Goal: Information Seeking & Learning: Learn about a topic

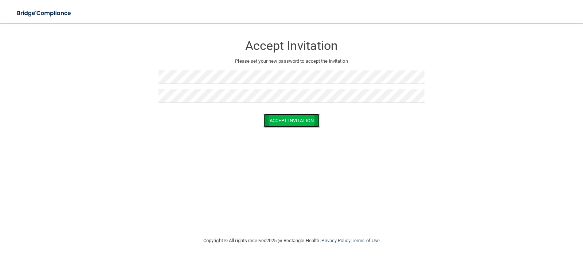
click at [292, 114] on button "Accept Invitation" at bounding box center [292, 120] width 56 height 13
click at [291, 129] on button "Accept Invitation" at bounding box center [292, 130] width 56 height 13
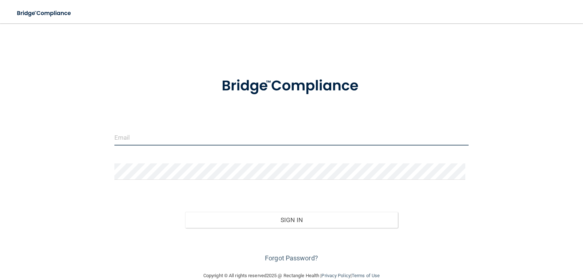
click at [263, 143] on input "email" at bounding box center [292, 137] width 355 height 16
type input "[EMAIL_ADDRESS][DOMAIN_NAME]"
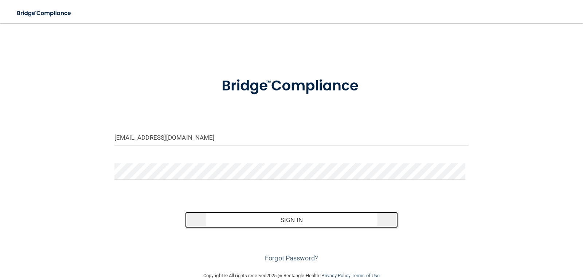
click at [249, 214] on button "Sign In" at bounding box center [291, 220] width 213 height 16
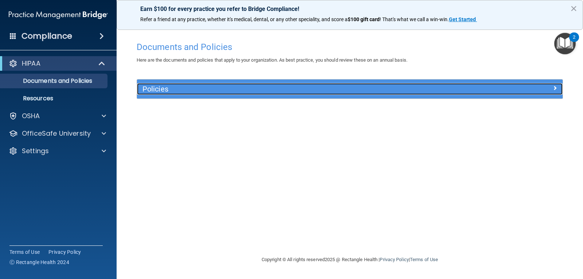
click at [313, 95] on div "Policies" at bounding box center [296, 89] width 319 height 12
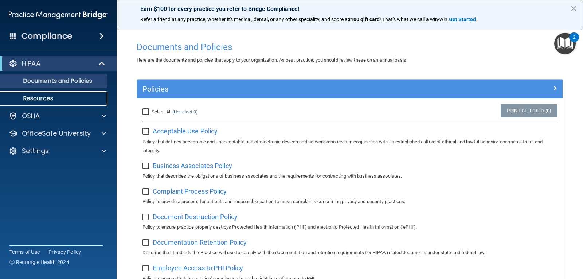
click at [72, 94] on link "Resources" at bounding box center [50, 98] width 115 height 15
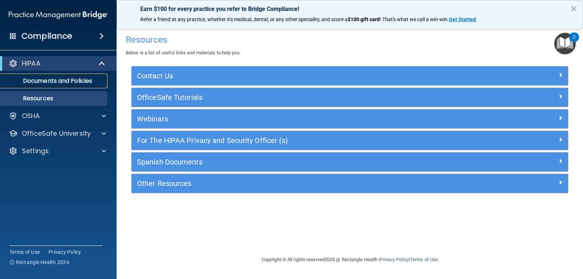
click at [77, 79] on p "Documents and Policies" at bounding box center [55, 80] width 100 height 7
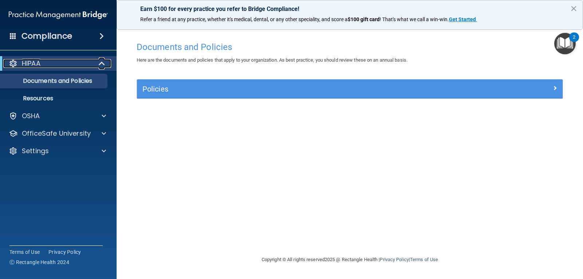
click at [63, 61] on div "HIPAA" at bounding box center [48, 63] width 90 height 9
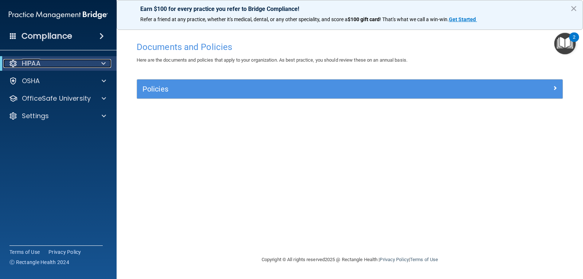
click at [63, 61] on div "HIPAA" at bounding box center [48, 63] width 90 height 9
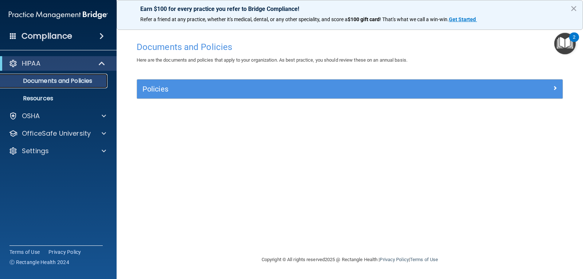
click at [68, 81] on p "Documents and Policies" at bounding box center [55, 80] width 100 height 7
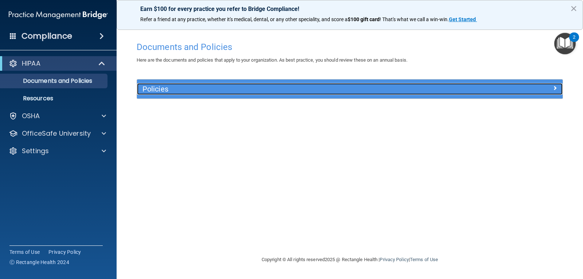
click at [191, 90] on h5 "Policies" at bounding box center [297, 89] width 309 height 8
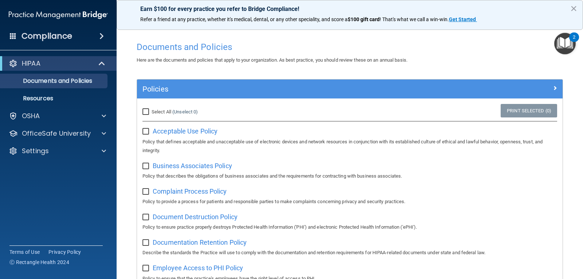
click at [559, 47] on img "Open Resource Center, 2 new notifications" at bounding box center [566, 44] width 22 height 22
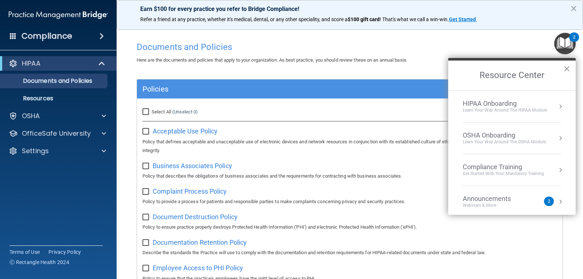
click at [568, 66] on button "×" at bounding box center [567, 69] width 7 height 12
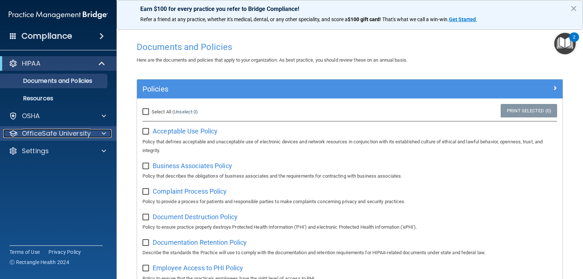
click at [33, 136] on p "OfficeSafe University" at bounding box center [56, 133] width 69 height 9
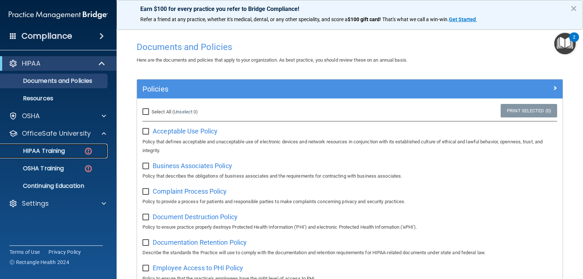
click at [46, 149] on p "HIPAA Training" at bounding box center [35, 150] width 60 height 7
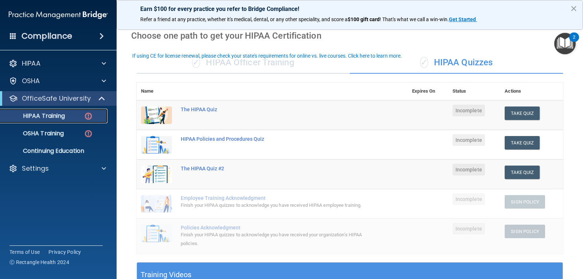
scroll to position [109, 0]
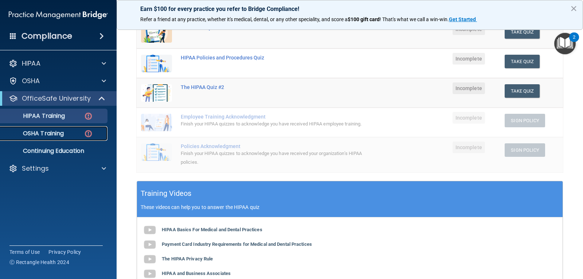
click at [65, 131] on div "OSHA Training" at bounding box center [55, 133] width 100 height 7
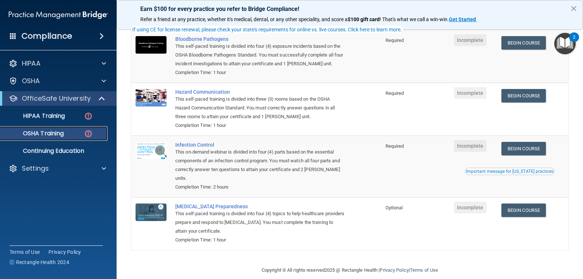
scroll to position [83, 0]
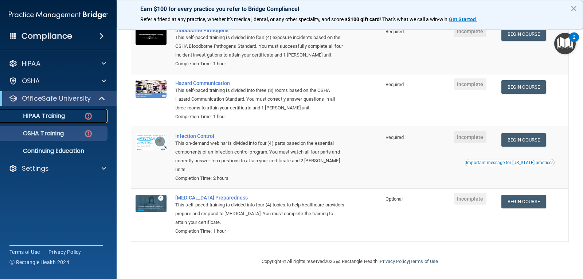
click at [86, 121] on link "HIPAA Training" at bounding box center [50, 116] width 115 height 15
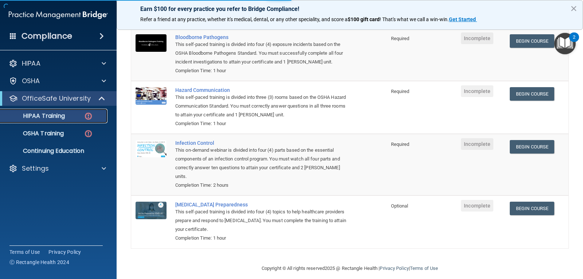
scroll to position [238, 0]
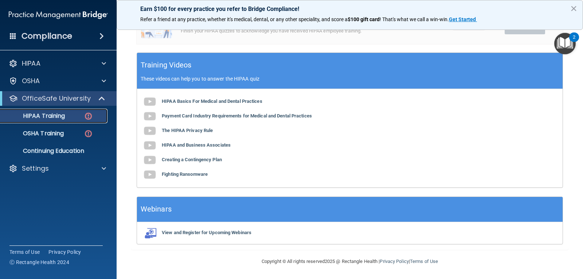
click at [66, 116] on div "HIPAA Training" at bounding box center [55, 115] width 100 height 7
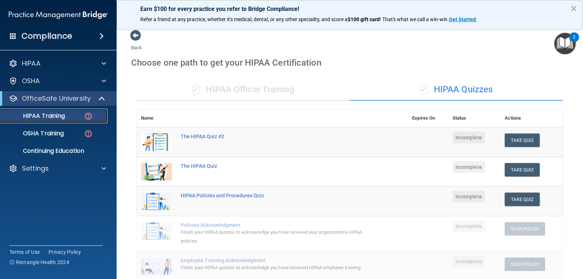
scroll to position [0, 0]
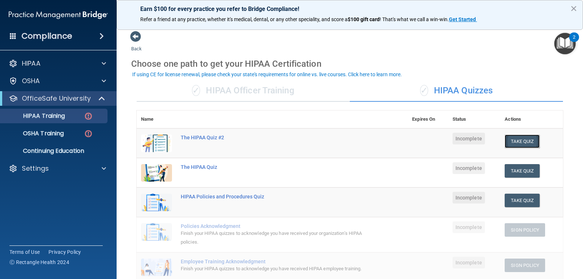
click at [508, 141] on button "Take Quiz" at bounding box center [522, 141] width 35 height 13
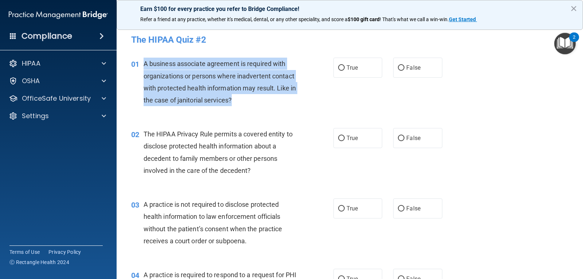
drag, startPoint x: 244, startPoint y: 101, endPoint x: 140, endPoint y: 65, distance: 109.8
click at [140, 65] on div "01 A business associate agreement is required with organizations or persons whe…" at bounding box center [232, 84] width 224 height 52
copy div "A business associate agreement is required with organizations or persons where …"
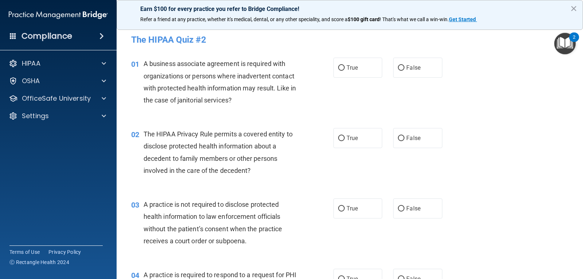
click at [250, 34] on div "The HIPAA Quiz #2" at bounding box center [350, 40] width 449 height 18
click at [400, 64] on label "False" at bounding box center [417, 68] width 49 height 20
click at [400, 65] on input "False" at bounding box center [401, 67] width 7 height 5
radio input "true"
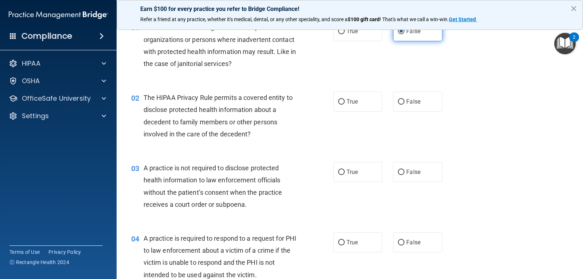
scroll to position [73, 0]
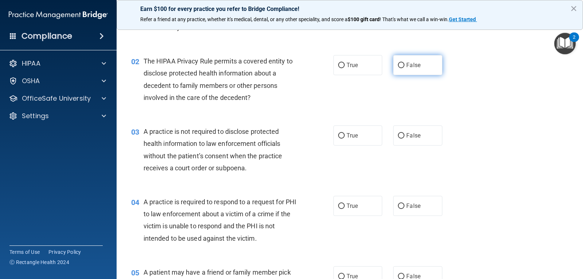
click at [399, 66] on input "False" at bounding box center [401, 65] width 7 height 5
radio input "true"
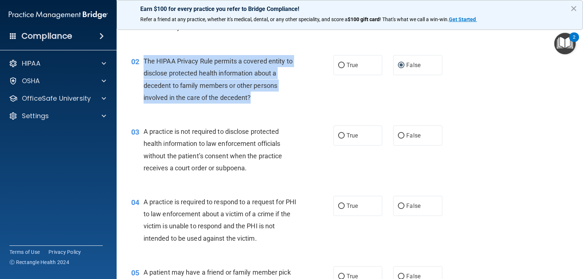
drag, startPoint x: 258, startPoint y: 100, endPoint x: 144, endPoint y: 63, distance: 119.8
click at [144, 63] on div "The HIPAA Privacy Rule permits a covered entity to disclose protected health in…" at bounding box center [224, 79] width 160 height 49
click at [257, 96] on div "The HIPAA Privacy Rule permits a covered entity to disclose protected health in…" at bounding box center [224, 79] width 160 height 49
drag, startPoint x: 254, startPoint y: 98, endPoint x: 143, endPoint y: 61, distance: 117.4
click at [143, 61] on div "02 The HIPAA Privacy Rule permits a covered entity to disclose protected health…" at bounding box center [232, 81] width 224 height 52
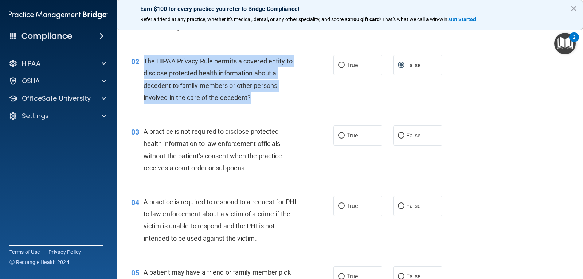
copy div "The HIPAA Privacy Rule permits a covered entity to disclose protected health in…"
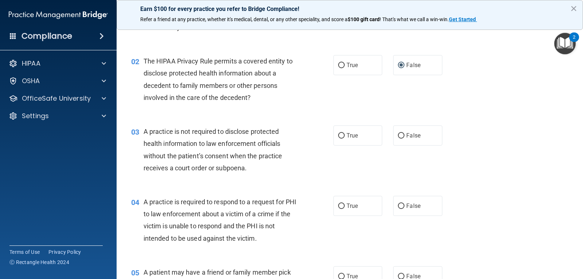
click at [471, 88] on div "02 The HIPAA Privacy Rule permits a covered entity to disclose protected health…" at bounding box center [350, 81] width 449 height 70
click at [375, 77] on div "02 The HIPAA Privacy Rule permits a covered entity to disclose protected health…" at bounding box center [350, 81] width 449 height 70
click at [364, 67] on label "True" at bounding box center [358, 65] width 49 height 20
click at [345, 67] on input "True" at bounding box center [341, 65] width 7 height 5
radio input "true"
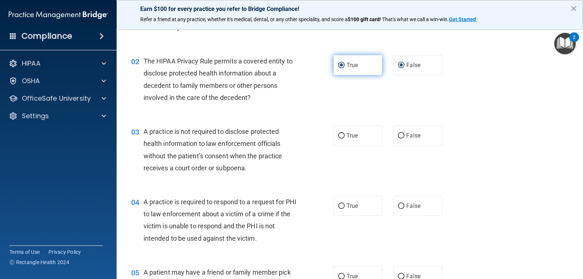
radio input "false"
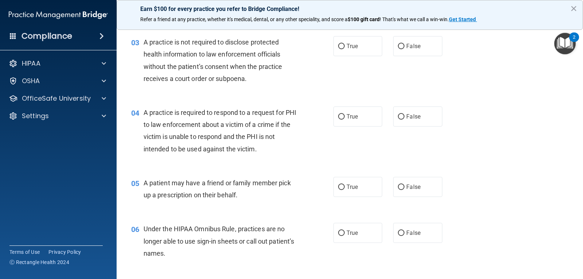
scroll to position [146, 0]
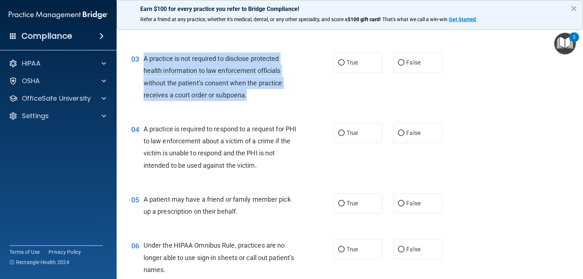
drag, startPoint x: 248, startPoint y: 97, endPoint x: 142, endPoint y: 58, distance: 112.9
click at [142, 58] on div "03 A practice is not required to disclose protected health information to law e…" at bounding box center [232, 79] width 224 height 52
copy div "A practice is not required to disclose protected health information to law enfo…"
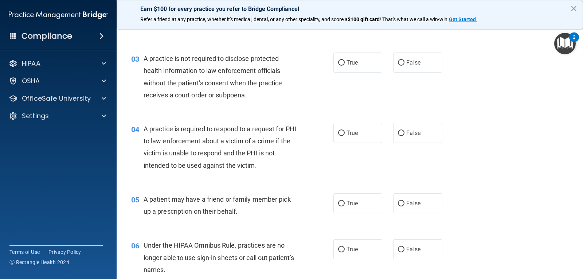
click at [330, 38] on div "02 The HIPAA Privacy Rule permits a covered entity to disclose protected health…" at bounding box center [350, 8] width 449 height 70
click at [413, 63] on span "False" at bounding box center [414, 62] width 14 height 7
click at [412, 59] on label "False" at bounding box center [417, 63] width 49 height 20
click at [405, 60] on input "False" at bounding box center [401, 62] width 7 height 5
radio input "true"
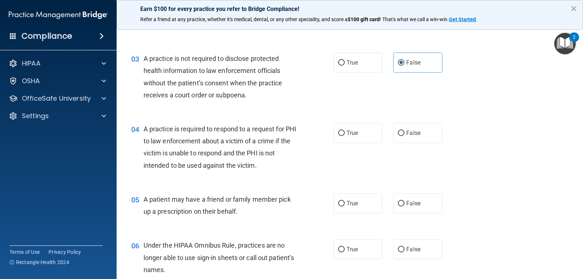
click at [323, 64] on div "03 A practice is not required to disclose protected health information to law e…" at bounding box center [232, 79] width 224 height 52
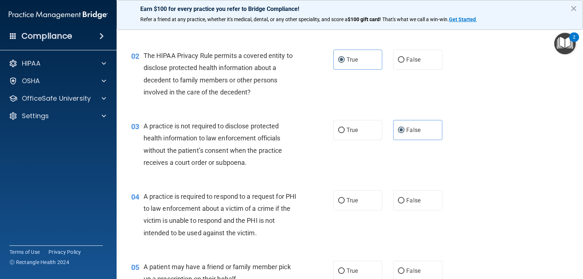
scroll to position [73, 0]
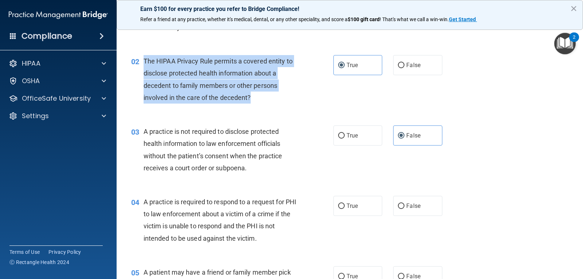
drag, startPoint x: 259, startPoint y: 99, endPoint x: 142, endPoint y: 60, distance: 123.6
click at [142, 60] on div "02 The HIPAA Privacy Rule permits a covered entity to disclose protected health…" at bounding box center [232, 81] width 224 height 52
copy div "The HIPAA Privacy Rule permits a covered entity to disclose protected health in…"
click at [491, 91] on div "02 The HIPAA Privacy Rule permits a covered entity to disclose protected health…" at bounding box center [350, 81] width 449 height 70
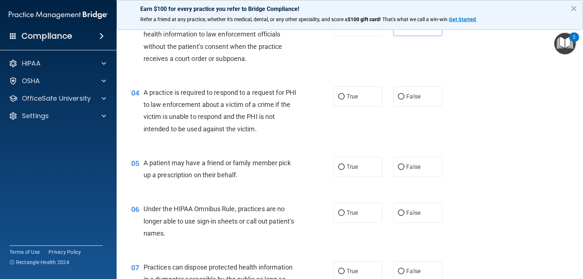
scroll to position [219, 0]
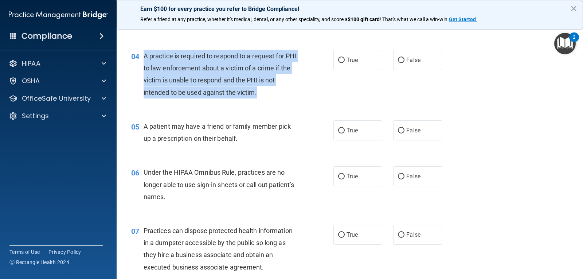
drag, startPoint x: 145, startPoint y: 57, endPoint x: 258, endPoint y: 101, distance: 121.5
click at [258, 101] on div "04 A practice is required to respond to a request for PHI to law enforcement ab…" at bounding box center [232, 76] width 224 height 52
copy span "A practice is required to respond to a request for PHI to law enforcement about…"
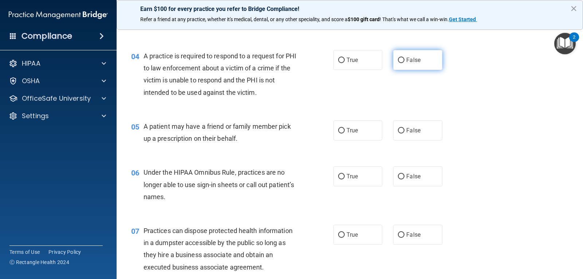
click at [434, 62] on label "False" at bounding box center [417, 60] width 49 height 20
click at [405, 62] on input "False" at bounding box center [401, 60] width 7 height 5
radio input "true"
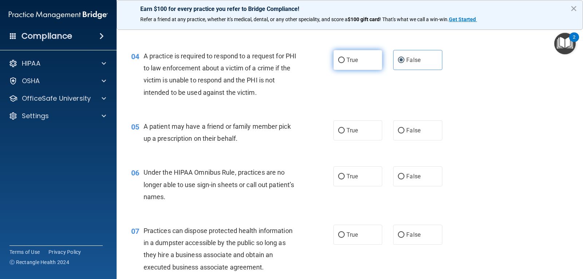
click at [348, 61] on span "True" at bounding box center [352, 60] width 11 height 7
click at [345, 61] on input "True" at bounding box center [341, 60] width 7 height 5
radio input "true"
radio input "false"
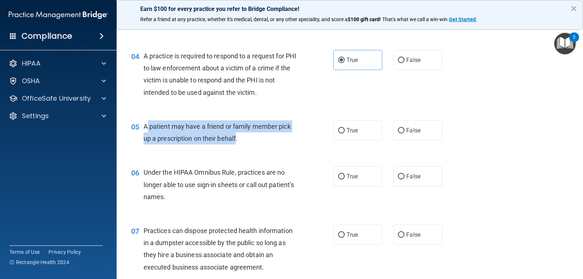
drag, startPoint x: 148, startPoint y: 123, endPoint x: 237, endPoint y: 144, distance: 91.7
click at [237, 144] on div "A patient may have a friend or family member pick up a prescription on their be…" at bounding box center [224, 132] width 160 height 24
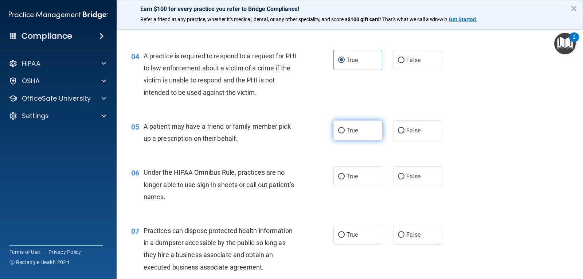
click at [355, 130] on span "True" at bounding box center [352, 130] width 11 height 7
click at [345, 130] on input "True" at bounding box center [341, 130] width 7 height 5
radio input "true"
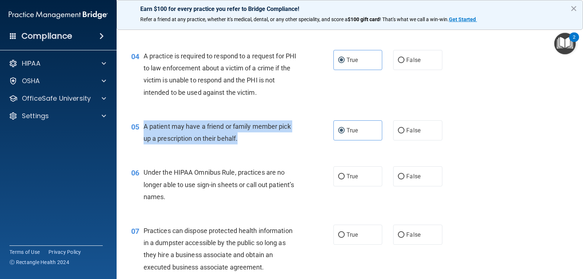
drag, startPoint x: 233, startPoint y: 139, endPoint x: 142, endPoint y: 128, distance: 91.5
click at [142, 128] on div "05 A patient may have a friend or family member pick up a prescription on their…" at bounding box center [232, 134] width 224 height 28
copy div "A patient may have a friend or family member pick up a prescription on their be…"
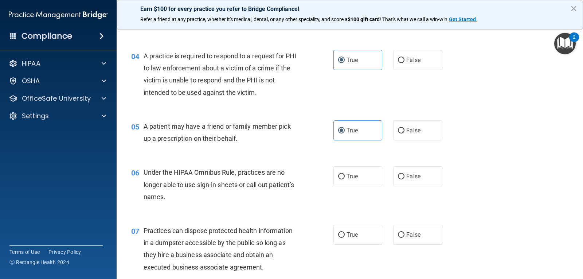
drag, startPoint x: 312, startPoint y: 96, endPoint x: 311, endPoint y: 105, distance: 8.5
click at [311, 104] on div "04 A practice is required to respond to a request for PHI to law enforcement ab…" at bounding box center [350, 76] width 449 height 70
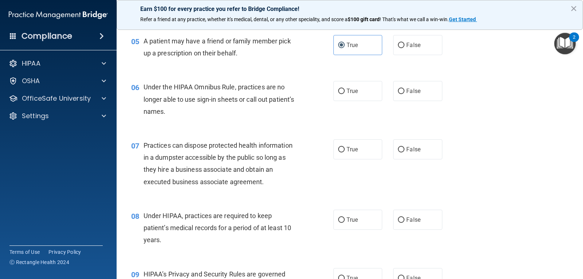
scroll to position [328, 0]
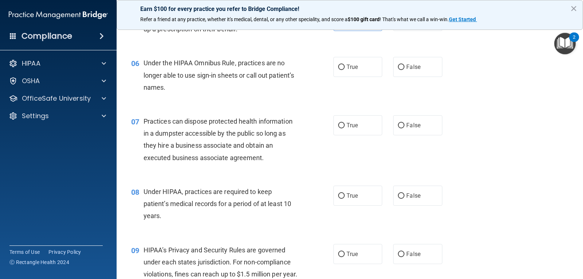
click at [295, 72] on div "Under the HIPAA Omnibus Rule, practices are no longer able to use sign-in sheet…" at bounding box center [224, 75] width 160 height 36
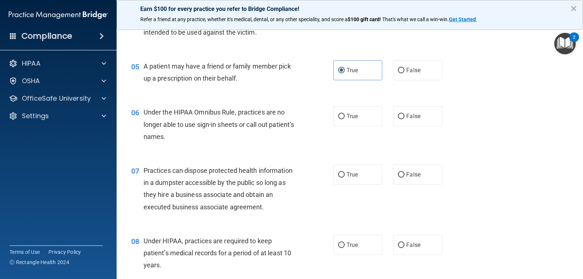
scroll to position [292, 0]
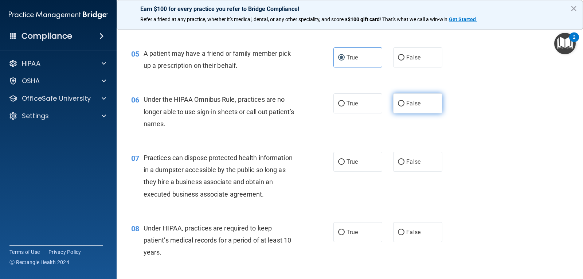
click at [419, 101] on label "False" at bounding box center [417, 103] width 49 height 20
click at [405, 101] on input "False" at bounding box center [401, 103] width 7 height 5
radio input "true"
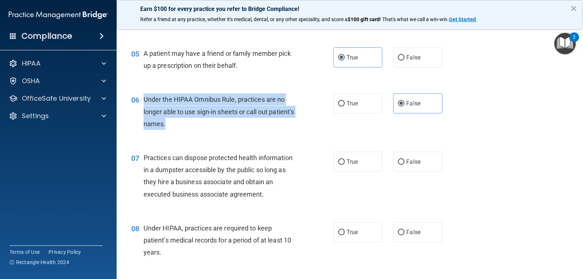
drag, startPoint x: 144, startPoint y: 100, endPoint x: 192, endPoint y: 126, distance: 54.8
click at [192, 126] on div "Under the HIPAA Omnibus Rule, practices are no longer able to use sign-in sheet…" at bounding box center [224, 111] width 160 height 36
copy span "Under the HIPAA Omnibus Rule, practices are no longer able to use sign-in sheet…"
click at [307, 131] on div "06 Under the HIPAA Omnibus Rule, practices are no longer able to use sign-in sh…" at bounding box center [232, 113] width 224 height 40
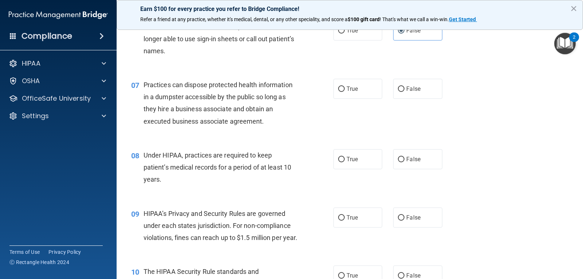
scroll to position [401, 0]
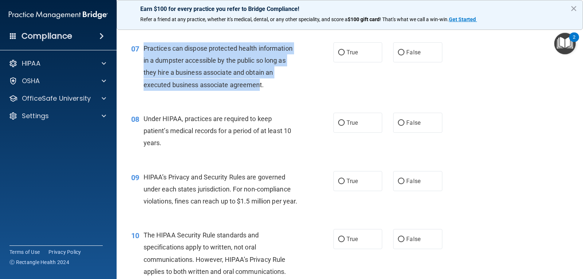
drag, startPoint x: 253, startPoint y: 86, endPoint x: 145, endPoint y: 51, distance: 113.6
click at [145, 51] on span "Practices can dispose protected health information in a dumpster accessible by …" at bounding box center [218, 66] width 149 height 44
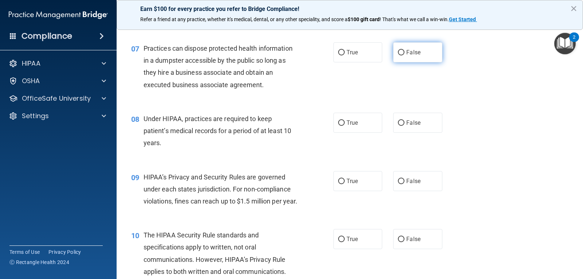
click at [411, 48] on label "False" at bounding box center [417, 52] width 49 height 20
click at [405, 50] on input "False" at bounding box center [401, 52] width 7 height 5
radio input "true"
click at [420, 98] on div "07 Practices can dispose protected health information in a dumpster accessible …" at bounding box center [350, 68] width 449 height 70
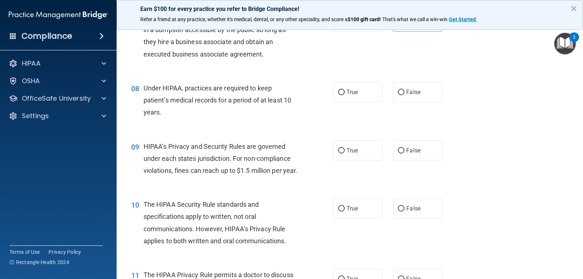
scroll to position [474, 0]
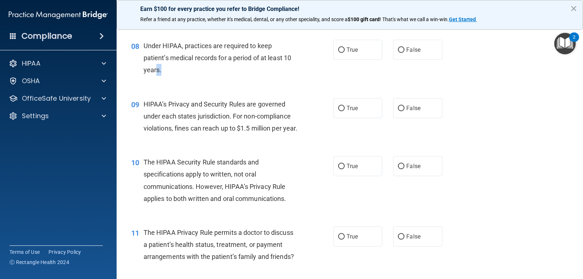
drag, startPoint x: 188, startPoint y: 77, endPoint x: 145, endPoint y: 61, distance: 45.8
click at [153, 68] on div "08 Under HIPAA, practices are required to keep patient’s medical records for a …" at bounding box center [232, 60] width 224 height 40
click at [142, 58] on div "08 Under HIPAA, practices are required to keep patient’s medical records for a …" at bounding box center [232, 60] width 224 height 40
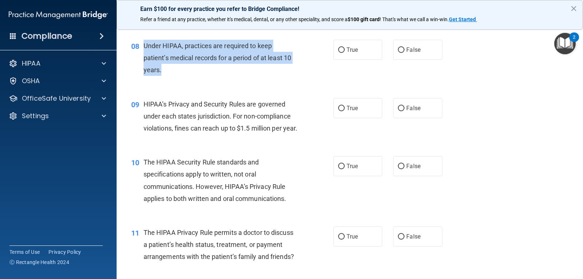
drag, startPoint x: 141, startPoint y: 45, endPoint x: 166, endPoint y: 71, distance: 36.4
click at [166, 71] on div "08 Under HIPAA, practices are required to keep patient’s medical records for a …" at bounding box center [232, 60] width 224 height 40
copy div "Under HIPAA, practices are required to keep patient’s medical records for a per…"
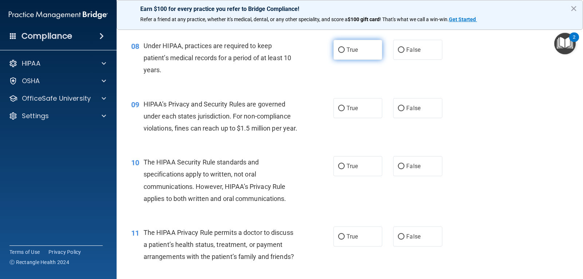
click at [347, 57] on label "True" at bounding box center [358, 50] width 49 height 20
click at [345, 53] on input "True" at bounding box center [341, 49] width 7 height 5
radio input "true"
click at [393, 58] on label "False" at bounding box center [417, 50] width 49 height 20
click at [398, 53] on input "False" at bounding box center [401, 49] width 7 height 5
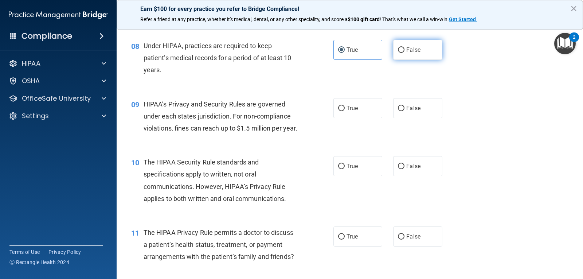
radio input "true"
radio input "false"
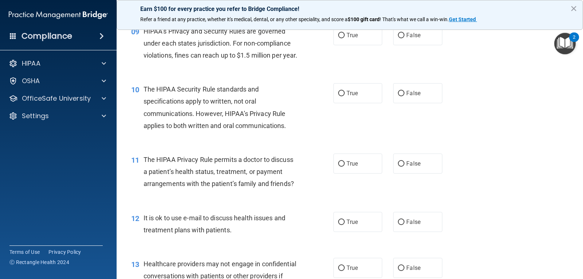
scroll to position [511, 0]
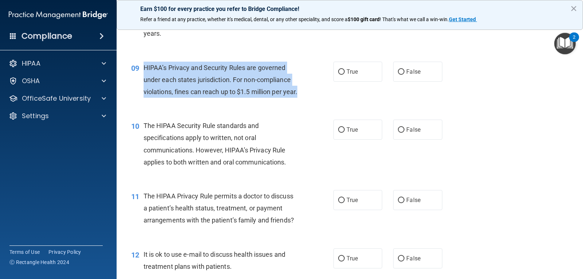
drag, startPoint x: 143, startPoint y: 66, endPoint x: 156, endPoint y: 105, distance: 40.9
click at [156, 102] on div "09 HIPAA’s Privacy and Security Rules are governed under each states jurisdicti…" at bounding box center [232, 82] width 224 height 40
copy div "HIPAA’s Privacy and Security Rules are governed under each states jurisdiction.…"
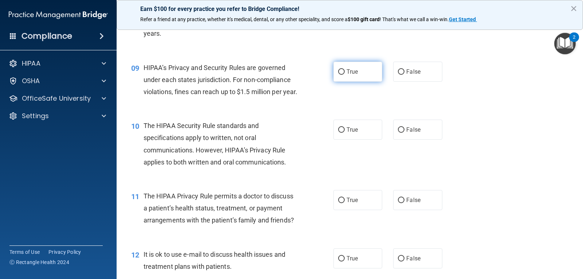
click at [355, 72] on span "True" at bounding box center [352, 71] width 11 height 7
click at [345, 72] on input "True" at bounding box center [341, 71] width 7 height 5
radio input "true"
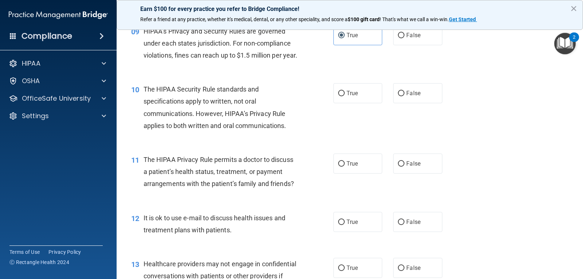
scroll to position [583, 0]
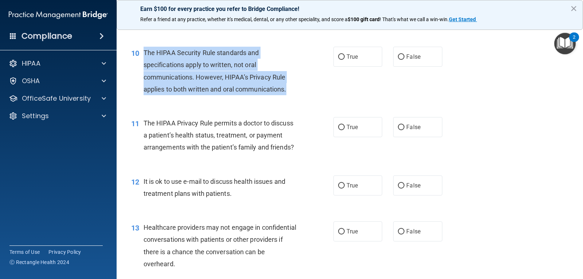
drag, startPoint x: 143, startPoint y: 61, endPoint x: 293, endPoint y: 99, distance: 155.0
click at [293, 99] on div "10 The HIPAA Security Rule standards and specifications apply to written, not o…" at bounding box center [232, 73] width 224 height 52
copy div "The HIPAA Security Rule standards and specifications apply to written, not oral…"
click at [401, 60] on input "False" at bounding box center [401, 56] width 7 height 5
radio input "true"
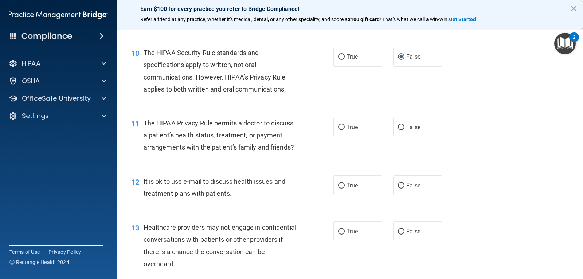
click at [472, 122] on div "11 The HIPAA Privacy Rule permits a doctor to discuss a patient’s health status…" at bounding box center [350, 137] width 449 height 58
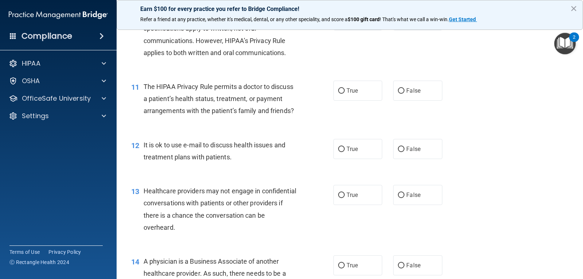
scroll to position [656, 0]
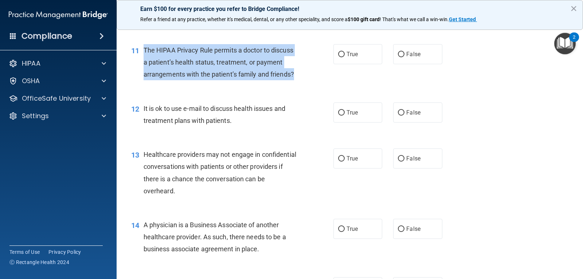
drag, startPoint x: 297, startPoint y: 88, endPoint x: 144, endPoint y: 66, distance: 155.1
click at [144, 66] on div "The HIPAA Privacy Rule permits a doctor to discuss a patient’s health status, t…" at bounding box center [224, 62] width 160 height 36
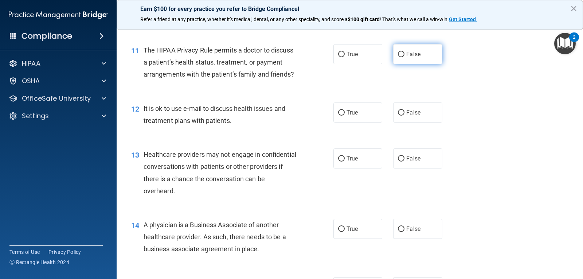
click at [407, 61] on label "False" at bounding box center [417, 54] width 49 height 20
click at [405, 57] on input "False" at bounding box center [401, 54] width 7 height 5
radio input "true"
click at [458, 93] on div "11 The HIPAA Privacy Rule permits a doctor to discuss a patient’s health status…" at bounding box center [350, 64] width 449 height 58
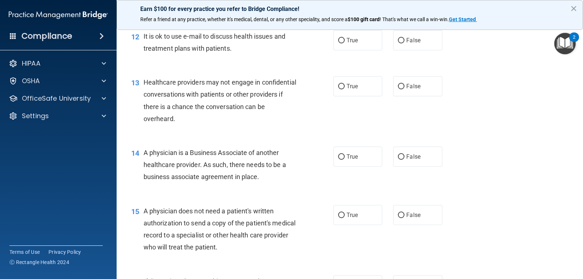
scroll to position [729, 0]
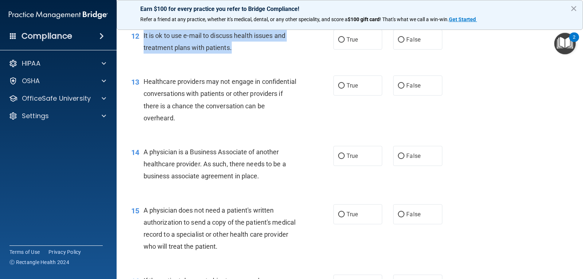
drag, startPoint x: 240, startPoint y: 58, endPoint x: 141, endPoint y: 51, distance: 98.3
click at [141, 51] on div "12 It is ok to use e-mail to discuss health issues and treatment plans with pat…" at bounding box center [232, 44] width 224 height 28
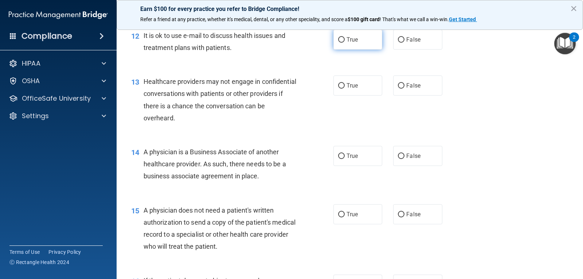
click at [355, 50] on label "True" at bounding box center [358, 40] width 49 height 20
click at [345, 43] on input "True" at bounding box center [341, 39] width 7 height 5
radio input "true"
click at [511, 136] on div "13 Healthcare providers may not engage in confidential conversations with patie…" at bounding box center [350, 101] width 449 height 70
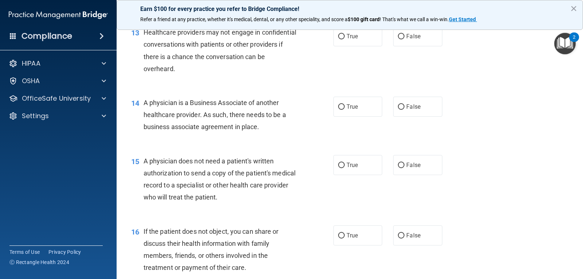
scroll to position [766, 0]
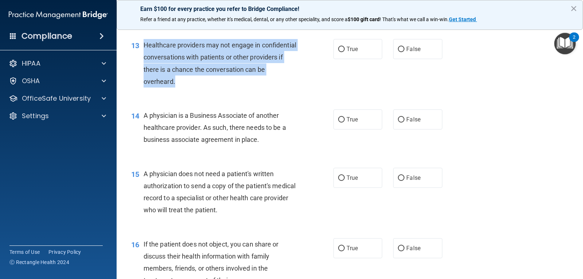
drag, startPoint x: 143, startPoint y: 56, endPoint x: 184, endPoint y: 98, distance: 58.8
click at [184, 91] on div "13 Healthcare providers may not engage in confidential conversations with patie…" at bounding box center [232, 65] width 224 height 52
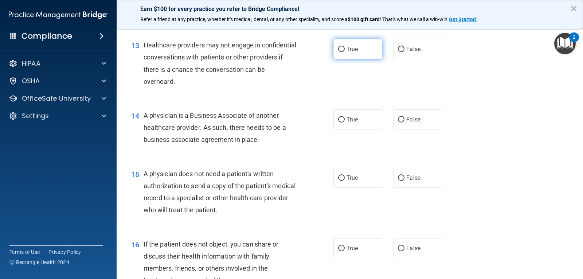
click at [334, 59] on label "True" at bounding box center [358, 49] width 49 height 20
click at [338, 52] on input "True" at bounding box center [341, 49] width 7 height 5
radio input "true"
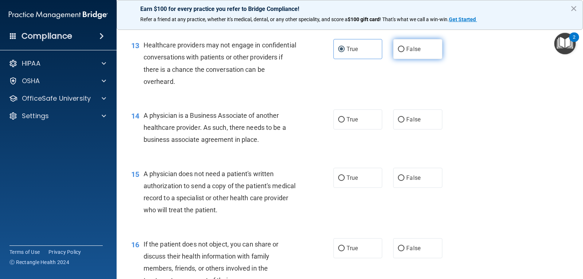
click at [398, 52] on input "False" at bounding box center [401, 49] width 7 height 5
radio input "true"
radio input "false"
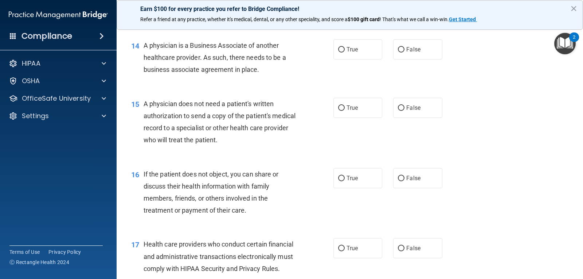
scroll to position [839, 0]
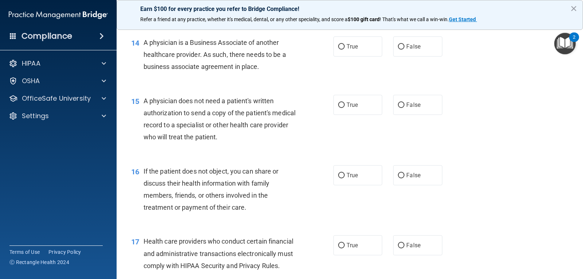
drag, startPoint x: 141, startPoint y: 54, endPoint x: 260, endPoint y: 82, distance: 121.6
click at [260, 77] on div "14 A physician is a Business Associate of another healthcare provider. As such,…" at bounding box center [232, 56] width 224 height 40
click at [395, 57] on label "False" at bounding box center [417, 46] width 49 height 20
click at [398, 50] on input "False" at bounding box center [401, 46] width 7 height 5
radio input "true"
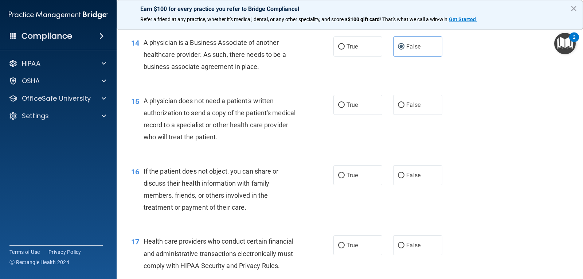
click at [468, 106] on div "15 A physician does not need a patient's written authorization to send a copy o…" at bounding box center [350, 121] width 449 height 70
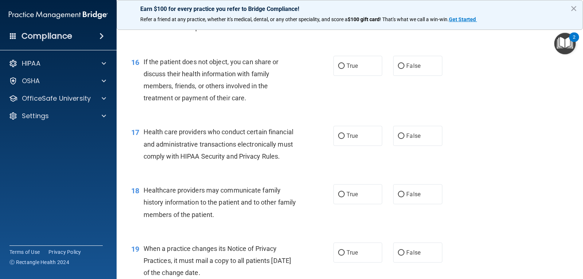
scroll to position [912, 0]
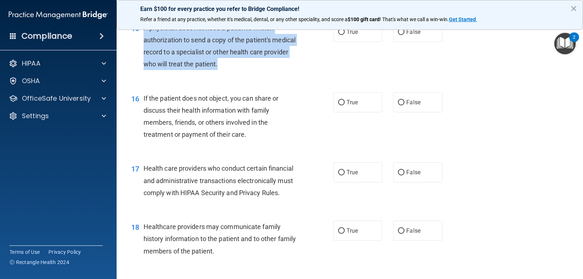
drag, startPoint x: 141, startPoint y: 36, endPoint x: 255, endPoint y: 80, distance: 121.8
click at [255, 74] on div "15 A physician does not need a patient's written authorization to send a copy o…" at bounding box center [232, 48] width 224 height 52
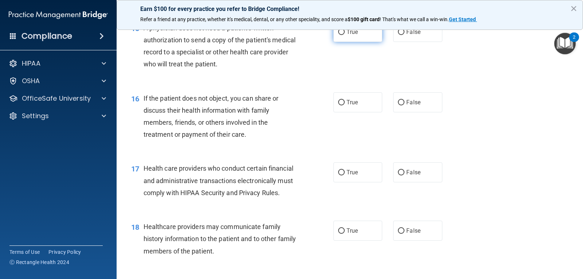
click at [345, 42] on label "True" at bounding box center [358, 32] width 49 height 20
click at [345, 35] on input "True" at bounding box center [341, 32] width 7 height 5
radio input "true"
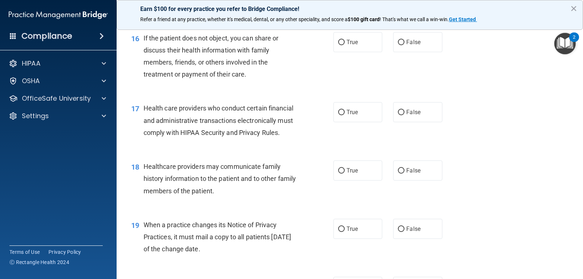
scroll to position [985, 0]
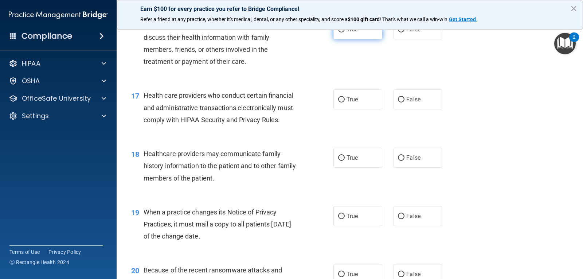
click at [337, 36] on label "True" at bounding box center [358, 29] width 49 height 20
click at [338, 32] on input "True" at bounding box center [341, 29] width 7 height 5
radio input "true"
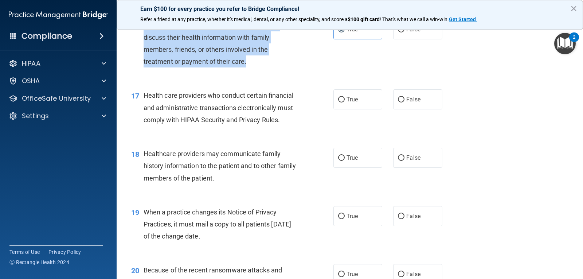
drag, startPoint x: 142, startPoint y: 36, endPoint x: 246, endPoint y: 78, distance: 111.7
click at [246, 71] on div "16 If the patient does not object, you can share or discuss their health inform…" at bounding box center [232, 45] width 224 height 52
click at [275, 68] on div "If the patient does not object, you can share or discuss their health informati…" at bounding box center [224, 43] width 160 height 49
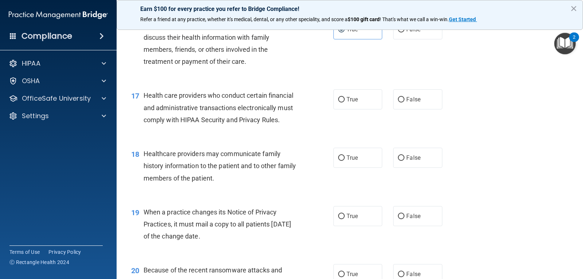
click at [489, 81] on div "16 If the patient does not object, you can share or discuss their health inform…" at bounding box center [350, 45] width 449 height 70
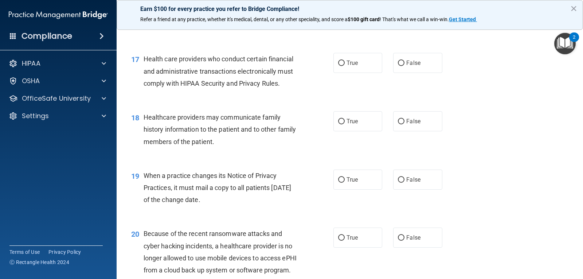
scroll to position [1058, 0]
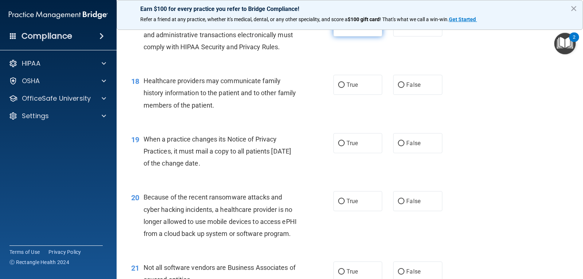
click at [365, 36] on label "True" at bounding box center [358, 26] width 49 height 20
click at [345, 30] on input "True" at bounding box center [341, 26] width 7 height 5
radio input "true"
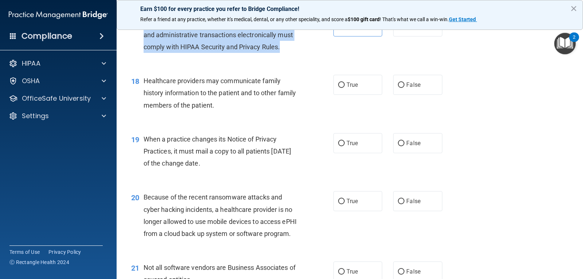
drag, startPoint x: 144, startPoint y: 34, endPoint x: 291, endPoint y: 67, distance: 150.3
click at [291, 57] on div "17 Health care providers who conduct certain financial and administrative trans…" at bounding box center [232, 36] width 224 height 40
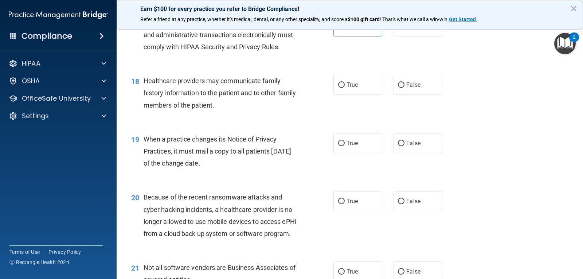
click at [451, 97] on div "18 Healthcare providers may communicate family history information to the patie…" at bounding box center [350, 95] width 449 height 58
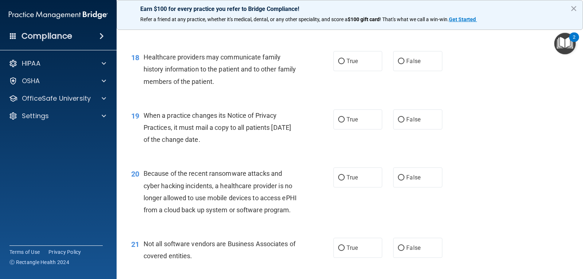
scroll to position [1094, 0]
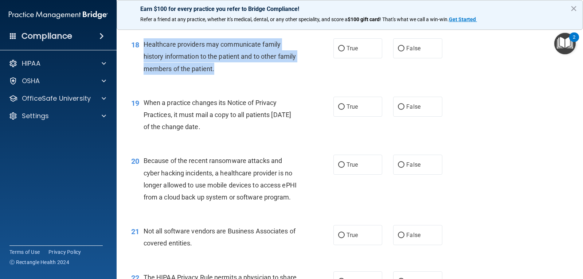
drag, startPoint x: 243, startPoint y: 80, endPoint x: 144, endPoint y: 60, distance: 101.1
click at [144, 60] on div "Healthcare providers may communicate family history information to the patient …" at bounding box center [224, 56] width 160 height 36
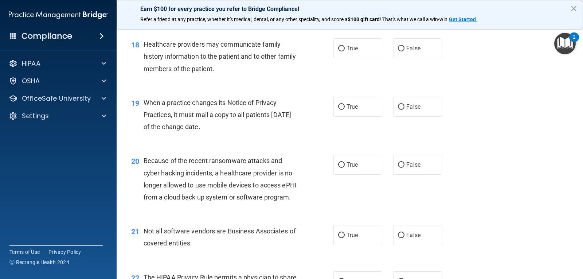
click at [325, 100] on div "19 When a practice changes its Notice of Privacy Practices, it must mail a copy…" at bounding box center [350, 117] width 449 height 58
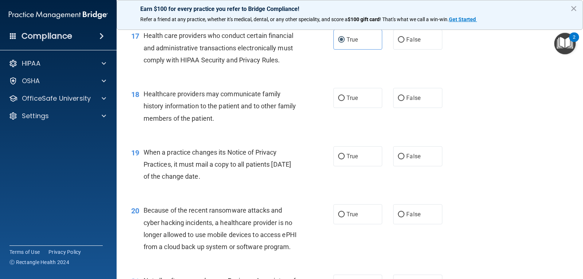
scroll to position [1021, 0]
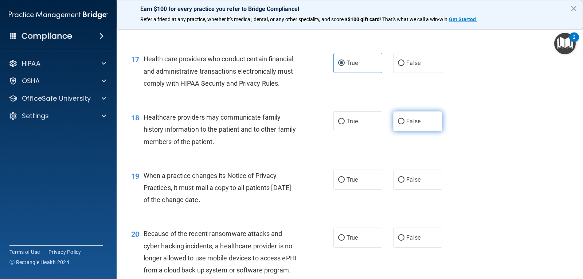
click at [418, 127] on label "False" at bounding box center [417, 121] width 49 height 20
click at [405, 124] on input "False" at bounding box center [401, 121] width 7 height 5
radio input "true"
click at [494, 100] on div "17 Health care providers who conduct certain financial and administrative trans…" at bounding box center [350, 73] width 449 height 58
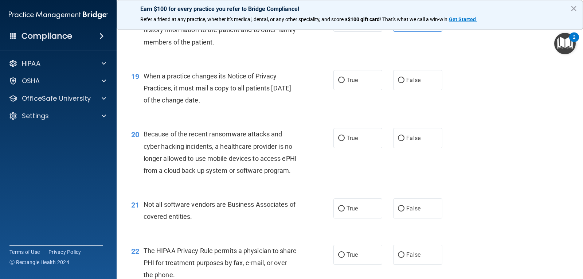
scroll to position [1167, 0]
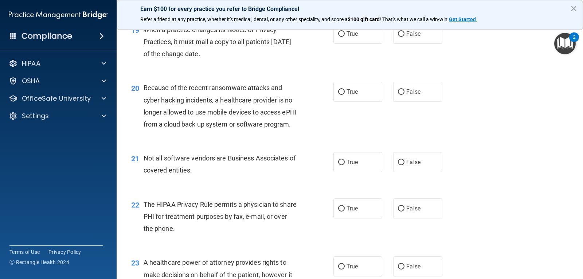
drag, startPoint x: 237, startPoint y: 65, endPoint x: 144, endPoint y: 45, distance: 95.1
click at [144, 45] on div "When a practice changes its Notice of Privacy Practices, it must mail a copy to…" at bounding box center [224, 42] width 160 height 36
click at [398, 37] on input "False" at bounding box center [401, 33] width 7 height 5
radio input "true"
click at [490, 73] on div "19 When a practice changes its Notice of Privacy Practices, it must mail a copy…" at bounding box center [350, 44] width 449 height 58
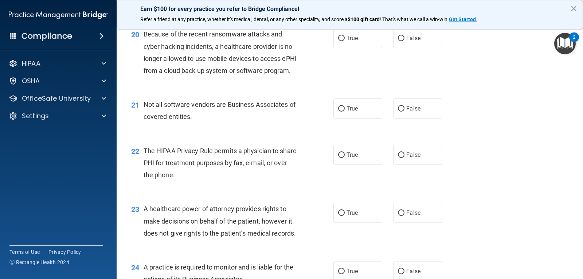
scroll to position [1203, 0]
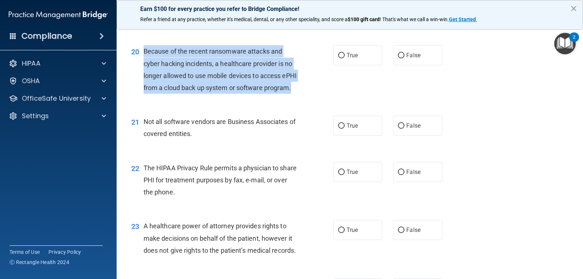
drag, startPoint x: 144, startPoint y: 62, endPoint x: 178, endPoint y: 114, distance: 62.6
click at [178, 94] on div "Because of the recent ransomware attacks and cyber hacking incidents, a healthc…" at bounding box center [224, 69] width 160 height 49
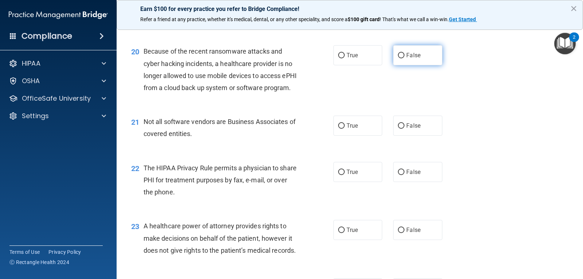
click at [411, 65] on label "False" at bounding box center [417, 55] width 49 height 20
click at [405, 58] on input "False" at bounding box center [401, 55] width 7 height 5
radio input "true"
click at [475, 106] on div "20 Because of the recent ransomware attacks and cyber hacking incidents, a heal…" at bounding box center [350, 71] width 449 height 70
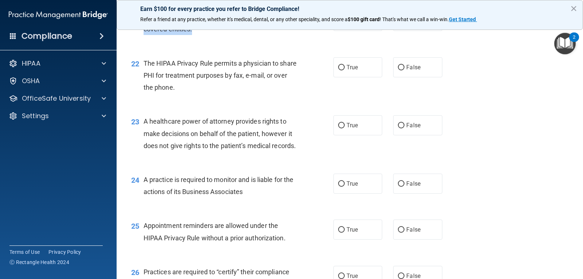
scroll to position [1304, 0]
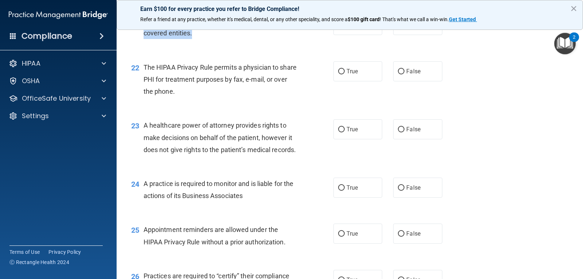
drag, startPoint x: 209, startPoint y: 47, endPoint x: 142, endPoint y: 43, distance: 67.6
click at [142, 43] on div "21 Not all software vendors are Business Associates of covered entities." at bounding box center [232, 29] width 224 height 28
click at [306, 43] on div "21 Not all software vendors are Business Associates of covered entities." at bounding box center [232, 29] width 224 height 28
click at [347, 28] on span "True" at bounding box center [352, 25] width 11 height 7
click at [344, 28] on input "True" at bounding box center [341, 25] width 7 height 5
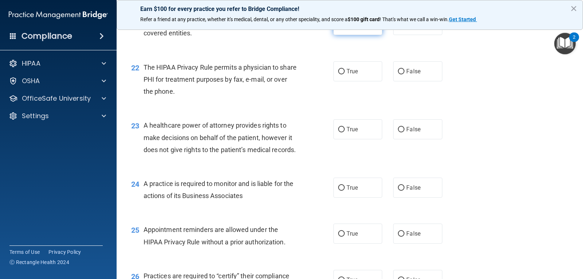
radio input "true"
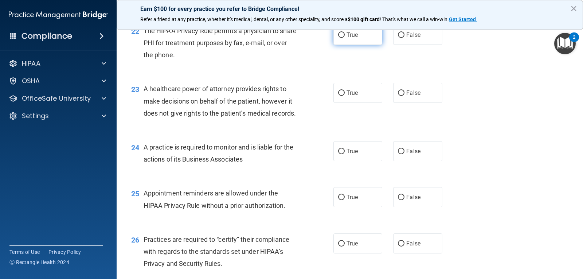
click at [334, 45] on label "True" at bounding box center [358, 35] width 49 height 20
click at [338, 38] on input "True" at bounding box center [341, 34] width 7 height 5
radio input "true"
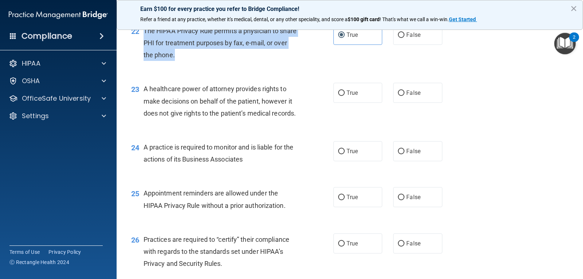
drag, startPoint x: 143, startPoint y: 54, endPoint x: 198, endPoint y: 82, distance: 61.3
click at [198, 65] on div "22 The HIPAA Privacy Rule permits a physician to share PHI for treatment purpos…" at bounding box center [232, 45] width 224 height 40
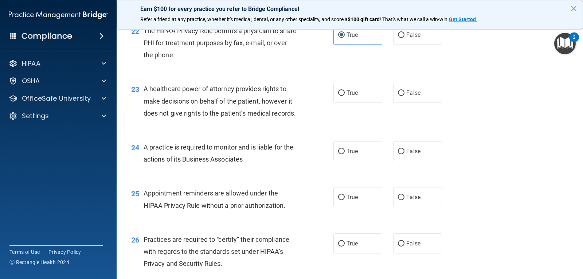
click at [472, 132] on div "23 A healthcare power of attorney provides rights to make decisions on behalf o…" at bounding box center [350, 103] width 449 height 58
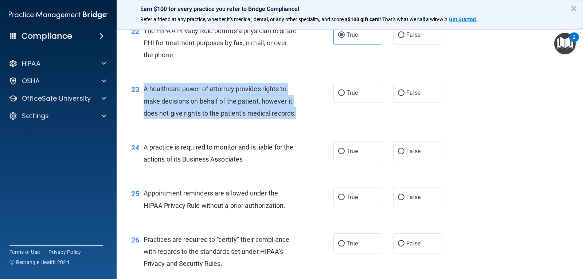
drag, startPoint x: 141, startPoint y: 113, endPoint x: 195, endPoint y: 158, distance: 71.0
click at [195, 123] on div "23 A healthcare power of attorney provides rights to make decisions on behalf o…" at bounding box center [232, 103] width 224 height 40
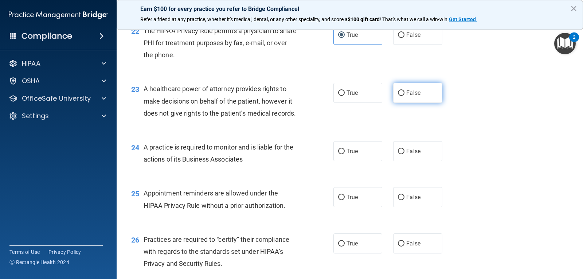
click at [420, 103] on label "False" at bounding box center [417, 93] width 49 height 20
click at [405, 96] on input "False" at bounding box center [401, 92] width 7 height 5
radio input "true"
click at [473, 132] on div "23 A healthcare power of attorney provides rights to make decisions on behalf o…" at bounding box center [350, 103] width 449 height 58
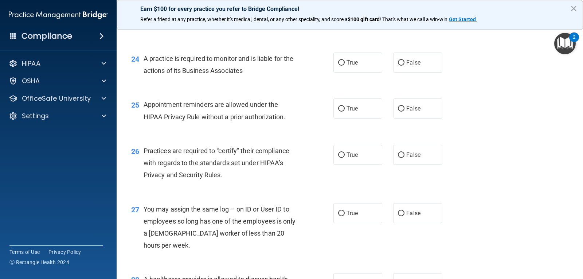
scroll to position [1450, 0]
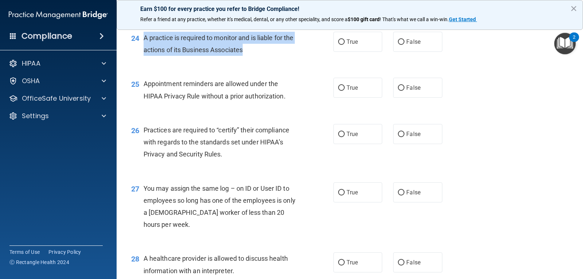
drag, startPoint x: 144, startPoint y: 73, endPoint x: 265, endPoint y: 93, distance: 122.3
click at [265, 59] on div "24 A practice is required to monitor and is liable for the actions of its Busin…" at bounding box center [232, 46] width 224 height 28
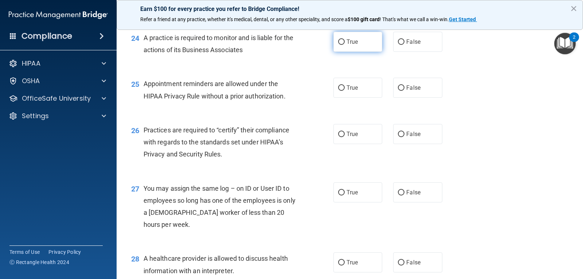
click at [353, 45] on span "True" at bounding box center [352, 41] width 11 height 7
click at [345, 45] on input "True" at bounding box center [341, 41] width 7 height 5
radio input "true"
click at [532, 69] on div "24 A practice is required to monitor and is liable for the actions of its Busin…" at bounding box center [350, 46] width 449 height 46
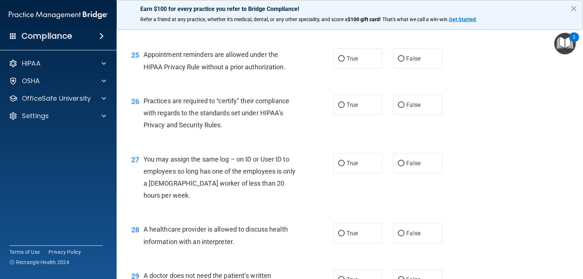
scroll to position [1523, 0]
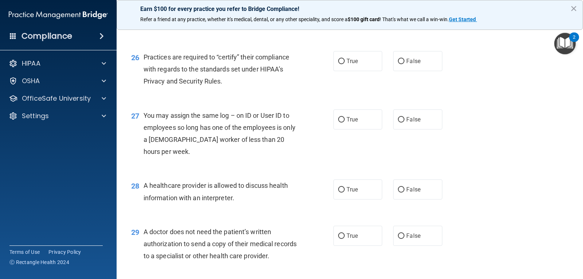
drag, startPoint x: 144, startPoint y: 45, endPoint x: 287, endPoint y: 63, distance: 144.1
click at [287, 29] on div "Appointment reminders are allowed under the HIPAA Privacy Rule without a prior …" at bounding box center [224, 17] width 160 height 24
click at [353, 25] on label "True" at bounding box center [358, 15] width 49 height 20
click at [345, 18] on input "True" at bounding box center [341, 14] width 7 height 5
radio input "true"
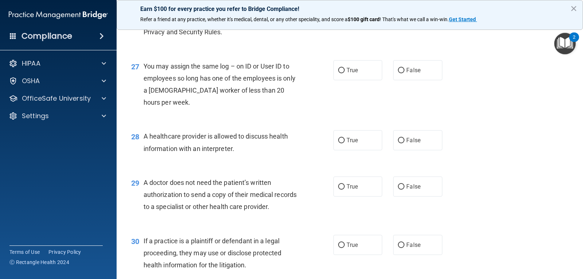
scroll to position [1559, 0]
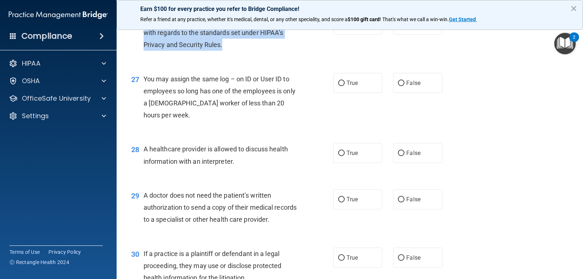
drag, startPoint x: 143, startPoint y: 54, endPoint x: 226, endPoint y: 87, distance: 89.4
click at [226, 55] on div "26 Practices are required to “certify” their compliance with regards to the sta…" at bounding box center [232, 35] width 224 height 40
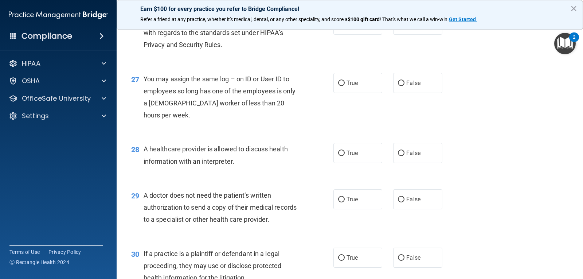
click at [462, 61] on div "26 Practices are required to “certify” their compliance with regards to the sta…" at bounding box center [350, 34] width 449 height 58
click at [408, 35] on label "False" at bounding box center [417, 25] width 49 height 20
click at [405, 28] on input "False" at bounding box center [401, 24] width 7 height 5
radio input "true"
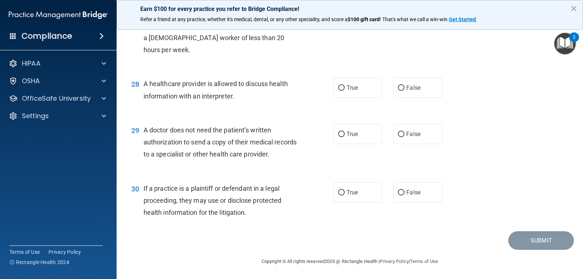
scroll to position [1632, 0]
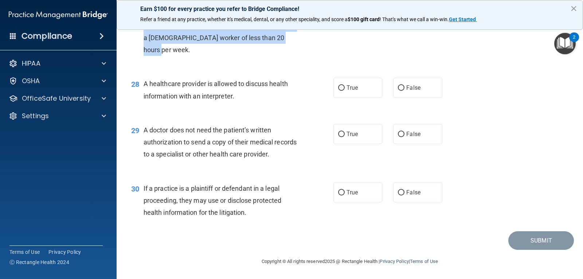
drag, startPoint x: 145, startPoint y: 41, endPoint x: 175, endPoint y: 75, distance: 45.3
click at [175, 56] on div "You may assign the same log – on ID or User ID to employees so long has one of …" at bounding box center [224, 32] width 160 height 49
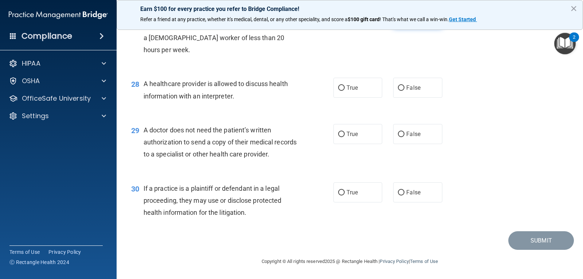
click at [409, 21] on span "False" at bounding box center [414, 17] width 14 height 7
click at [405, 21] on input "False" at bounding box center [401, 17] width 7 height 5
radio input "true"
click at [498, 115] on div "28 A healthcare provider is allowed to discuss health information with an inter…" at bounding box center [350, 92] width 449 height 46
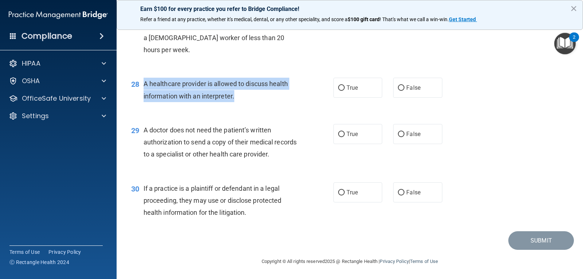
drag, startPoint x: 237, startPoint y: 100, endPoint x: 142, endPoint y: 81, distance: 96.9
click at [142, 81] on div "28 A healthcare provider is allowed to discuss health information with an inter…" at bounding box center [232, 92] width 224 height 28
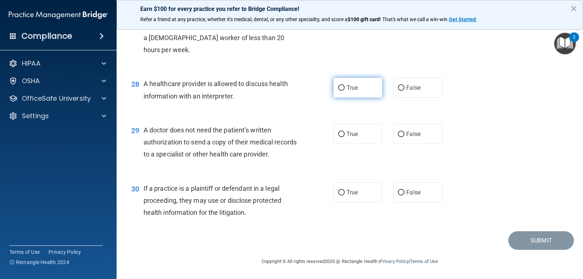
click at [356, 94] on label "True" at bounding box center [358, 88] width 49 height 20
click at [345, 91] on input "True" at bounding box center [341, 87] width 7 height 5
radio input "true"
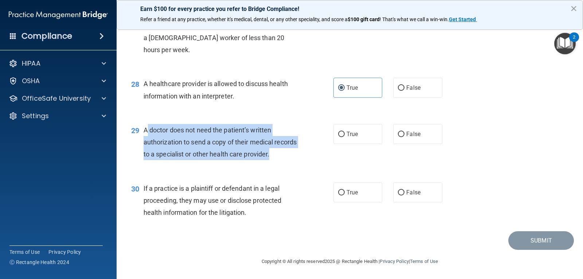
drag, startPoint x: 144, startPoint y: 129, endPoint x: 294, endPoint y: 158, distance: 152.5
click at [294, 158] on span "A doctor does not need the patient’s written authorization to send a copy of th…" at bounding box center [220, 142] width 153 height 32
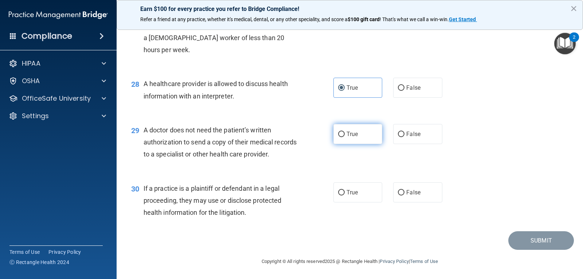
click at [360, 131] on label "True" at bounding box center [358, 134] width 49 height 20
click at [345, 132] on input "True" at bounding box center [341, 134] width 7 height 5
radio input "true"
click at [282, 210] on div "If a practice is a plaintiff or defendant in a legal proceeding, they may use o…" at bounding box center [224, 200] width 160 height 36
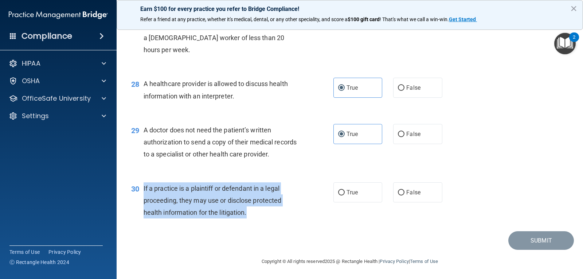
drag, startPoint x: 142, startPoint y: 187, endPoint x: 251, endPoint y: 217, distance: 113.5
click at [251, 217] on div "30 If a practice is a plaintiff or defendant in a legal proceeding, they may us…" at bounding box center [232, 202] width 224 height 40
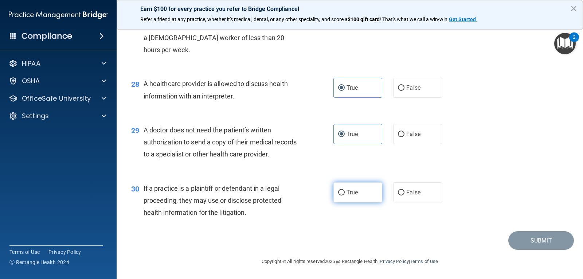
click at [340, 185] on label "True" at bounding box center [358, 192] width 49 height 20
click at [340, 190] on input "True" at bounding box center [341, 192] width 7 height 5
radio input "true"
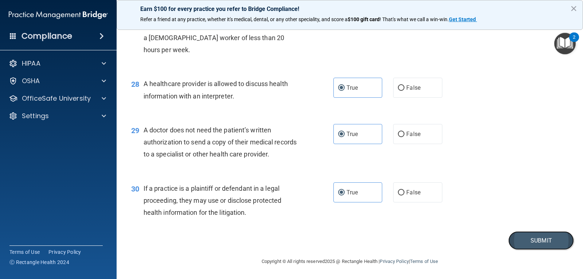
click at [532, 239] on button "Submit" at bounding box center [542, 240] width 66 height 19
click at [531, 244] on button "Submit" at bounding box center [542, 240] width 66 height 19
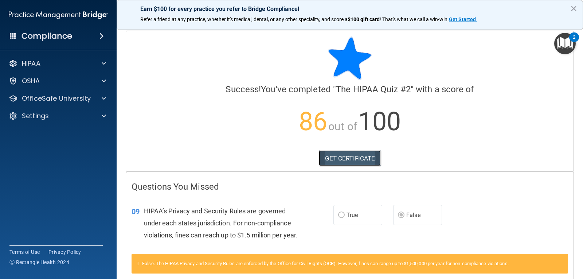
click at [344, 158] on link "GET CERTIFICATE" at bounding box center [350, 158] width 62 height 16
click at [104, 61] on span at bounding box center [104, 63] width 4 height 9
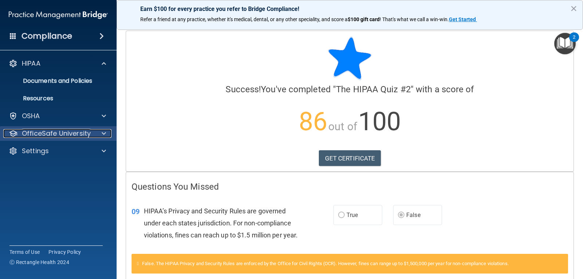
click at [103, 130] on span at bounding box center [104, 133] width 4 height 9
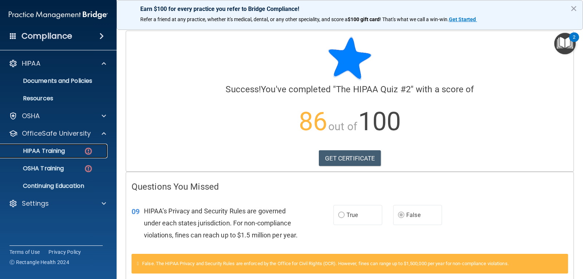
click at [67, 146] on link "HIPAA Training" at bounding box center [50, 151] width 115 height 15
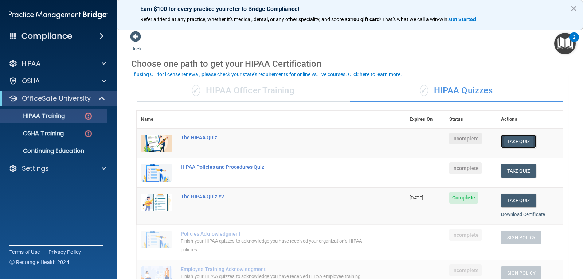
click at [519, 146] on button "Take Quiz" at bounding box center [518, 141] width 35 height 13
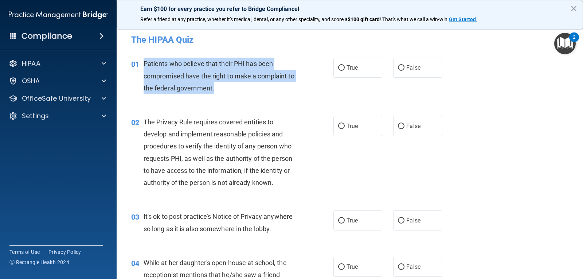
drag, startPoint x: 212, startPoint y: 94, endPoint x: 141, endPoint y: 61, distance: 78.3
click at [141, 61] on div "01 Patients who believe that their PHI has been compromised have the right to m…" at bounding box center [232, 78] width 224 height 40
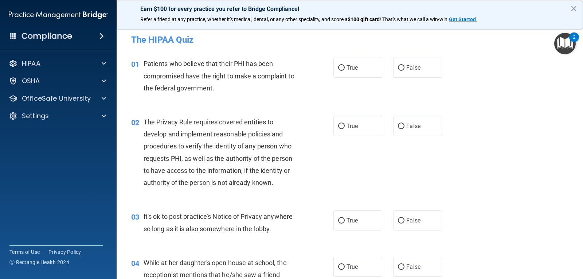
click at [357, 57] on div "01 Patients who believe that their PHI has been compromised have the right to m…" at bounding box center [350, 78] width 449 height 58
click at [351, 58] on label "True" at bounding box center [358, 68] width 49 height 20
click at [345, 65] on input "True" at bounding box center [341, 67] width 7 height 5
radio input "true"
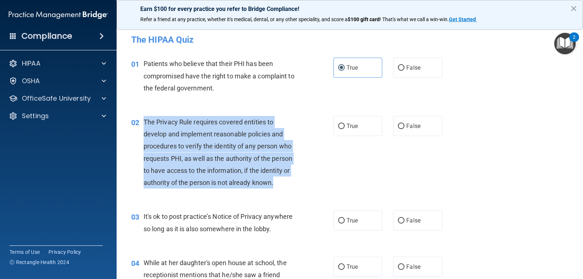
drag, startPoint x: 144, startPoint y: 122, endPoint x: 275, endPoint y: 192, distance: 148.0
click at [275, 192] on div "02 The Privacy Rule requires covered entities to develop and implement reasonab…" at bounding box center [232, 154] width 224 height 76
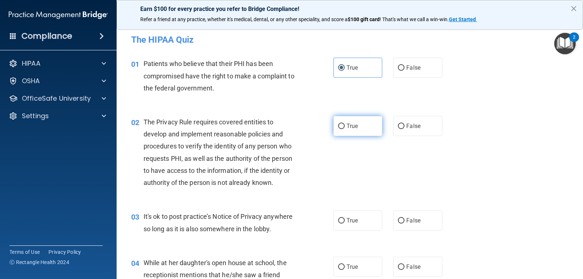
click at [357, 121] on label "True" at bounding box center [358, 126] width 49 height 20
click at [345, 124] on input "True" at bounding box center [341, 126] width 7 height 5
radio input "true"
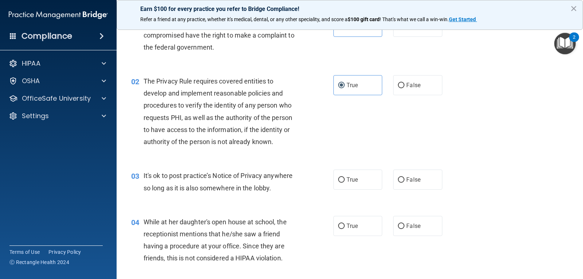
scroll to position [109, 0]
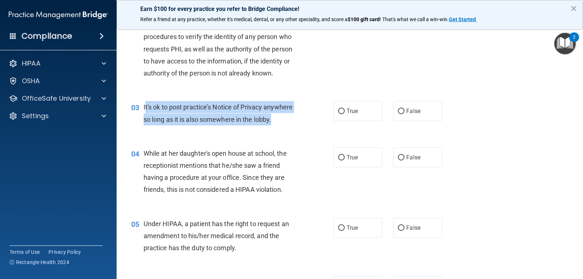
drag, startPoint x: 163, startPoint y: 111, endPoint x: 280, endPoint y: 122, distance: 117.2
click at [280, 122] on div "It's ok to post practice’s Notice of Privacy anywhere so long as it is also som…" at bounding box center [224, 113] width 160 height 24
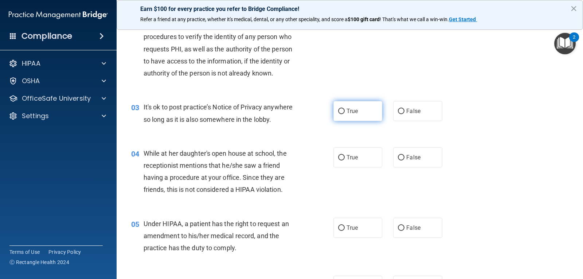
click at [334, 113] on label "True" at bounding box center [358, 111] width 49 height 20
click at [338, 113] on input "True" at bounding box center [341, 111] width 7 height 5
radio input "true"
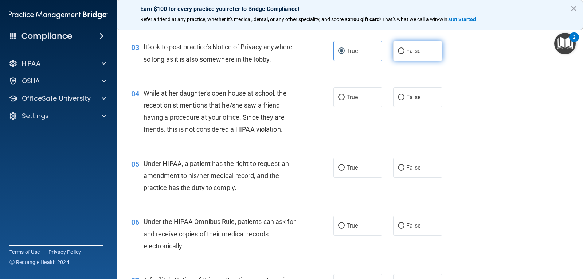
scroll to position [182, 0]
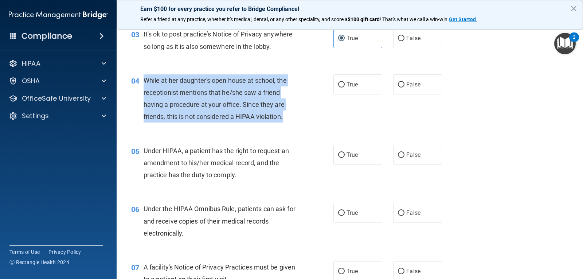
drag, startPoint x: 153, startPoint y: 82, endPoint x: 289, endPoint y: 114, distance: 139.8
click at [289, 114] on div "While at her daughter's open house at school, the receptionist mentions that he…" at bounding box center [224, 98] width 160 height 49
click at [292, 88] on div "While at her daughter's open house at school, the receptionist mentions that he…" at bounding box center [224, 98] width 160 height 49
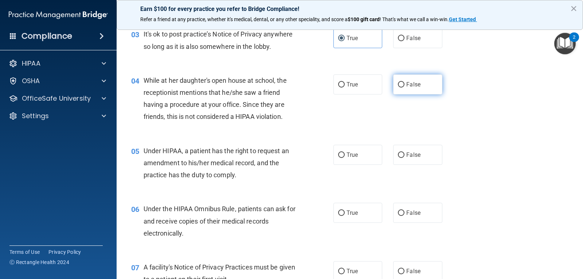
click at [433, 87] on label "False" at bounding box center [417, 84] width 49 height 20
click at [405, 87] on input "False" at bounding box center [401, 84] width 7 height 5
radio input "true"
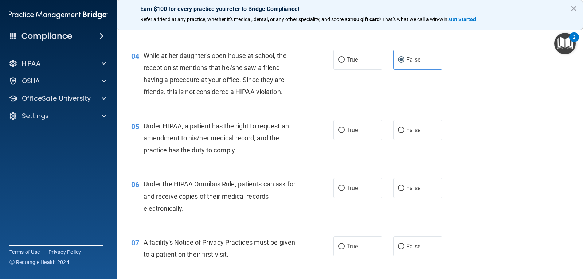
scroll to position [255, 0]
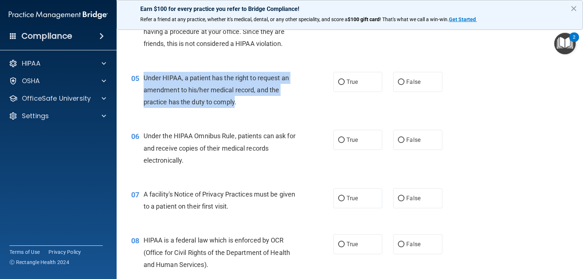
drag, startPoint x: 143, startPoint y: 75, endPoint x: 234, endPoint y: 102, distance: 95.2
click at [234, 102] on div "05 Under HIPAA, a patient has the right to request an amendment to his/her medi…" at bounding box center [232, 92] width 224 height 40
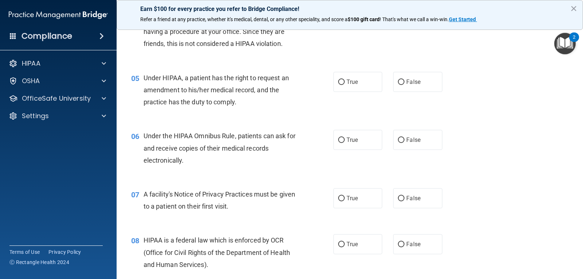
click at [238, 106] on div "Under HIPAA, a patient has the right to request an amendment to his/her medical…" at bounding box center [224, 90] width 160 height 36
click at [360, 85] on label "True" at bounding box center [358, 82] width 49 height 20
click at [345, 85] on input "True" at bounding box center [341, 81] width 7 height 5
radio input "true"
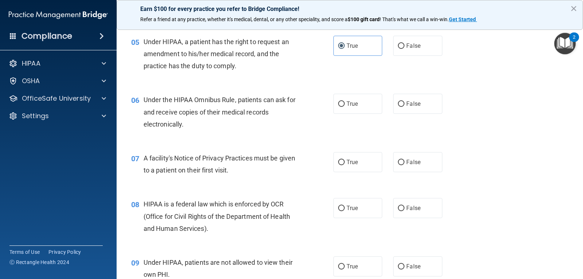
scroll to position [292, 0]
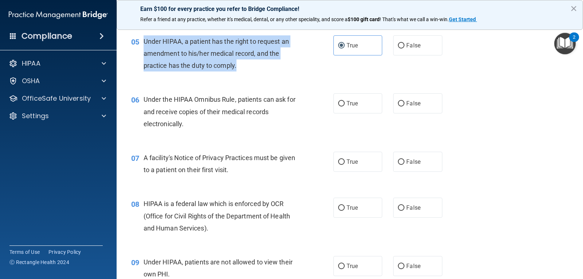
drag, startPoint x: 218, startPoint y: 63, endPoint x: 144, endPoint y: 38, distance: 78.3
click at [145, 38] on div "Under HIPAA, a patient has the right to request an amendment to his/her medical…" at bounding box center [224, 53] width 160 height 36
click at [286, 75] on div "05 Under HIPAA, a patient has the right to request an amendment to his/her medi…" at bounding box center [232, 55] width 224 height 40
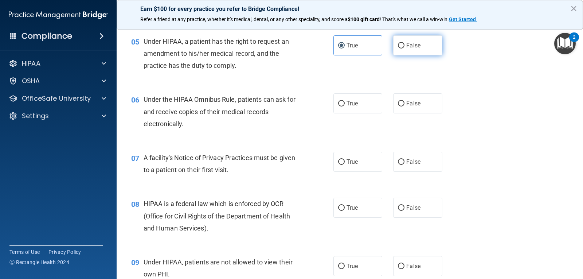
click at [404, 53] on label "False" at bounding box center [417, 45] width 49 height 20
click at [404, 49] on input "False" at bounding box center [401, 45] width 7 height 5
radio input "true"
radio input "false"
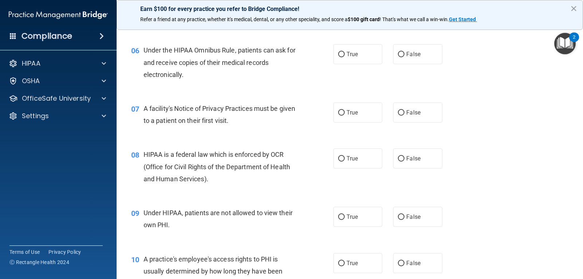
scroll to position [328, 0]
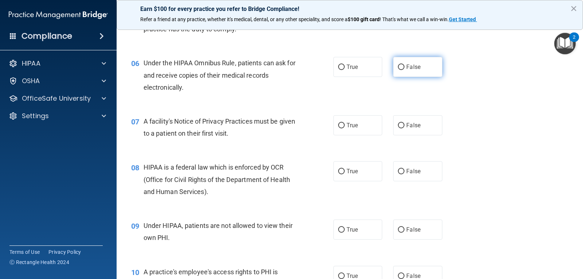
click at [401, 64] on label "False" at bounding box center [417, 67] width 49 height 20
click at [401, 65] on input "False" at bounding box center [401, 67] width 7 height 5
radio input "true"
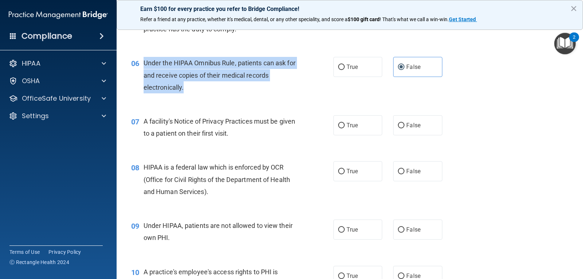
drag, startPoint x: 143, startPoint y: 58, endPoint x: 198, endPoint y: 85, distance: 61.7
click at [198, 85] on div "06 Under the HIPAA Omnibus Rule, patients can ask for and receive copies of the…" at bounding box center [232, 77] width 224 height 40
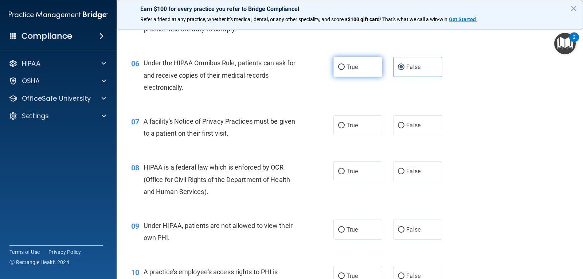
click at [344, 62] on label "True" at bounding box center [358, 67] width 49 height 20
click at [344, 65] on input "True" at bounding box center [341, 67] width 7 height 5
radio input "true"
radio input "false"
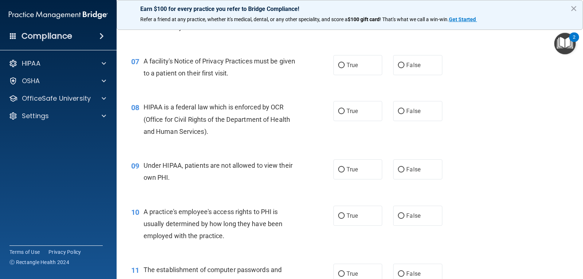
scroll to position [401, 0]
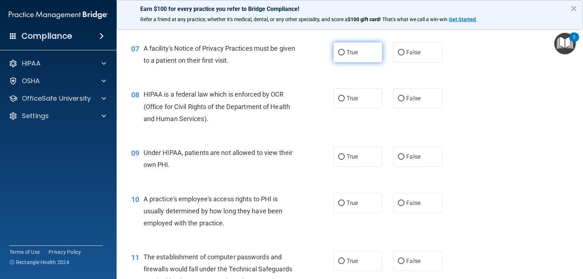
click at [340, 44] on label "True" at bounding box center [358, 52] width 49 height 20
click at [340, 50] on input "True" at bounding box center [341, 52] width 7 height 5
radio input "true"
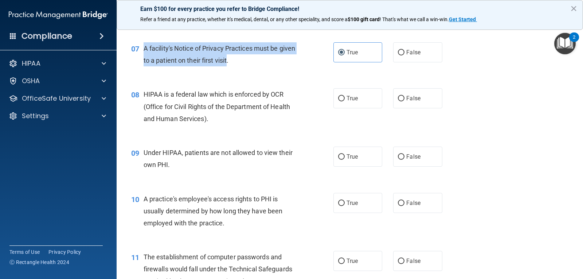
drag, startPoint x: 147, startPoint y: 45, endPoint x: 245, endPoint y: 66, distance: 99.6
click at [245, 66] on div "07 A facility's Notice of Privacy Practices must be given to a patient on their…" at bounding box center [232, 56] width 224 height 28
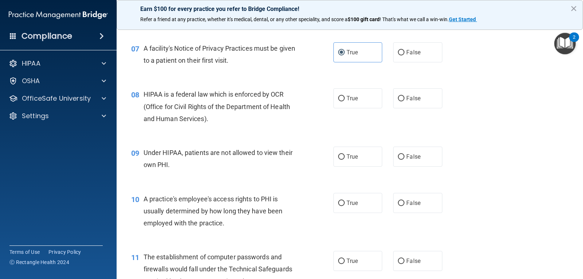
drag, startPoint x: 547, startPoint y: 119, endPoint x: 546, endPoint y: 122, distance: 3.7
click at [546, 122] on div "08 HIPAA is a federal law which is enforced by OCR (Office for Civil Rights of …" at bounding box center [350, 108] width 449 height 58
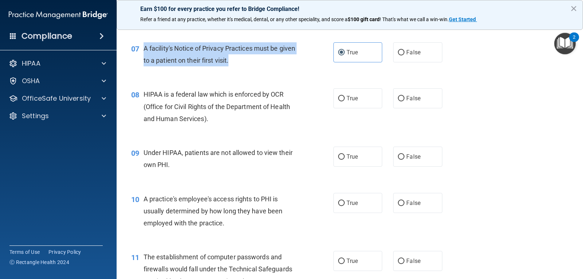
drag, startPoint x: 250, startPoint y: 62, endPoint x: 142, endPoint y: 51, distance: 108.6
click at [142, 51] on div "07 A facility's Notice of Privacy Practices must be given to a patient on their…" at bounding box center [232, 56] width 224 height 28
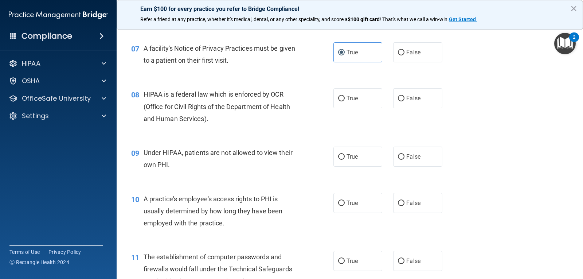
click at [479, 106] on div "08 HIPAA is a federal law which is enforced by OCR (Office for Civil Rights of …" at bounding box center [350, 108] width 449 height 58
click at [354, 92] on label "True" at bounding box center [358, 98] width 49 height 20
click at [345, 96] on input "True" at bounding box center [341, 98] width 7 height 5
radio input "true"
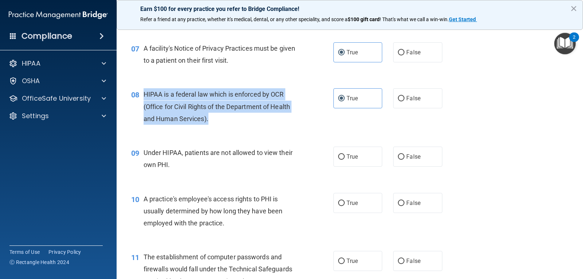
drag, startPoint x: 143, startPoint y: 93, endPoint x: 230, endPoint y: 119, distance: 90.9
click at [230, 119] on div "HIPAA is a federal law which is enforced by OCR (Office for Civil Rights of the…" at bounding box center [224, 106] width 160 height 36
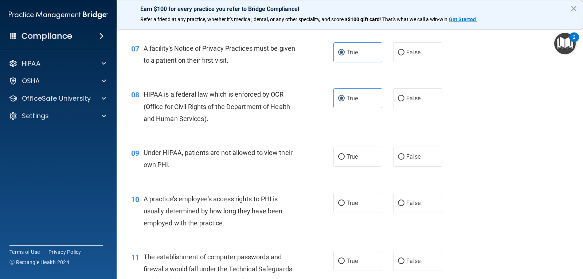
click at [455, 86] on div "08 HIPAA is a federal law which is enforced by OCR (Office for Civil Rights of …" at bounding box center [350, 108] width 449 height 58
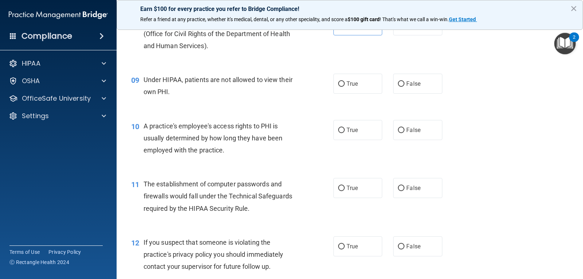
scroll to position [511, 0]
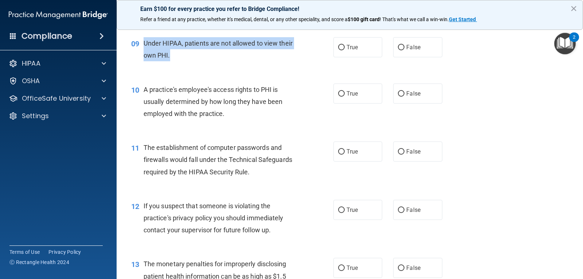
drag, startPoint x: 142, startPoint y: 43, endPoint x: 171, endPoint y: 60, distance: 34.3
click at [171, 60] on div "09 Under HIPAA, patients are not allowed to view their own PHI." at bounding box center [232, 51] width 224 height 28
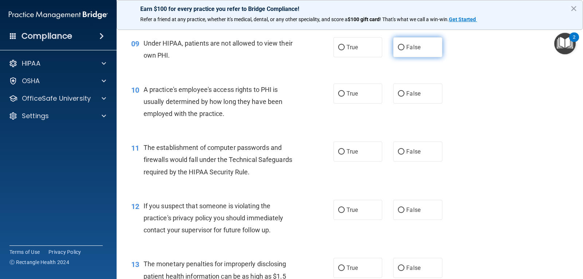
click at [397, 41] on label "False" at bounding box center [417, 47] width 49 height 20
click at [398, 45] on input "False" at bounding box center [401, 47] width 7 height 5
radio input "true"
click at [403, 96] on label "False" at bounding box center [417, 94] width 49 height 20
click at [403, 96] on input "False" at bounding box center [401, 93] width 7 height 5
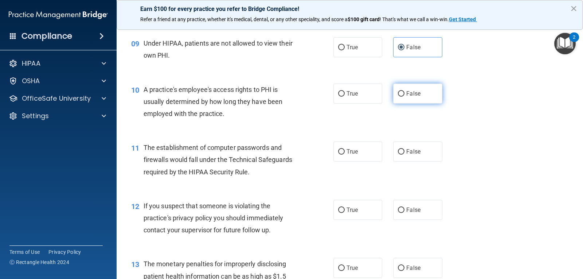
radio input "true"
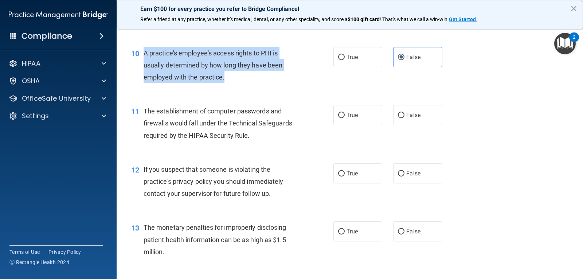
drag, startPoint x: 245, startPoint y: 84, endPoint x: 144, endPoint y: 53, distance: 105.0
click at [145, 53] on div "10 A practice's employee's access rights to PHI is usually determined by how lo…" at bounding box center [232, 67] width 224 height 40
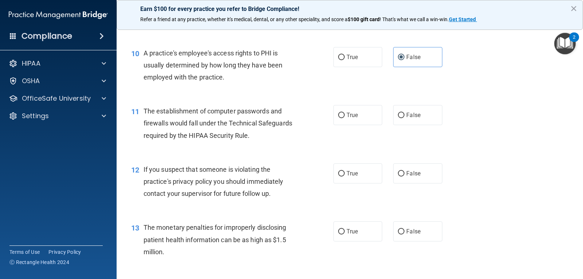
click at [509, 125] on div "11 The establishment of computer passwords and firewalls would fall under the T…" at bounding box center [350, 125] width 449 height 58
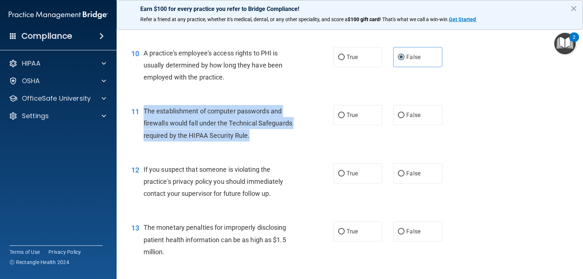
drag, startPoint x: 256, startPoint y: 137, endPoint x: 143, endPoint y: 109, distance: 117.0
click at [143, 109] on div "11 The establishment of computer passwords and firewalls would fall under the T…" at bounding box center [232, 125] width 224 height 40
click at [277, 144] on div "11 The establishment of computer passwords and firewalls would fall under the T…" at bounding box center [232, 125] width 224 height 40
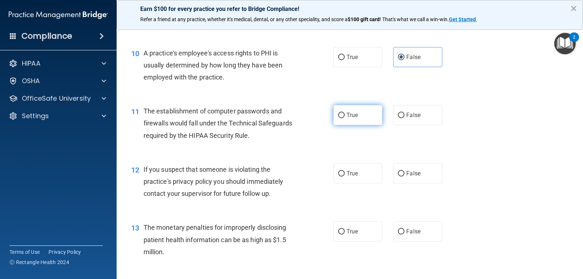
click at [345, 123] on label "True" at bounding box center [358, 115] width 49 height 20
click at [345, 118] on input "True" at bounding box center [341, 115] width 7 height 5
radio input "true"
click at [572, 174] on main "- The HIPAA Quiz This quiz doesn’t expire until . Are you sure you want to take…" at bounding box center [350, 151] width 467 height 256
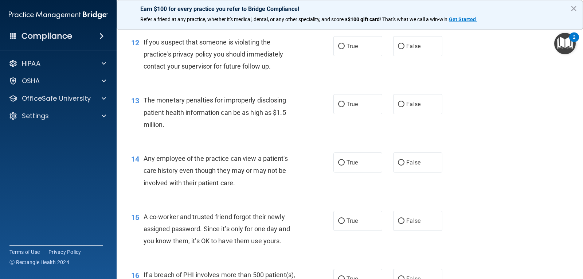
scroll to position [656, 0]
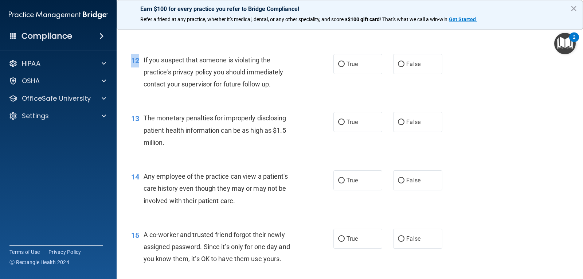
drag, startPoint x: 140, startPoint y: 59, endPoint x: 289, endPoint y: 96, distance: 153.5
click at [289, 96] on div "12 If you suspect that someone is violating the practice's privacy policy you s…" at bounding box center [350, 74] width 449 height 58
click at [288, 94] on div "12 If you suspect that someone is violating the practice's privacy policy you s…" at bounding box center [350, 74] width 449 height 58
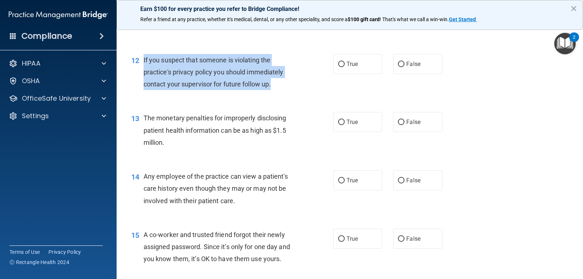
drag, startPoint x: 143, startPoint y: 58, endPoint x: 272, endPoint y: 88, distance: 133.2
click at [272, 88] on div "12 If you suspect that someone is violating the practice's privacy policy you s…" at bounding box center [232, 74] width 224 height 40
click at [272, 88] on span "If you suspect that someone is violating the practice's privacy policy you shou…" at bounding box center [214, 72] width 140 height 32
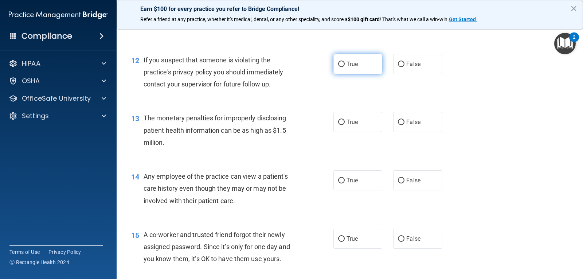
click at [358, 63] on label "True" at bounding box center [358, 64] width 49 height 20
click at [345, 63] on input "True" at bounding box center [341, 64] width 7 height 5
radio input "true"
click at [520, 168] on div "14 Any employee of the practice can view a patient's care history even though t…" at bounding box center [350, 190] width 449 height 58
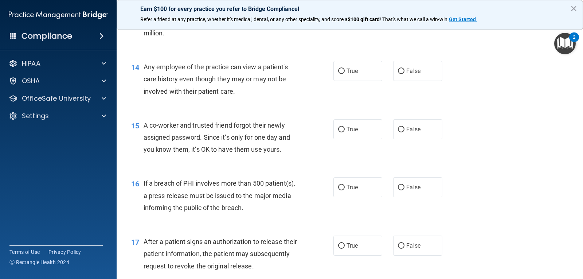
scroll to position [729, 0]
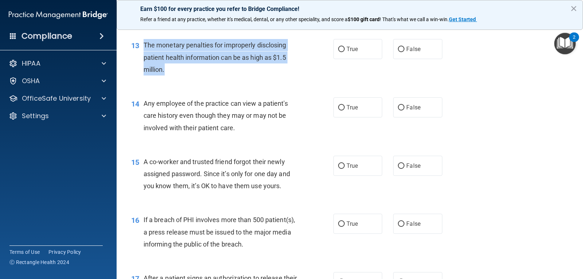
drag, startPoint x: 143, startPoint y: 44, endPoint x: 178, endPoint y: 76, distance: 48.0
click at [178, 76] on div "13 The monetary penalties for improperly disclosing patient health information …" at bounding box center [232, 59] width 224 height 40
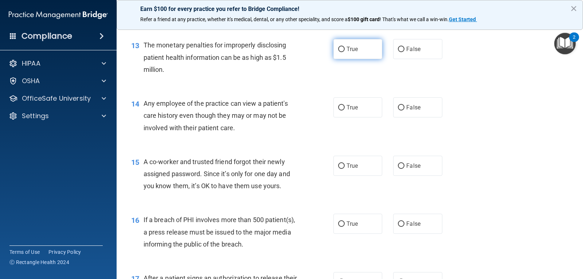
click at [352, 46] on span "True" at bounding box center [352, 49] width 11 height 7
click at [345, 47] on input "True" at bounding box center [341, 49] width 7 height 5
radio input "true"
click at [493, 96] on div "14 Any employee of the practice can view a patient's care history even though t…" at bounding box center [350, 117] width 449 height 58
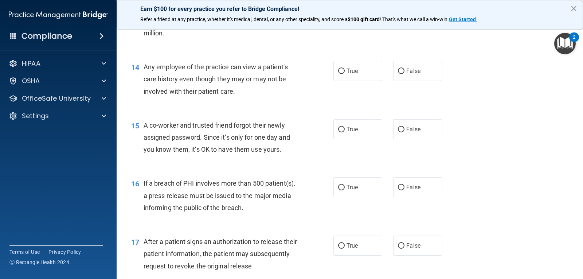
scroll to position [783, 0]
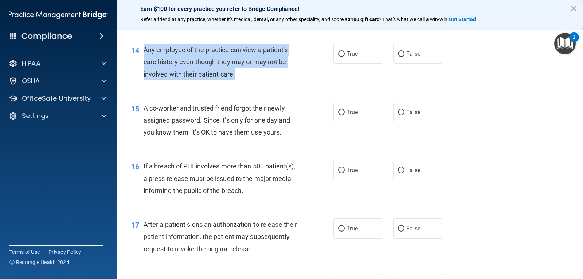
drag, startPoint x: 143, startPoint y: 48, endPoint x: 259, endPoint y: 80, distance: 120.2
click at [259, 80] on div "Any employee of the practice can view a patient's care history even though they…" at bounding box center [224, 62] width 160 height 36
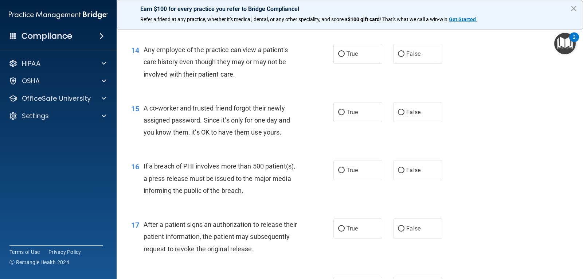
click at [249, 86] on div "14 Any employee of the practice can view a patient's care history even though t…" at bounding box center [350, 64] width 449 height 58
click at [413, 56] on span "False" at bounding box center [414, 53] width 14 height 7
click at [405, 56] on input "False" at bounding box center [401, 53] width 7 height 5
radio input "true"
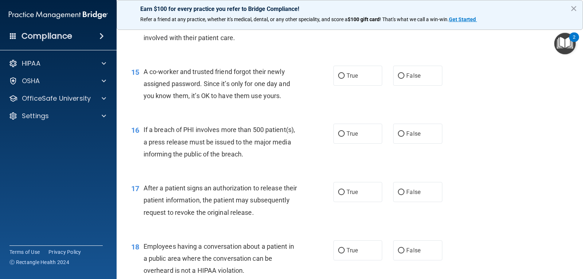
scroll to position [856, 0]
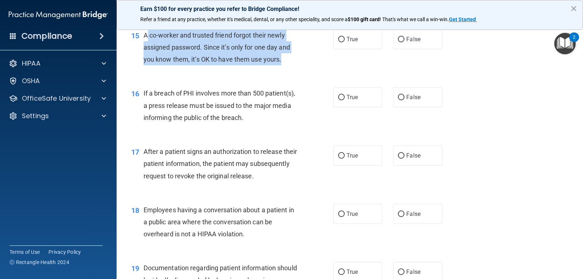
drag, startPoint x: 160, startPoint y: 35, endPoint x: 286, endPoint y: 56, distance: 127.5
click at [286, 56] on div "A co-worker and trusted friend forgot their newly assigned password. Since it’s…" at bounding box center [224, 47] width 160 height 36
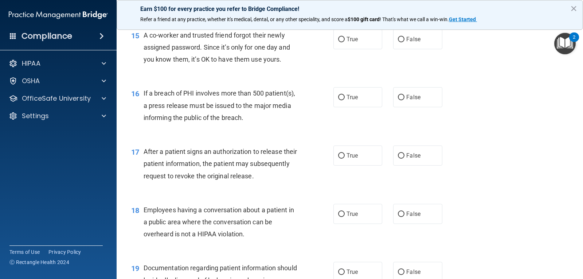
click at [144, 31] on span "A co-worker and trusted friend forgot their newly assigned password. Since it’s…" at bounding box center [217, 47] width 147 height 32
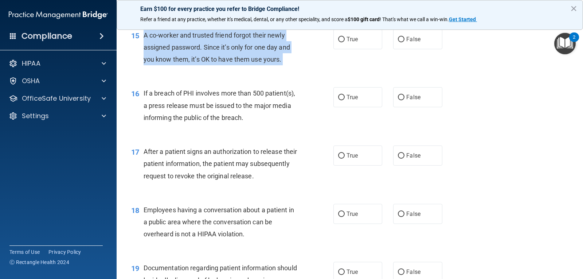
drag, startPoint x: 143, startPoint y: 31, endPoint x: 306, endPoint y: 67, distance: 166.2
click at [306, 67] on div "15 A co-worker and trusted friend forgot their newly assigned password. Since i…" at bounding box center [232, 49] width 224 height 40
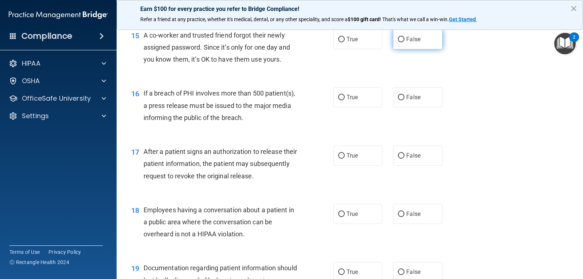
click at [425, 31] on label "False" at bounding box center [417, 39] width 49 height 20
click at [405, 37] on input "False" at bounding box center [401, 39] width 7 height 5
radio input "true"
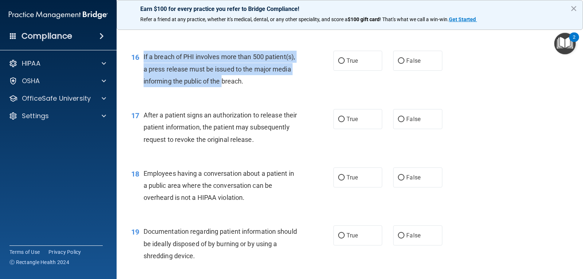
drag, startPoint x: 143, startPoint y: 53, endPoint x: 271, endPoint y: 88, distance: 132.2
click at [265, 88] on div "16 If a breach of PHI involves more than 500 patient(s), a press release must b…" at bounding box center [232, 71] width 224 height 40
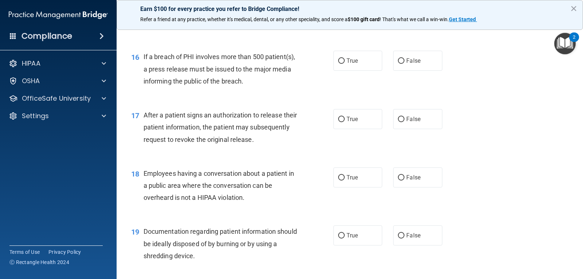
click at [281, 84] on span "If a breach of PHI involves more than 500 patient(s), a press release must be i…" at bounding box center [220, 69] width 152 height 32
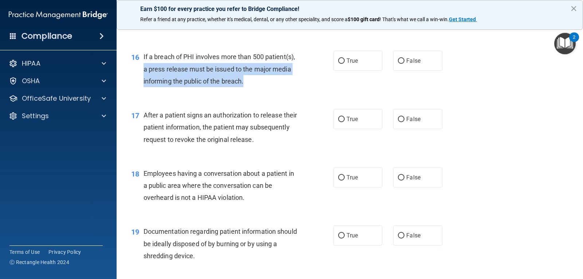
drag, startPoint x: 288, startPoint y: 82, endPoint x: 148, endPoint y: 61, distance: 142.0
click at [158, 63] on div "If a breach of PHI involves more than 500 patient(s), a press release must be i…" at bounding box center [224, 69] width 160 height 36
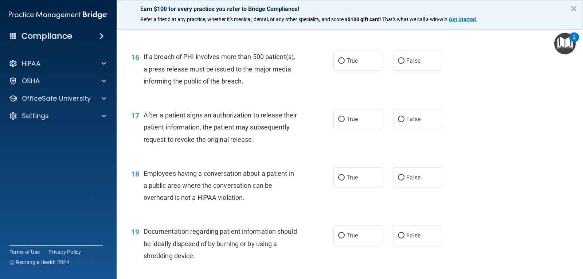
drag, startPoint x: 143, startPoint y: 61, endPoint x: 156, endPoint y: 58, distance: 12.9
click at [144, 61] on span "If a breach of PHI involves more than 500 patient(s), a press release must be i…" at bounding box center [220, 69] width 152 height 32
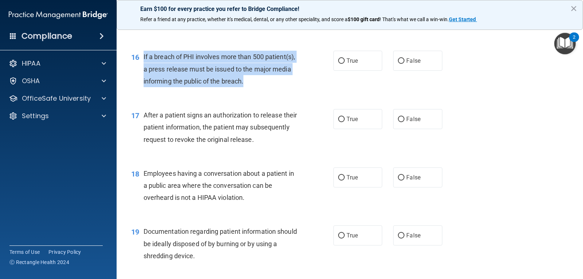
drag, startPoint x: 143, startPoint y: 53, endPoint x: 301, endPoint y: 88, distance: 162.1
click at [301, 88] on div "16 If a breach of PHI involves more than 500 patient(s), a press release must b…" at bounding box center [232, 71] width 224 height 40
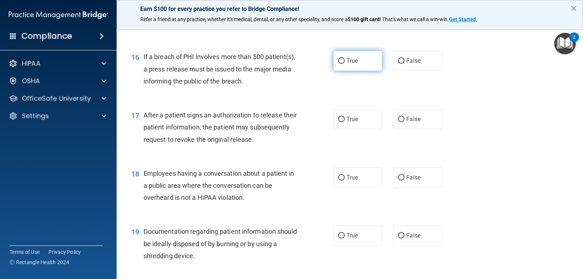
click at [350, 59] on span "True" at bounding box center [352, 60] width 11 height 7
click at [345, 59] on input "True" at bounding box center [341, 60] width 7 height 5
radio input "true"
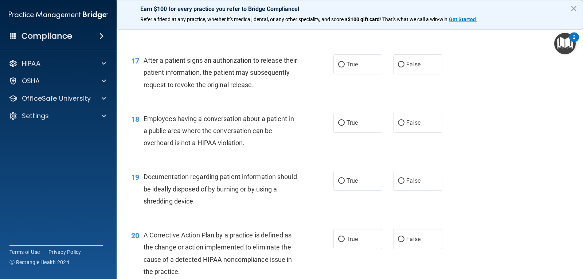
scroll to position [965, 0]
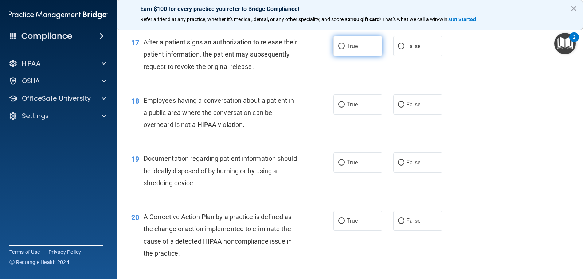
click at [353, 54] on label "True" at bounding box center [358, 46] width 49 height 20
click at [345, 49] on input "True" at bounding box center [341, 46] width 7 height 5
radio input "true"
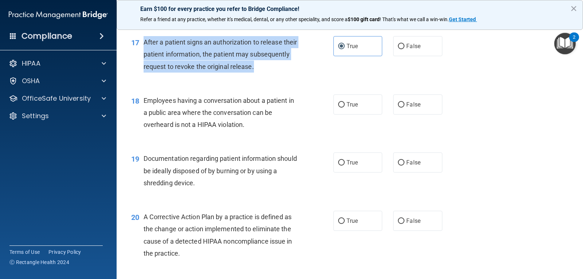
drag, startPoint x: 141, startPoint y: 41, endPoint x: 299, endPoint y: 75, distance: 161.1
click at [299, 75] on div "17 After a patient signs an authorization to release their patient information,…" at bounding box center [232, 56] width 224 height 40
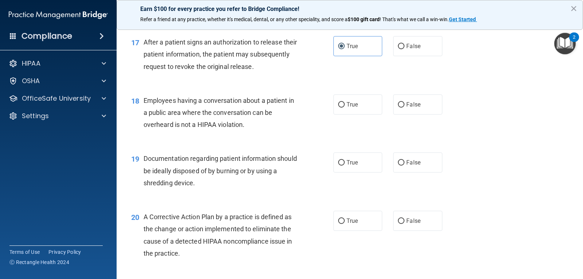
click at [444, 106] on div "True False" at bounding box center [393, 104] width 118 height 20
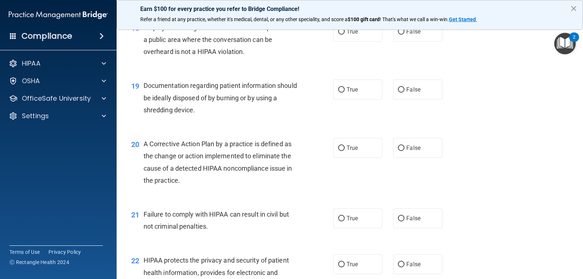
scroll to position [1002, 0]
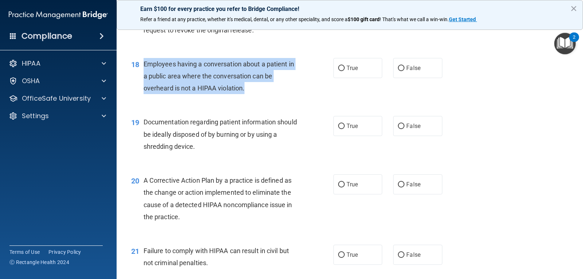
drag, startPoint x: 141, startPoint y: 62, endPoint x: 271, endPoint y: 90, distance: 132.2
click at [271, 90] on div "18 Employees having a conversation about a patient in a public area where the c…" at bounding box center [232, 78] width 224 height 40
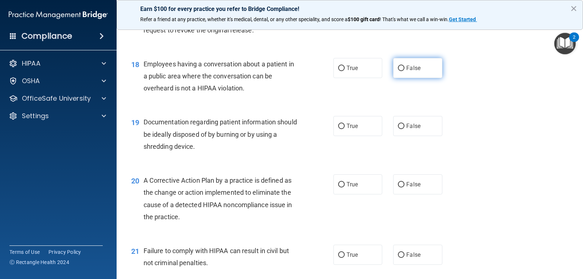
click at [434, 76] on label "False" at bounding box center [417, 68] width 49 height 20
click at [405, 71] on input "False" at bounding box center [401, 68] width 7 height 5
radio input "true"
click at [450, 113] on div "19 Documentation regarding patient information should be ideally disposed of by…" at bounding box center [350, 136] width 449 height 58
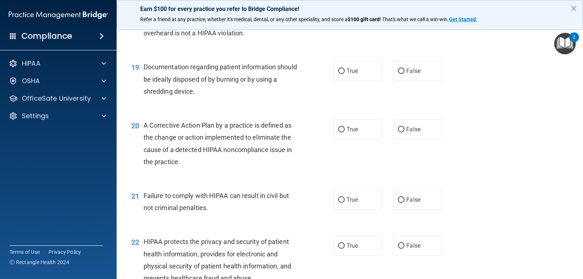
scroll to position [1075, 0]
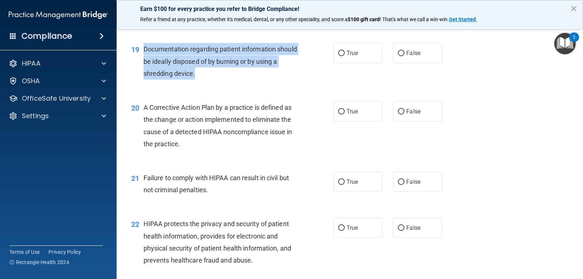
drag, startPoint x: 142, startPoint y: 48, endPoint x: 214, endPoint y: 78, distance: 77.8
click at [214, 78] on div "19 Documentation regarding patient information should be ideally disposed of by…" at bounding box center [232, 63] width 224 height 40
click at [243, 82] on div "19 Documentation regarding patient information should be ideally disposed of by…" at bounding box center [232, 63] width 224 height 40
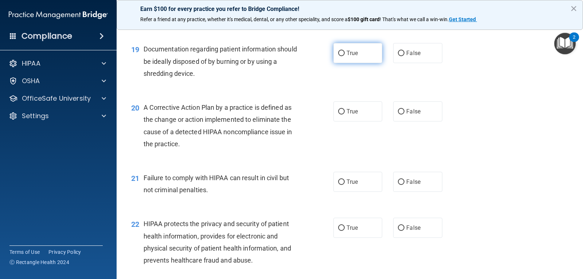
click at [356, 54] on label "True" at bounding box center [358, 53] width 49 height 20
click at [345, 54] on input "True" at bounding box center [341, 53] width 7 height 5
radio input "true"
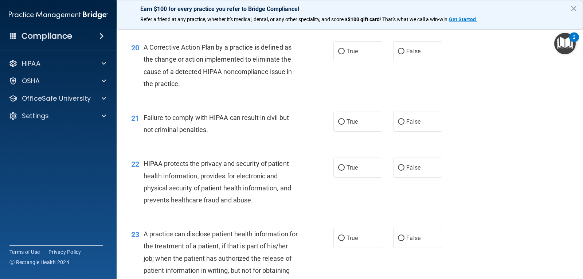
scroll to position [1148, 0]
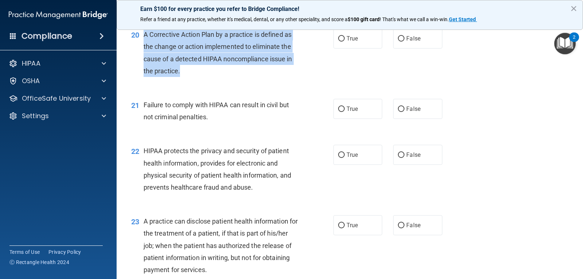
drag, startPoint x: 143, startPoint y: 34, endPoint x: 192, endPoint y: 79, distance: 66.8
click at [192, 79] on div "20 A Corrective Action Plan by a practice is defined as the change or action im…" at bounding box center [232, 54] width 224 height 52
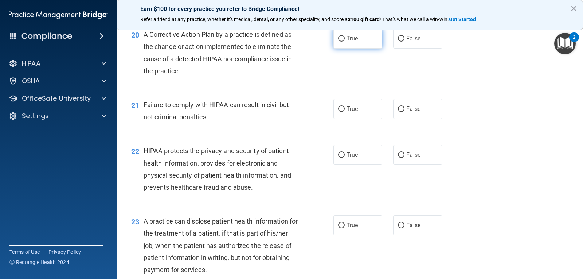
click at [369, 36] on label "True" at bounding box center [358, 38] width 49 height 20
click at [345, 36] on input "True" at bounding box center [341, 38] width 7 height 5
radio input "true"
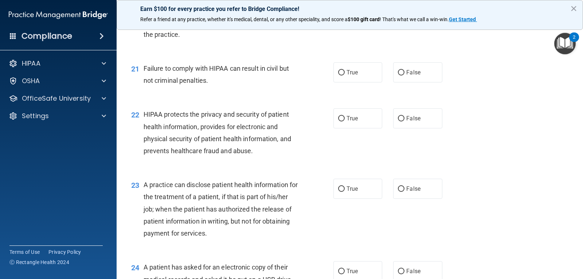
scroll to position [1221, 0]
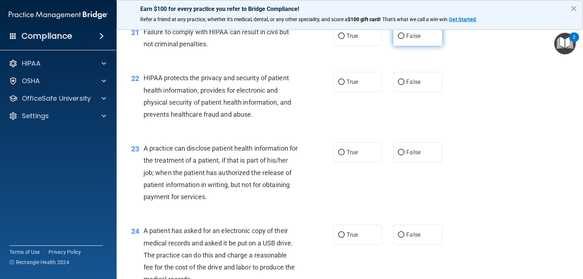
click at [420, 42] on label "False" at bounding box center [417, 36] width 49 height 20
click at [405, 39] on input "False" at bounding box center [401, 36] width 7 height 5
radio input "true"
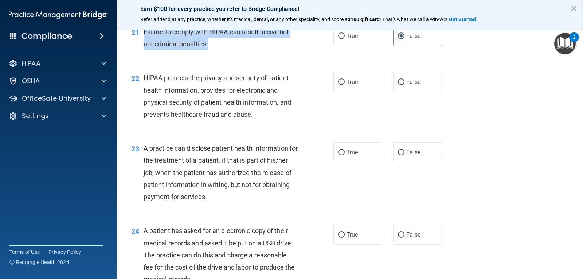
drag, startPoint x: 143, startPoint y: 32, endPoint x: 224, endPoint y: 53, distance: 83.9
click at [224, 53] on div "21 Failure to comply with HIPAA can result in civil but not criminal penalties." at bounding box center [232, 40] width 224 height 28
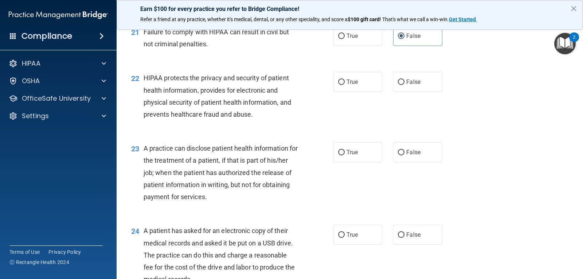
click at [497, 170] on div "23 A practice can disclose patient health information for the treatment of a pa…" at bounding box center [350, 174] width 449 height 82
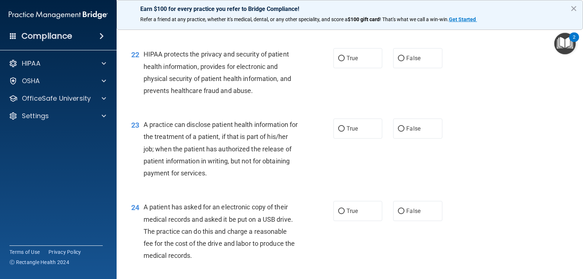
scroll to position [1257, 0]
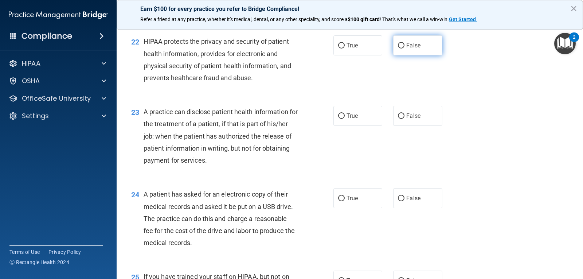
click at [418, 46] on label "False" at bounding box center [417, 45] width 49 height 20
click at [405, 46] on input "False" at bounding box center [401, 45] width 7 height 5
radio input "true"
click at [347, 45] on span "True" at bounding box center [352, 45] width 11 height 7
click at [345, 45] on input "True" at bounding box center [341, 45] width 7 height 5
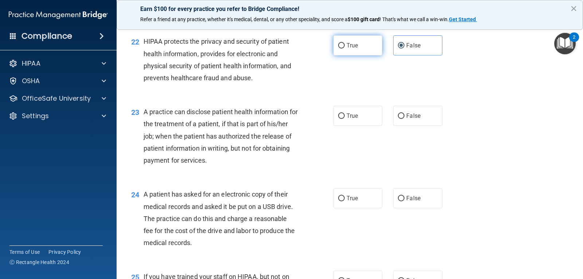
radio input "true"
radio input "false"
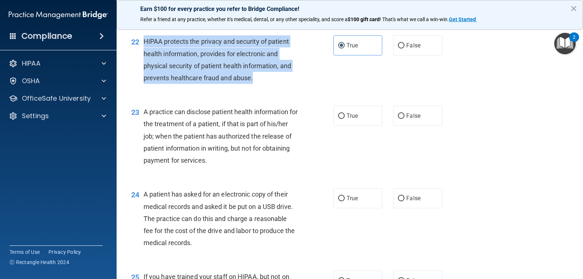
drag, startPoint x: 141, startPoint y: 40, endPoint x: 254, endPoint y: 83, distance: 121.0
click at [254, 83] on div "22 HIPAA protects the privacy and security of patient health information, provi…" at bounding box center [232, 61] width 224 height 52
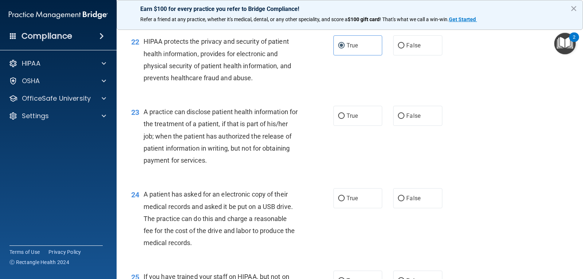
click at [463, 106] on div "23 A practice can disclose patient health information for the treatment of a pa…" at bounding box center [350, 138] width 449 height 82
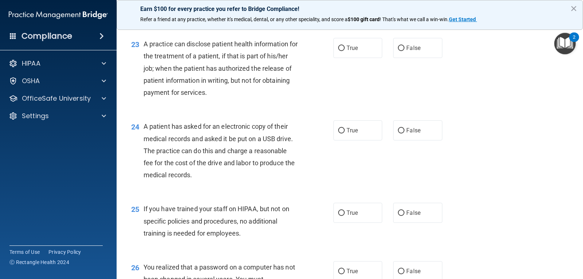
scroll to position [1330, 0]
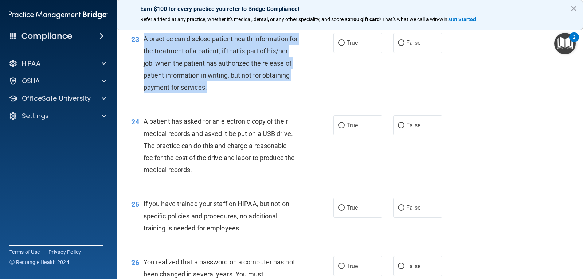
drag, startPoint x: 144, startPoint y: 39, endPoint x: 238, endPoint y: 86, distance: 105.7
click at [238, 86] on div "A practice can disclose patient health information for the treatment of a patie…" at bounding box center [224, 63] width 160 height 61
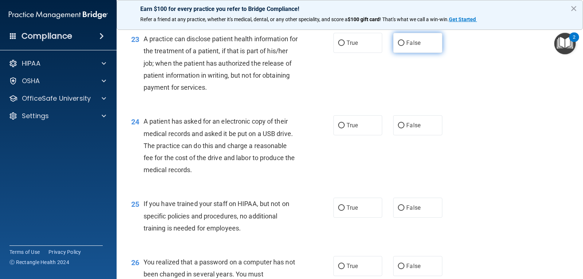
click at [414, 41] on span "False" at bounding box center [414, 42] width 14 height 7
click at [405, 41] on input "False" at bounding box center [401, 42] width 7 height 5
radio input "true"
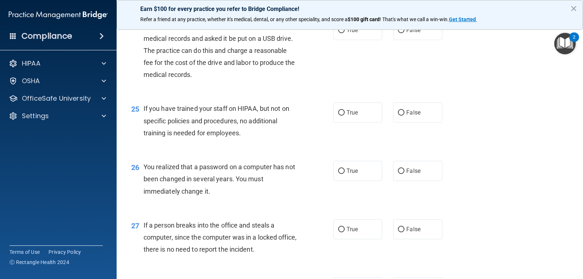
scroll to position [1403, 0]
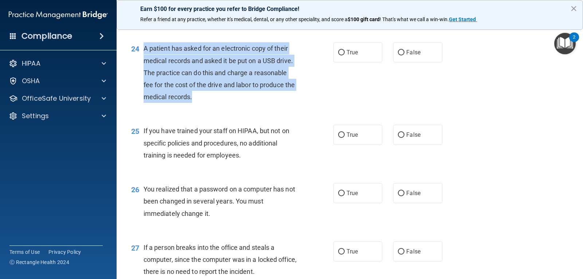
drag, startPoint x: 141, startPoint y: 47, endPoint x: 221, endPoint y: 101, distance: 96.6
click at [221, 101] on div "24 A patient has asked for an electronic copy of their medical records and aske…" at bounding box center [232, 74] width 224 height 64
click at [330, 53] on div "24 A patient has asked for an electronic copy of their medical records and aske…" at bounding box center [232, 74] width 224 height 64
click at [340, 51] on input "True" at bounding box center [341, 52] width 7 height 5
radio input "true"
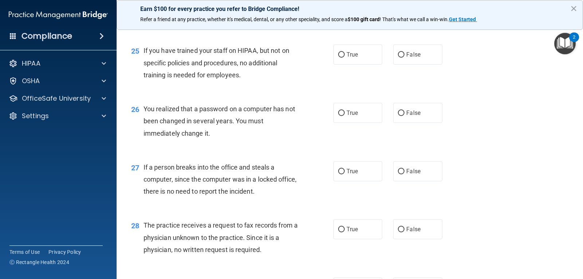
scroll to position [1496, 0]
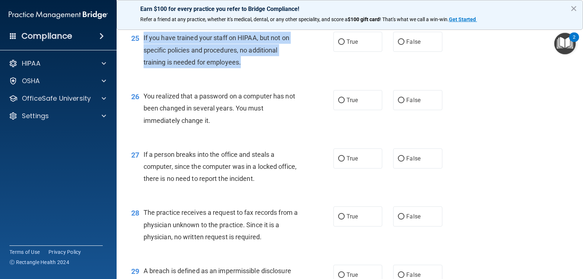
drag, startPoint x: 141, startPoint y: 33, endPoint x: 246, endPoint y: 65, distance: 109.1
click at [246, 65] on div "25 If you have trained your staff on HIPAA, but not on specific policies and pr…" at bounding box center [232, 52] width 224 height 40
click at [399, 44] on input "False" at bounding box center [401, 41] width 7 height 5
radio input "true"
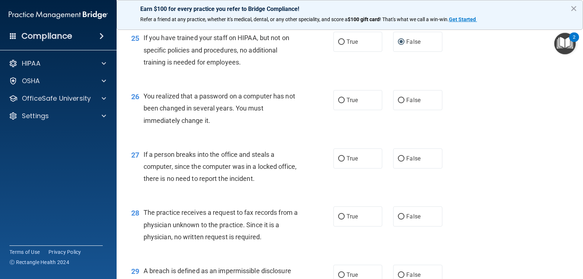
click at [449, 86] on div "26 You realized that a password on a computer has not been changed in several y…" at bounding box center [350, 110] width 449 height 58
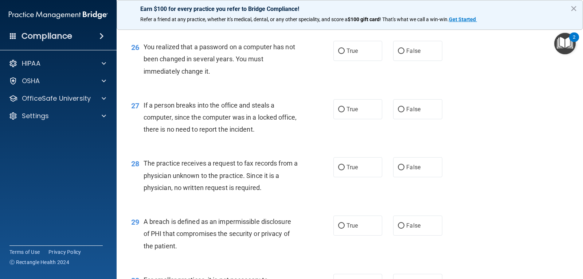
scroll to position [1532, 0]
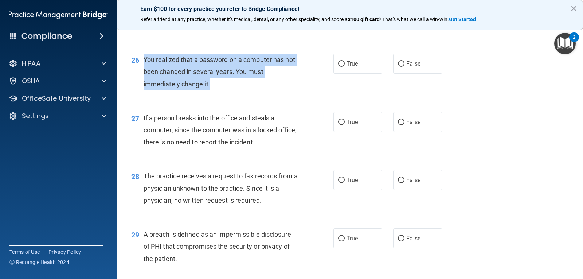
drag, startPoint x: 147, startPoint y: 57, endPoint x: 217, endPoint y: 83, distance: 74.3
click at [217, 83] on div "You realized that a password on a computer has not been changed in several year…" at bounding box center [224, 72] width 160 height 36
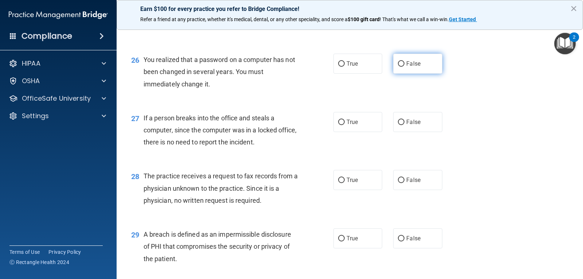
click at [414, 63] on span "False" at bounding box center [414, 63] width 14 height 7
click at [405, 63] on input "False" at bounding box center [401, 63] width 7 height 5
radio input "true"
click at [351, 70] on label "True" at bounding box center [358, 64] width 49 height 20
click at [343, 57] on label "True" at bounding box center [358, 64] width 49 height 20
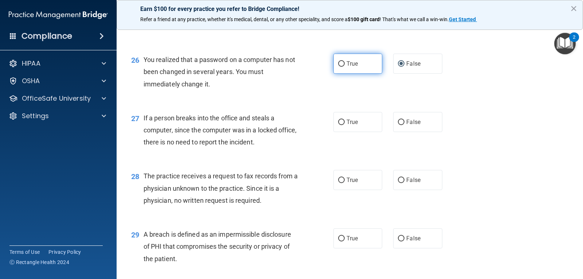
click at [343, 61] on input "True" at bounding box center [341, 63] width 7 height 5
radio input "true"
radio input "false"
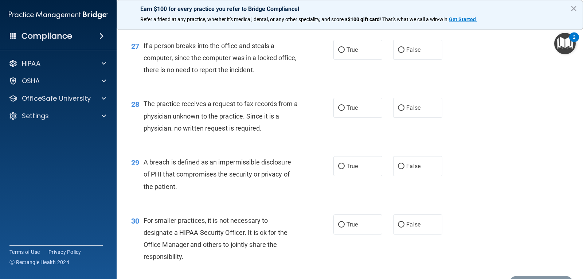
scroll to position [1605, 0]
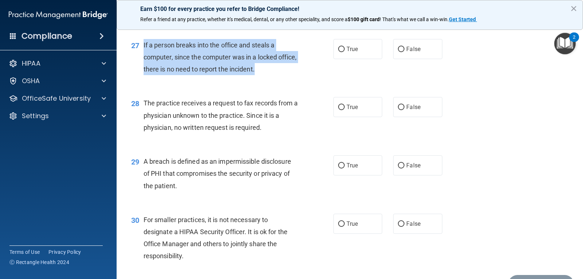
drag, startPoint x: 144, startPoint y: 42, endPoint x: 278, endPoint y: 68, distance: 136.2
click at [278, 68] on div "If a person breaks into the office and steals a computer, since the computer wa…" at bounding box center [224, 57] width 160 height 36
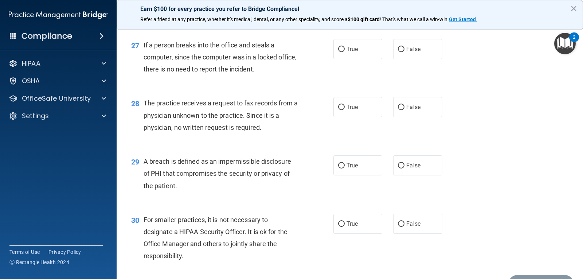
click at [388, 48] on div "True False" at bounding box center [393, 49] width 118 height 20
click at [399, 45] on label "False" at bounding box center [417, 49] width 49 height 20
click at [399, 47] on input "False" at bounding box center [401, 49] width 7 height 5
radio input "true"
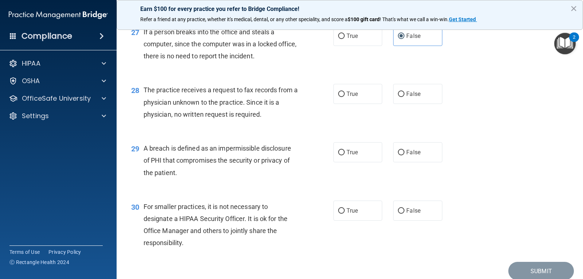
scroll to position [1642, 0]
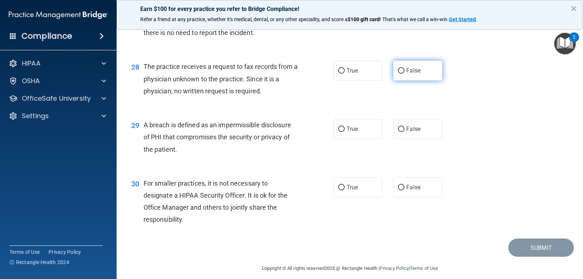
click at [393, 67] on label "False" at bounding box center [417, 71] width 49 height 20
click at [398, 68] on input "False" at bounding box center [401, 70] width 7 height 5
radio input "true"
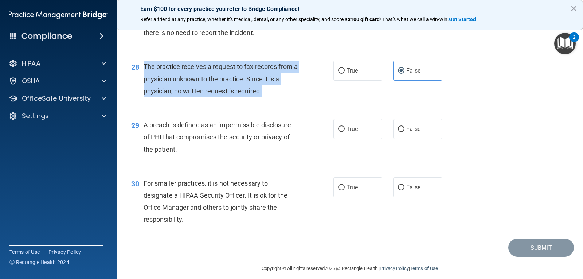
drag, startPoint x: 145, startPoint y: 69, endPoint x: 267, endPoint y: 90, distance: 123.6
click at [267, 90] on div "The practice receives a request to fax records from a physician unknown to the …" at bounding box center [224, 79] width 160 height 36
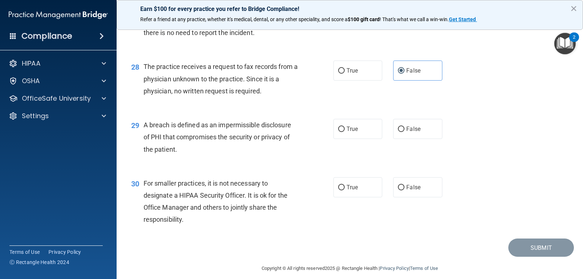
click at [463, 105] on div "28 The practice receives a request to fax records from a physician unknown to t…" at bounding box center [350, 80] width 449 height 58
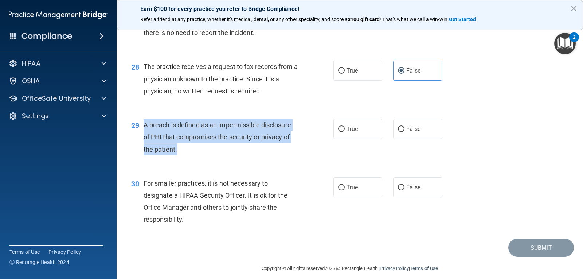
drag, startPoint x: 145, startPoint y: 123, endPoint x: 206, endPoint y: 158, distance: 70.2
click at [206, 158] on div "29 A breach is defined as an impermissible disclosure of PHI that compromises t…" at bounding box center [232, 139] width 224 height 40
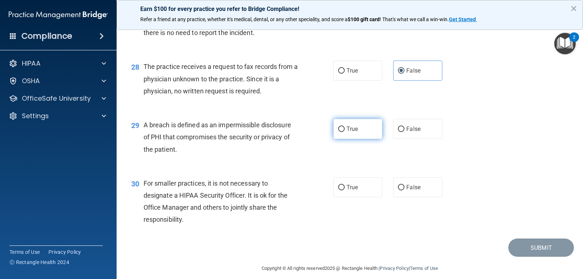
click at [358, 123] on label "True" at bounding box center [358, 129] width 49 height 20
click at [345, 127] on input "True" at bounding box center [341, 129] width 7 height 5
radio input "true"
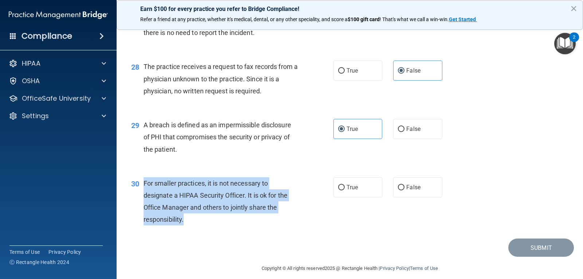
drag, startPoint x: 144, startPoint y: 181, endPoint x: 195, endPoint y: 216, distance: 61.2
click at [195, 216] on div "For smaller practices, it is not necessary to designate a HIPAA Security Office…" at bounding box center [224, 201] width 160 height 49
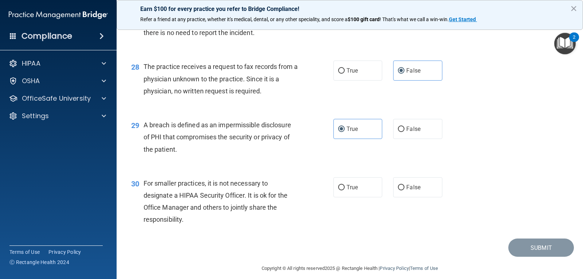
click at [215, 247] on div "Submit" at bounding box center [350, 247] width 449 height 19
drag, startPoint x: 401, startPoint y: 193, endPoint x: 402, endPoint y: 155, distance: 37.6
click at [401, 193] on label "False" at bounding box center [417, 187] width 49 height 20
click at [401, 190] on input "False" at bounding box center [401, 187] width 7 height 5
radio input "true"
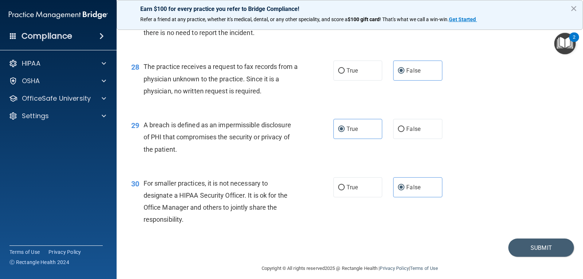
click at [345, 199] on div "30 For smaller practices, it is not necessary to designate a HIPAA Security Off…" at bounding box center [350, 203] width 449 height 70
click at [350, 180] on label "True" at bounding box center [358, 187] width 49 height 20
click at [345, 185] on input "True" at bounding box center [341, 187] width 7 height 5
radio input "true"
radio input "false"
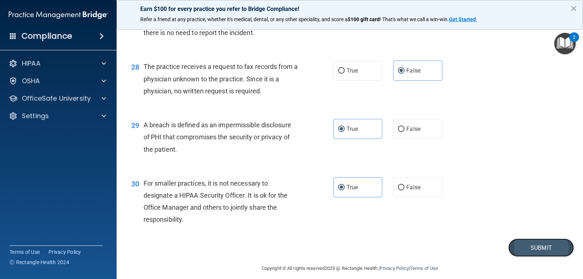
click at [530, 253] on button "Submit" at bounding box center [542, 247] width 66 height 19
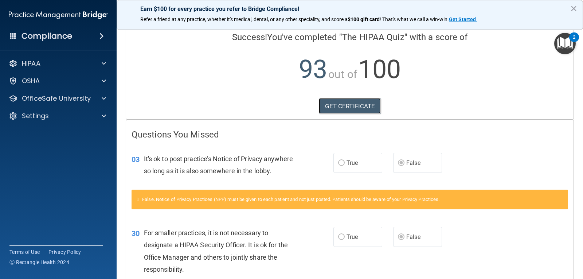
scroll to position [51, 0]
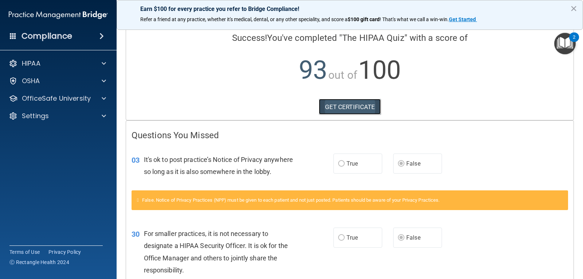
click at [358, 104] on link "GET CERTIFICATE" at bounding box center [350, 107] width 62 height 16
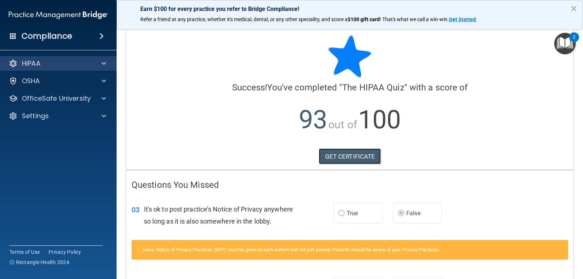
scroll to position [0, 0]
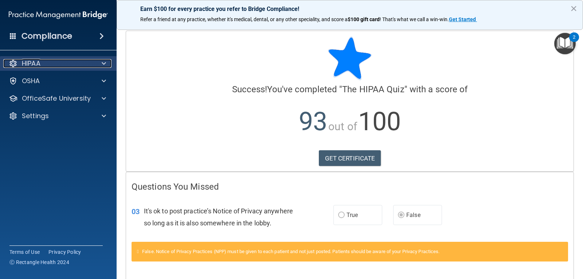
click at [75, 67] on div "HIPAA" at bounding box center [48, 63] width 90 height 9
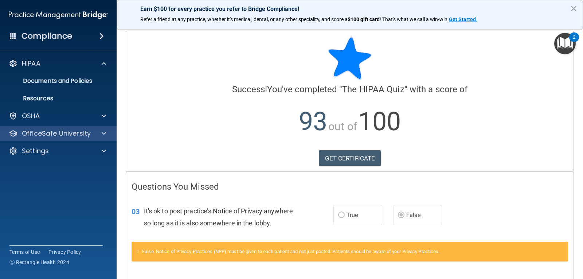
click at [87, 138] on div "OfficeSafe University" at bounding box center [58, 133] width 117 height 15
click at [101, 131] on div at bounding box center [103, 133] width 18 height 9
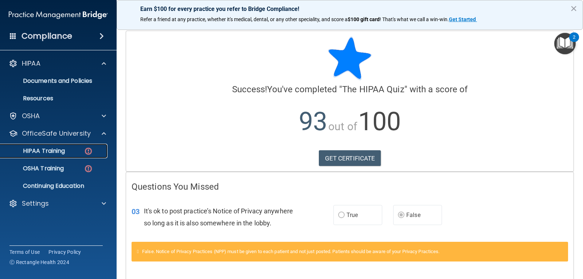
click at [80, 150] on div "HIPAA Training" at bounding box center [55, 150] width 100 height 7
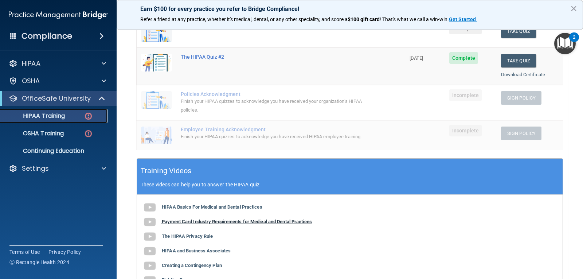
scroll to position [77, 0]
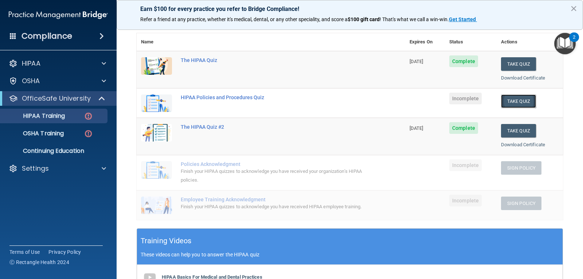
click at [524, 98] on button "Take Quiz" at bounding box center [518, 100] width 35 height 13
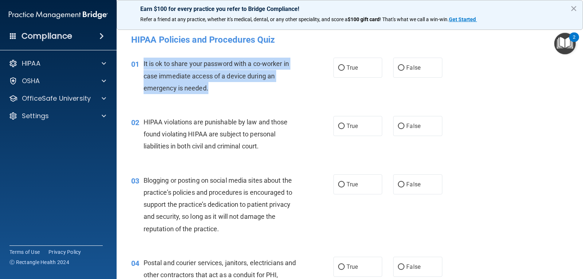
drag, startPoint x: 144, startPoint y: 60, endPoint x: 213, endPoint y: 90, distance: 75.9
click at [213, 90] on div "It is ok to share your password with a co-worker in case immediate access of a …" at bounding box center [224, 76] width 160 height 36
click at [232, 90] on div "It is ok to share your password with a co-worker in case immediate access of a …" at bounding box center [224, 76] width 160 height 36
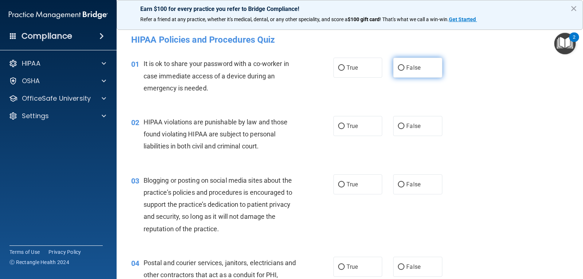
click at [412, 61] on label "False" at bounding box center [417, 68] width 49 height 20
click at [405, 65] on input "False" at bounding box center [401, 67] width 7 height 5
radio input "true"
click at [357, 134] on label "True" at bounding box center [358, 126] width 49 height 20
click at [345, 129] on input "True" at bounding box center [341, 126] width 7 height 5
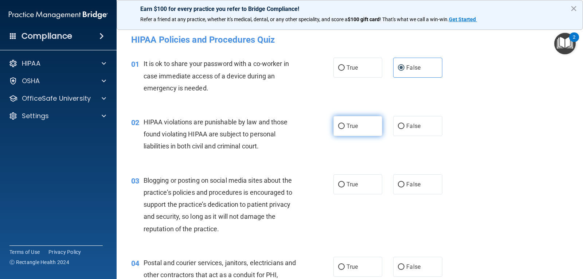
radio input "true"
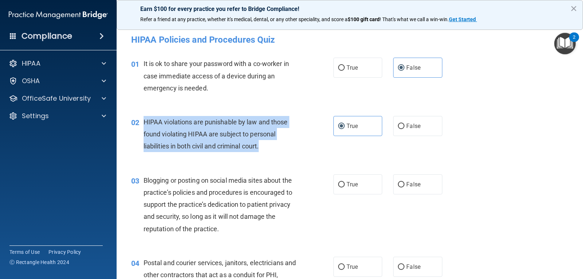
drag, startPoint x: 142, startPoint y: 119, endPoint x: 276, endPoint y: 153, distance: 138.8
click at [276, 153] on div "02 HIPAA violations are punishable by law and those found violating HIPAA are s…" at bounding box center [232, 136] width 224 height 40
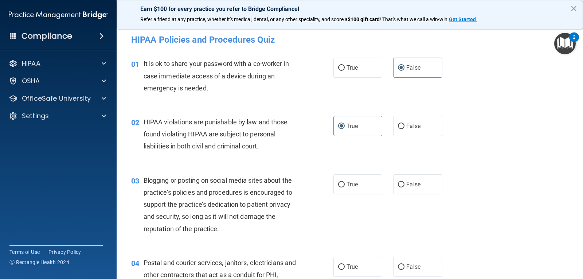
click at [498, 150] on div "02 HIPAA violations are punishable by law and those found violating HIPAA are s…" at bounding box center [350, 136] width 449 height 58
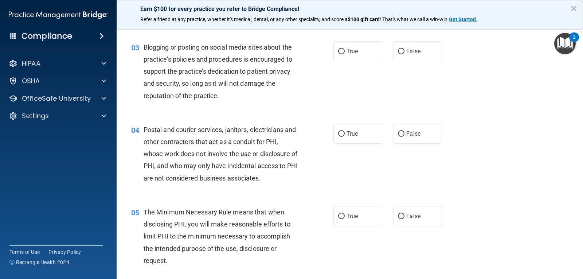
scroll to position [146, 0]
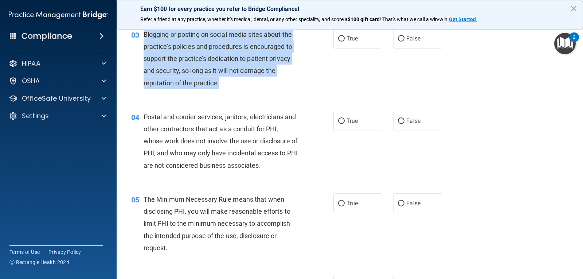
drag, startPoint x: 142, startPoint y: 34, endPoint x: 232, endPoint y: 88, distance: 105.2
click at [232, 88] on div "03 Blogging or posting on social media sites about the practice’s policies and …" at bounding box center [232, 60] width 224 height 64
click at [232, 88] on div "Blogging or posting on social media sites about the practice’s policies and pro…" at bounding box center [224, 58] width 160 height 61
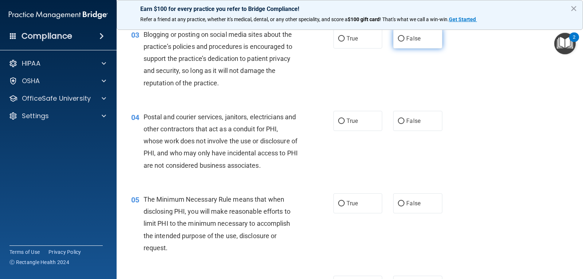
click at [395, 35] on label "False" at bounding box center [417, 38] width 49 height 20
click at [398, 36] on input "False" at bounding box center [401, 38] width 7 height 5
radio input "true"
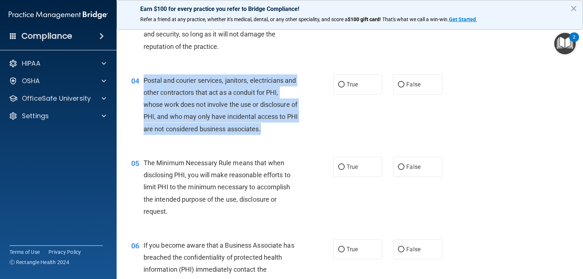
drag, startPoint x: 141, startPoint y: 78, endPoint x: 288, endPoint y: 130, distance: 156.2
click at [288, 130] on div "04 Postal and courier services, janitors, electricians and other contractors th…" at bounding box center [232, 106] width 224 height 64
click at [288, 130] on div "Postal and courier services, janitors, electricians and other contractors that …" at bounding box center [224, 104] width 160 height 61
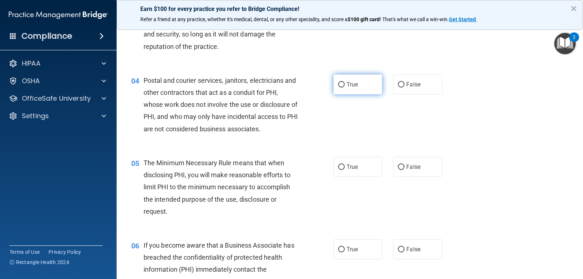
click at [361, 86] on label "True" at bounding box center [358, 84] width 49 height 20
click at [345, 86] on input "True" at bounding box center [341, 84] width 7 height 5
radio input "true"
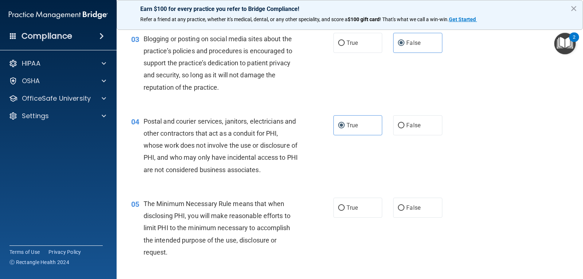
scroll to position [219, 0]
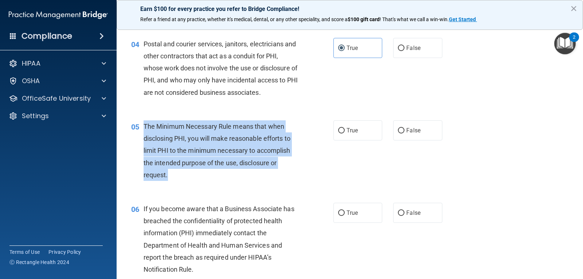
drag, startPoint x: 143, startPoint y: 125, endPoint x: 179, endPoint y: 173, distance: 59.7
click at [179, 173] on div "The Minimum Necessary Rule means that when disclosing PHI, you will make reason…" at bounding box center [224, 150] width 160 height 61
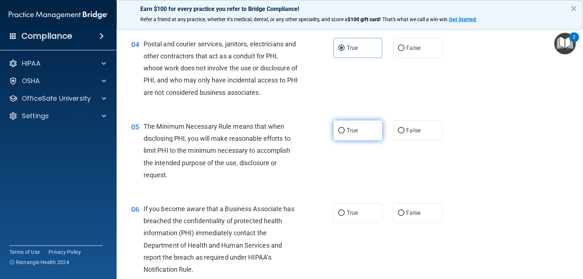
click at [338, 125] on label "True" at bounding box center [358, 130] width 49 height 20
click at [338, 128] on input "True" at bounding box center [341, 130] width 7 height 5
radio input "true"
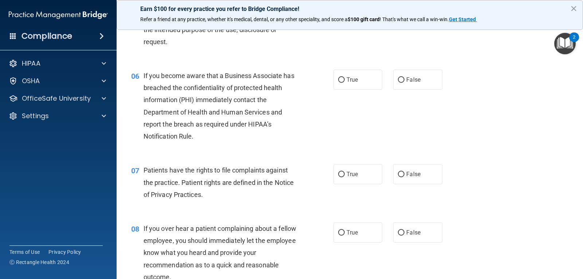
scroll to position [365, 0]
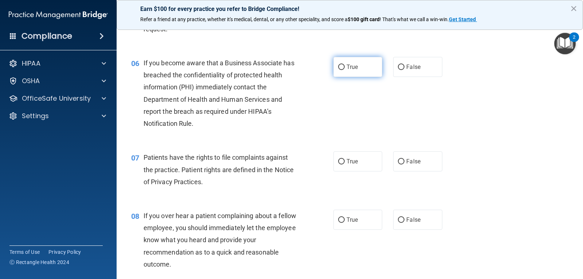
click at [340, 62] on label "True" at bounding box center [358, 67] width 49 height 20
click at [340, 65] on input "True" at bounding box center [341, 67] width 7 height 5
radio input "true"
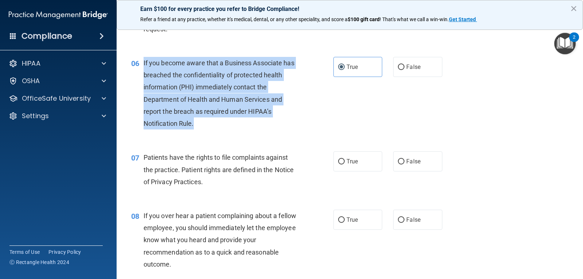
drag, startPoint x: 142, startPoint y: 63, endPoint x: 213, endPoint y: 129, distance: 97.0
click at [213, 129] on div "06 If you become aware that a Business Associate has breached the confidentiali…" at bounding box center [232, 95] width 224 height 76
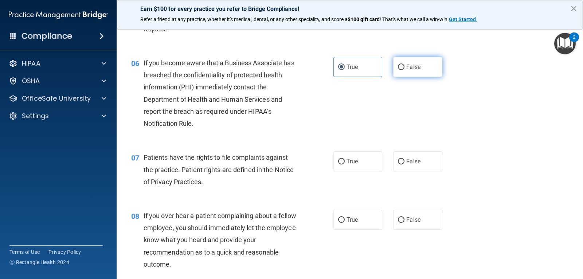
click at [437, 69] on label "False" at bounding box center [417, 67] width 49 height 20
click at [405, 69] on input "False" at bounding box center [401, 67] width 7 height 5
radio input "true"
radio input "false"
click at [309, 78] on div "06 If you become aware that a Business Associate has breached the confidentiali…" at bounding box center [232, 95] width 224 height 76
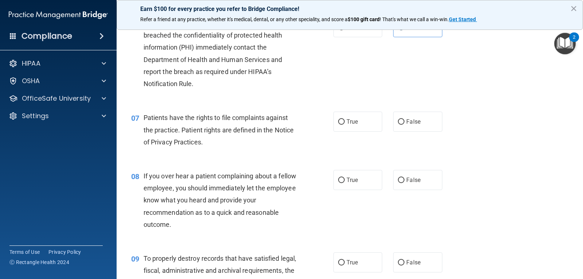
scroll to position [474, 0]
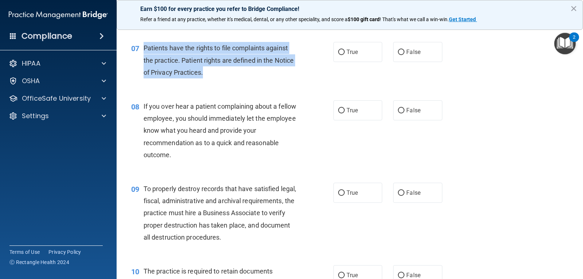
drag, startPoint x: 142, startPoint y: 46, endPoint x: 256, endPoint y: 70, distance: 117.0
click at [256, 70] on div "07 Patients have the rights to file complaints against the practice. Patient ri…" at bounding box center [232, 62] width 224 height 40
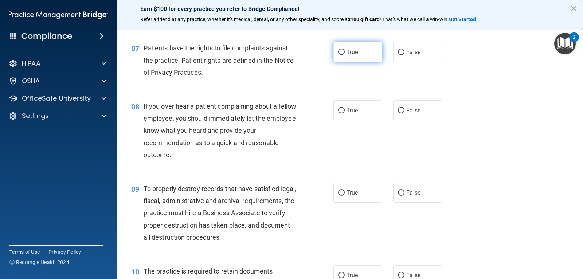
click at [377, 49] on label "True" at bounding box center [358, 52] width 49 height 20
click at [345, 50] on input "True" at bounding box center [341, 52] width 7 height 5
radio input "true"
click at [336, 131] on div "08 If you over hear a patient complaining about a fellow employee, you should i…" at bounding box center [232, 132] width 224 height 64
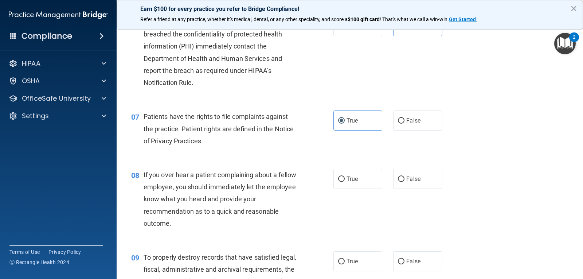
scroll to position [401, 0]
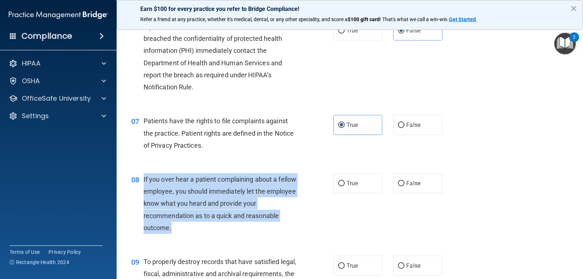
drag, startPoint x: 143, startPoint y: 179, endPoint x: 176, endPoint y: 227, distance: 58.4
click at [176, 227] on div "If you over hear a patient complaining about a fellow employee, you should imme…" at bounding box center [224, 203] width 160 height 61
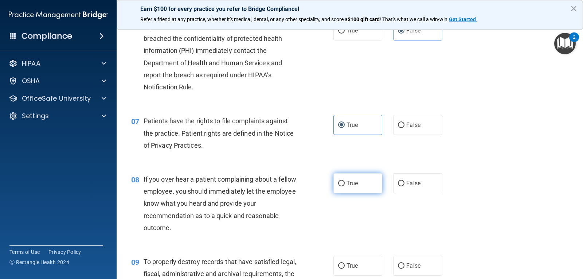
click at [358, 190] on label "True" at bounding box center [358, 183] width 49 height 20
click at [345, 186] on input "True" at bounding box center [341, 183] width 7 height 5
radio input "true"
click at [420, 187] on label "False" at bounding box center [417, 183] width 49 height 20
click at [405, 186] on input "False" at bounding box center [401, 183] width 7 height 5
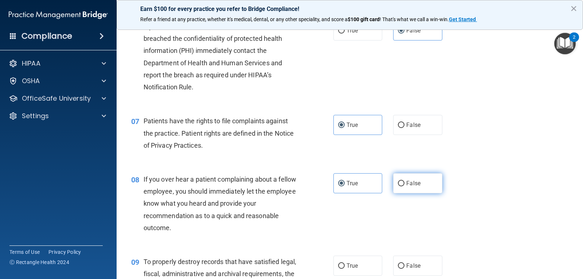
radio input "true"
radio input "false"
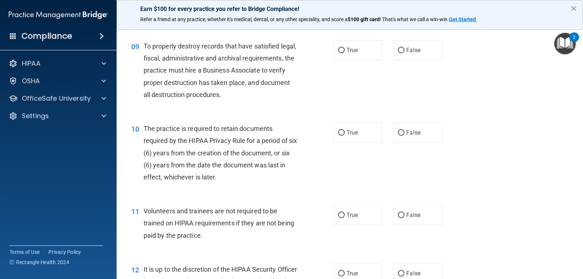
scroll to position [620, 0]
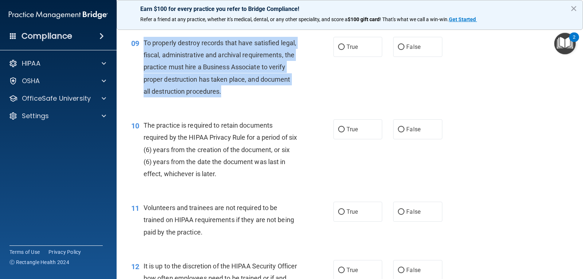
drag, startPoint x: 142, startPoint y: 42, endPoint x: 299, endPoint y: 100, distance: 167.4
click at [299, 100] on div "09 To properly destroy records that have satisfied legal, fiscal, administrativ…" at bounding box center [232, 69] width 224 height 64
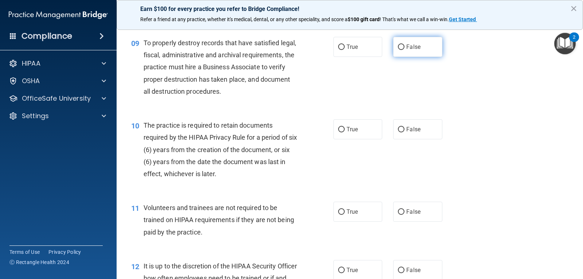
click at [410, 46] on span "False" at bounding box center [414, 46] width 14 height 7
click at [405, 46] on input "False" at bounding box center [401, 46] width 7 height 5
radio input "true"
click at [423, 71] on div "09 To properly destroy records that have satisfied legal, fiscal, administrativ…" at bounding box center [350, 69] width 449 height 82
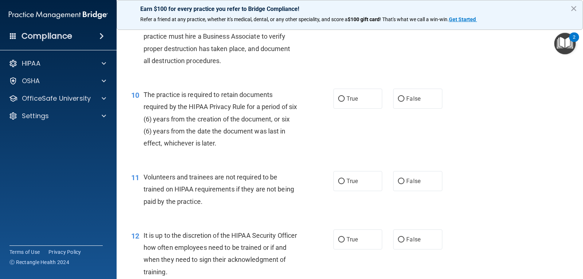
scroll to position [693, 0]
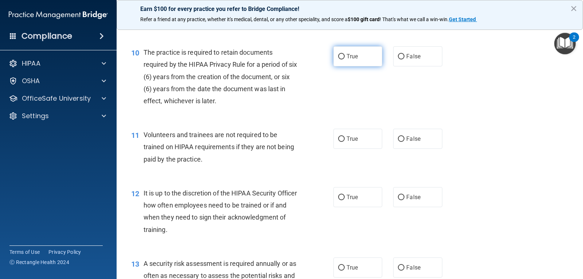
click at [354, 47] on label "True" at bounding box center [358, 56] width 49 height 20
click at [345, 54] on input "True" at bounding box center [341, 56] width 7 height 5
radio input "true"
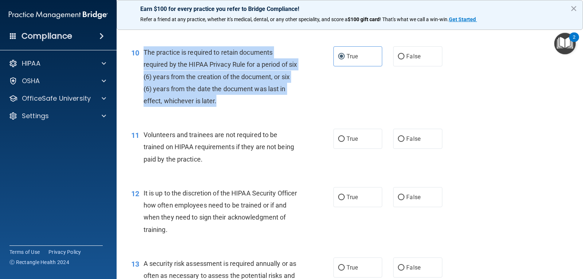
drag, startPoint x: 144, startPoint y: 49, endPoint x: 248, endPoint y: 101, distance: 116.0
click at [248, 101] on div "The practice is required to retain documents required by the HIPAA Privacy Rule…" at bounding box center [224, 76] width 160 height 61
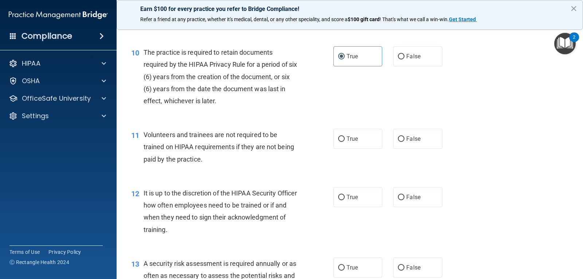
click at [321, 119] on div "10 The practice is required to retain documents required by the HIPAA Privacy R…" at bounding box center [350, 78] width 449 height 82
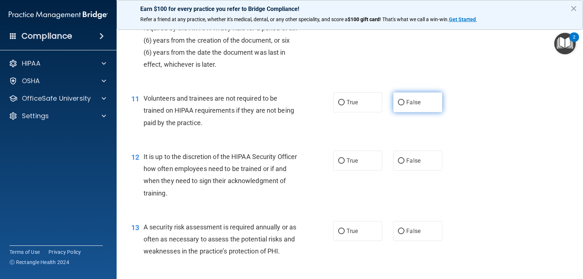
click at [420, 101] on label "False" at bounding box center [417, 102] width 49 height 20
click at [405, 101] on input "False" at bounding box center [401, 102] width 7 height 5
radio input "true"
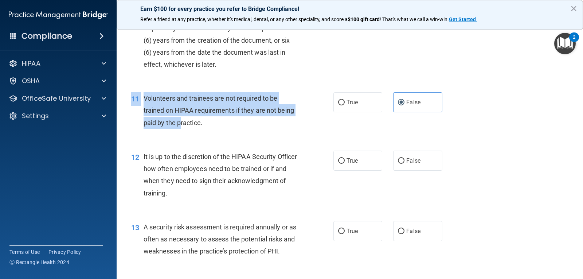
drag, startPoint x: 135, startPoint y: 89, endPoint x: 182, endPoint y: 119, distance: 56.1
click at [182, 119] on div "11 Volunteers and trainees are not required to be trained on HIPAA requirements…" at bounding box center [350, 112] width 449 height 58
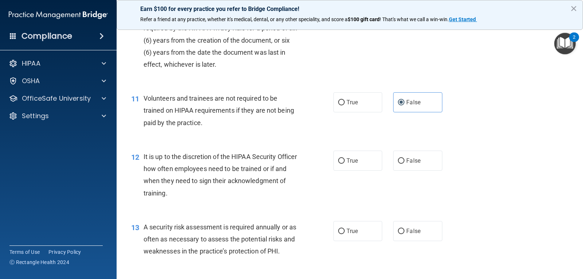
click at [214, 117] on div "Volunteers and trainees are not required to be trained on HIPAA requirements if…" at bounding box center [224, 110] width 160 height 36
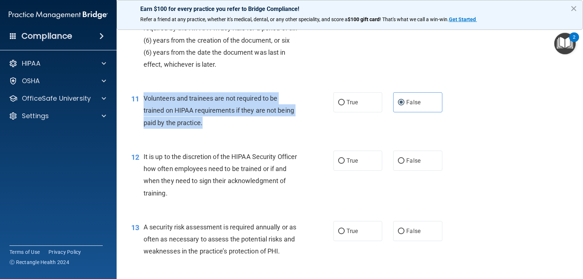
drag, startPoint x: 213, startPoint y: 125, endPoint x: 143, endPoint y: 96, distance: 76.2
click at [143, 96] on div "11 Volunteers and trainees are not required to be trained on HIPAA requirements…" at bounding box center [232, 112] width 224 height 40
click at [383, 81] on div "10 The practice is required to retain documents required by the HIPAA Privacy R…" at bounding box center [350, 42] width 449 height 82
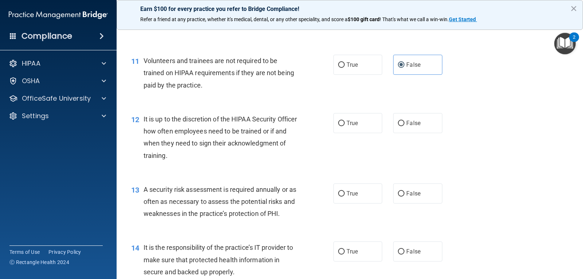
scroll to position [839, 0]
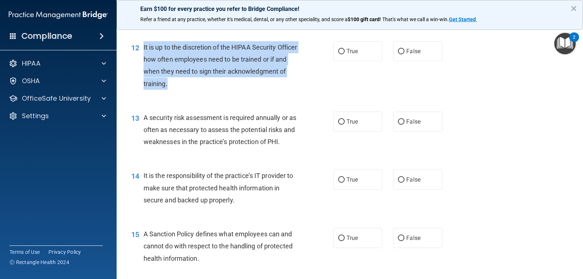
drag, startPoint x: 240, startPoint y: 85, endPoint x: 142, endPoint y: 44, distance: 106.0
click at [142, 44] on div "12 It is up to the discretion of the HIPAA Security Officer how often employees…" at bounding box center [232, 67] width 224 height 52
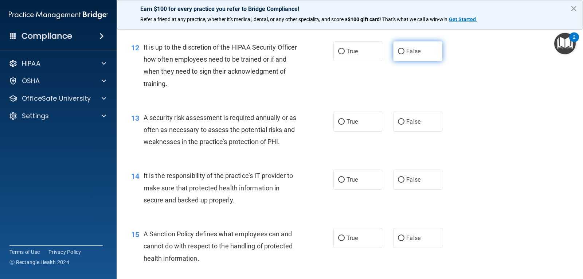
click at [402, 53] on label "False" at bounding box center [417, 51] width 49 height 20
click at [402, 53] on input "False" at bounding box center [401, 51] width 7 height 5
radio input "true"
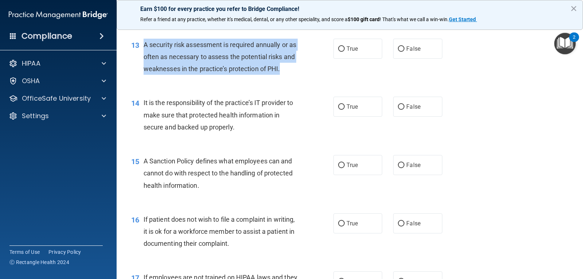
drag, startPoint x: 144, startPoint y: 44, endPoint x: 309, endPoint y: 76, distance: 168.6
click at [309, 76] on div "13 A security risk assessment is required annually or as often as necessary to …" at bounding box center [232, 59] width 224 height 40
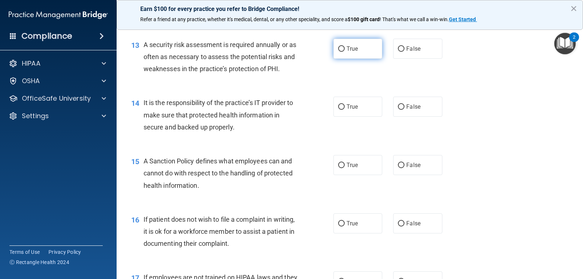
click at [344, 43] on label "True" at bounding box center [358, 49] width 49 height 20
click at [344, 46] on input "True" at bounding box center [341, 48] width 7 height 5
radio input "true"
click at [282, 78] on div "13 A security risk assessment is required annually or as often as necessary to …" at bounding box center [232, 59] width 224 height 40
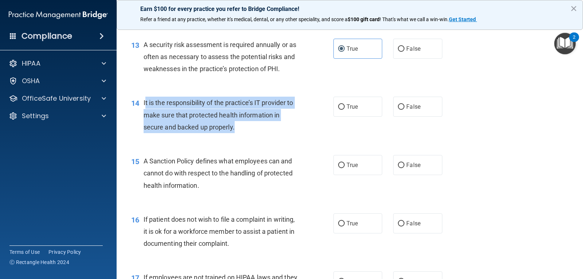
drag, startPoint x: 145, startPoint y: 100, endPoint x: 241, endPoint y: 124, distance: 99.7
click at [241, 124] on div "It is the responsibility of the practice’s IT provider to make sure that protec…" at bounding box center [224, 115] width 160 height 36
drag, startPoint x: 240, startPoint y: 126, endPoint x: 141, endPoint y: 106, distance: 100.8
click at [141, 106] on div "14 It is the responsibility of the practice’s IT provider to make sure that pro…" at bounding box center [232, 117] width 224 height 40
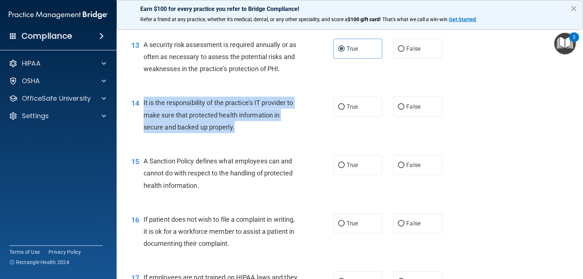
click at [278, 112] on span "It is the responsibility of the practice’s IT provider to make sure that protec…" at bounding box center [219, 115] width 150 height 32
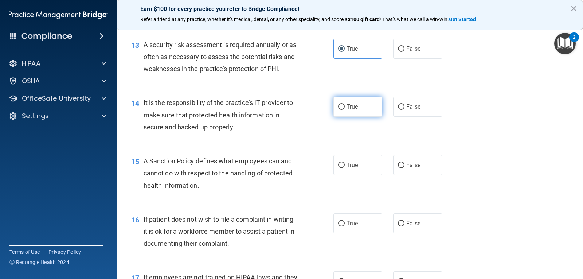
click at [338, 110] on input "True" at bounding box center [341, 106] width 7 height 5
radio input "true"
click at [416, 103] on span "False" at bounding box center [414, 106] width 14 height 7
click at [405, 104] on input "False" at bounding box center [401, 106] width 7 height 5
radio input "true"
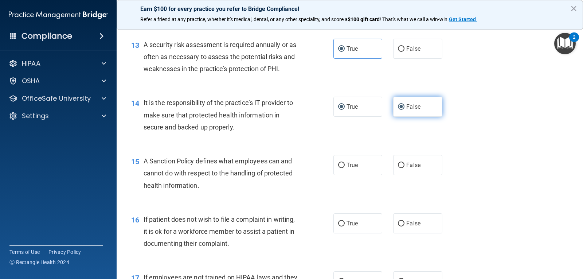
radio input "false"
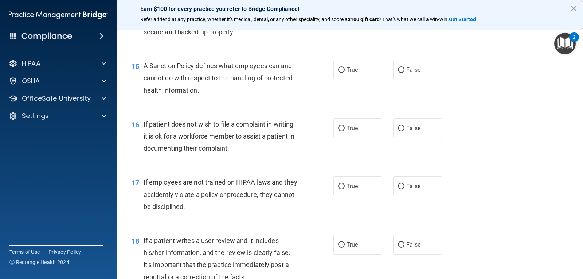
scroll to position [985, 0]
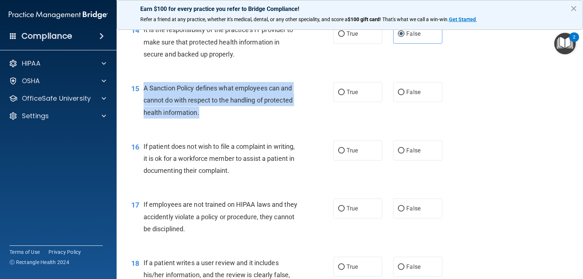
drag, startPoint x: 144, startPoint y: 87, endPoint x: 200, endPoint y: 114, distance: 61.7
click at [200, 114] on div "A Sanction Policy defines what employees can and cannot do with respect to the …" at bounding box center [224, 100] width 160 height 36
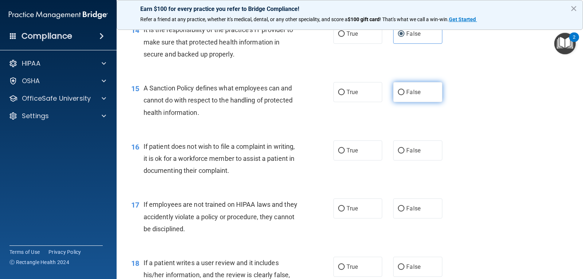
click at [396, 86] on label "False" at bounding box center [417, 92] width 49 height 20
click at [398, 90] on input "False" at bounding box center [401, 92] width 7 height 5
radio input "true"
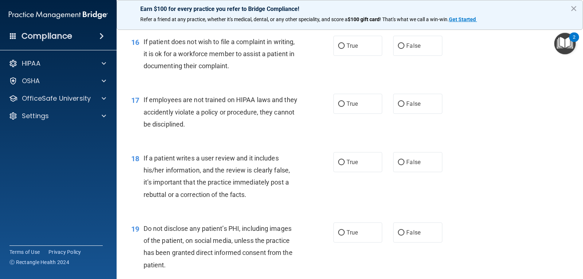
scroll to position [1094, 0]
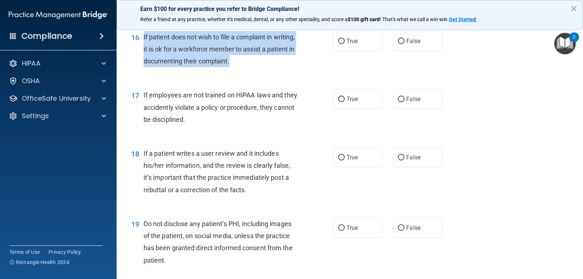
drag, startPoint x: 151, startPoint y: 38, endPoint x: 267, endPoint y: 65, distance: 119.4
click at [267, 65] on div "16 If patient does not wish to file a complaint in writing, it is ok for a work…" at bounding box center [232, 51] width 224 height 40
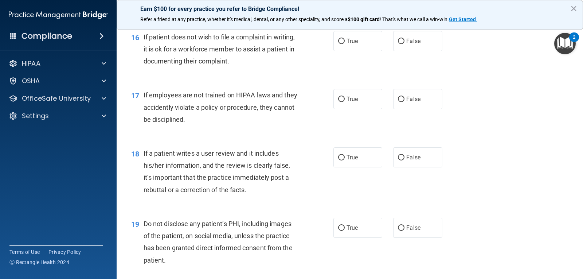
click at [290, 71] on div "16 If patient does not wish to file a complaint in writing, it is ok for a work…" at bounding box center [350, 51] width 449 height 58
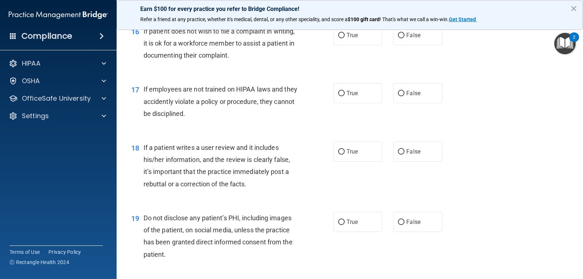
scroll to position [1021, 0]
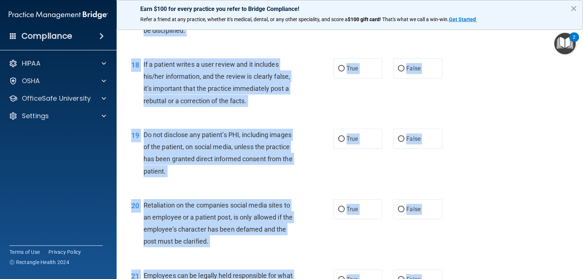
drag, startPoint x: 144, startPoint y: 110, endPoint x: 319, endPoint y: 233, distance: 214.7
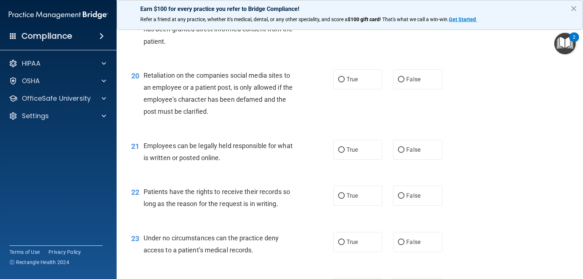
click at [322, 231] on div "23 Under no circumstances can the practice deny access to a patient’s medical r…" at bounding box center [350, 246] width 449 height 46
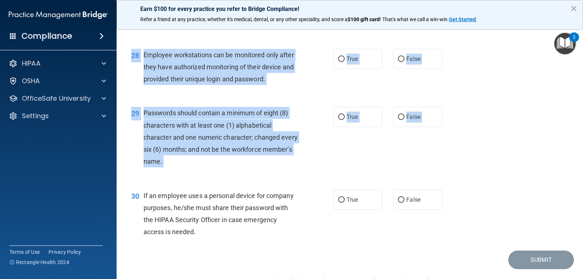
scroll to position [1818, 0]
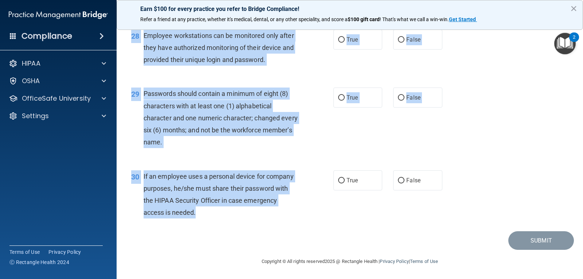
drag, startPoint x: 141, startPoint y: 144, endPoint x: 317, endPoint y: 222, distance: 193.0
click at [501, 101] on div "29 Passwords should contain a minimum of eight (8) characters with at least one…" at bounding box center [350, 119] width 449 height 82
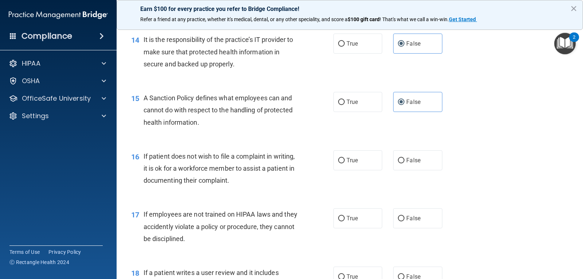
scroll to position [1016, 0]
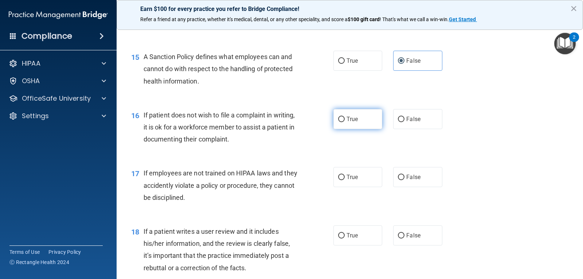
click at [357, 112] on label "True" at bounding box center [358, 119] width 49 height 20
click at [345, 117] on input "True" at bounding box center [341, 119] width 7 height 5
radio input "true"
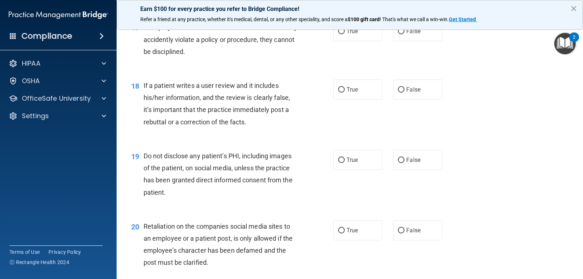
scroll to position [1125, 0]
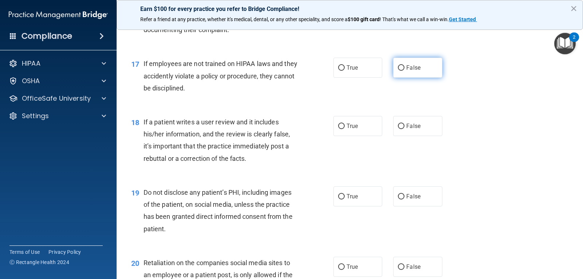
click at [410, 66] on span "False" at bounding box center [414, 67] width 14 height 7
click at [405, 66] on input "False" at bounding box center [401, 67] width 7 height 5
radio input "true"
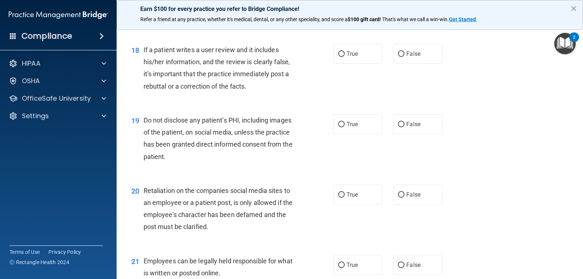
scroll to position [1198, 0]
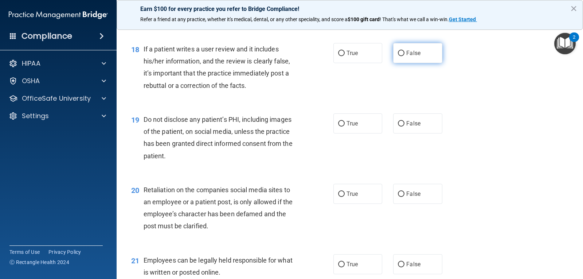
click at [398, 51] on input "False" at bounding box center [401, 53] width 7 height 5
radio input "true"
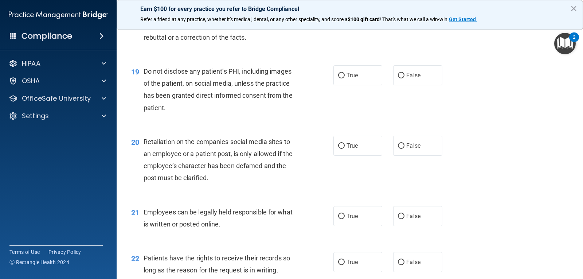
scroll to position [1271, 0]
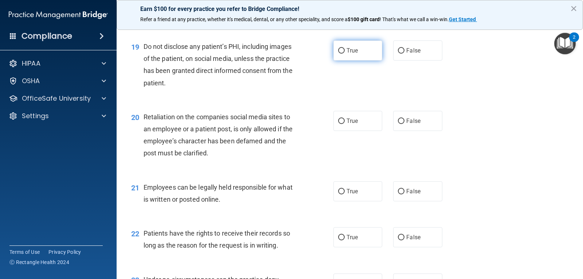
click at [349, 59] on label "True" at bounding box center [358, 50] width 49 height 20
click at [345, 54] on input "True" at bounding box center [341, 50] width 7 height 5
radio input "true"
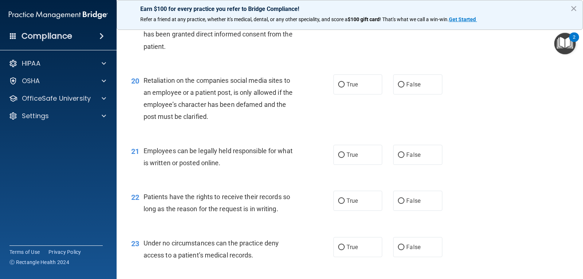
scroll to position [1344, 0]
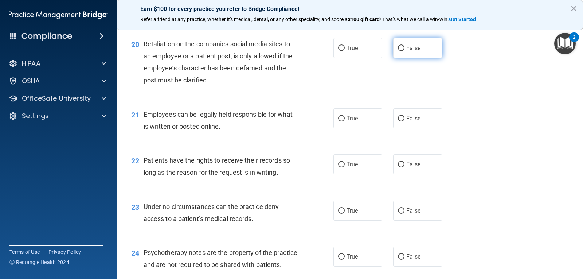
click at [400, 49] on input "False" at bounding box center [401, 48] width 7 height 5
radio input "true"
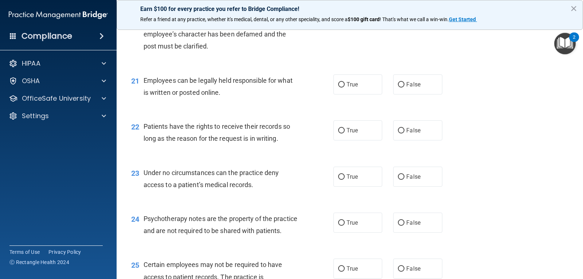
scroll to position [1417, 0]
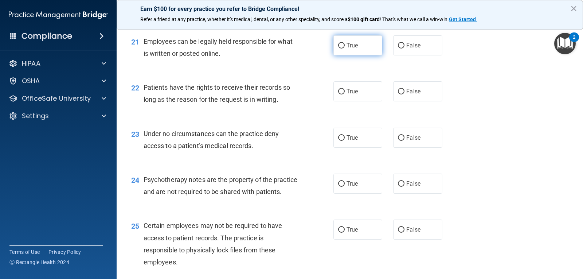
click at [356, 43] on span "True" at bounding box center [352, 45] width 11 height 7
click at [345, 43] on input "True" at bounding box center [341, 45] width 7 height 5
radio input "true"
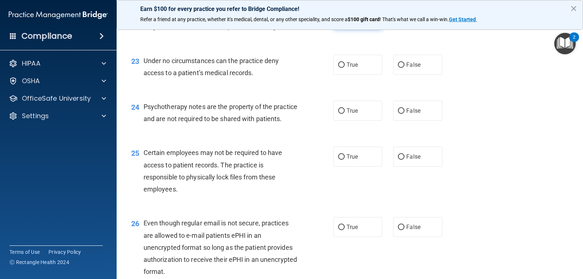
scroll to position [1454, 0]
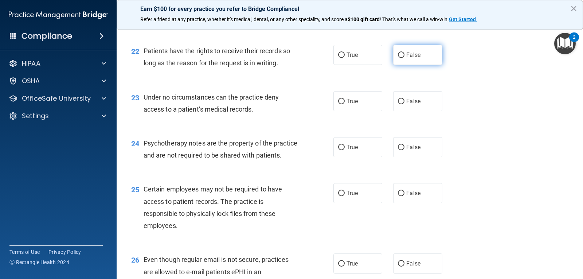
click at [398, 63] on label "False" at bounding box center [417, 55] width 49 height 20
click at [398, 58] on input "False" at bounding box center [401, 55] width 7 height 5
radio input "true"
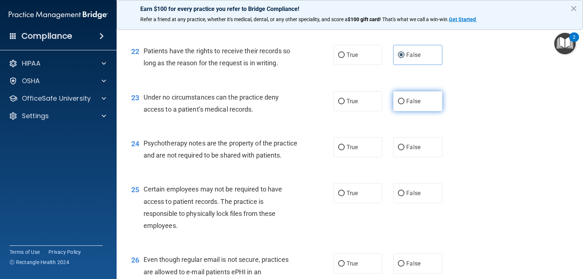
click at [402, 107] on label "False" at bounding box center [417, 101] width 49 height 20
click at [402, 104] on input "False" at bounding box center [401, 101] width 7 height 5
radio input "true"
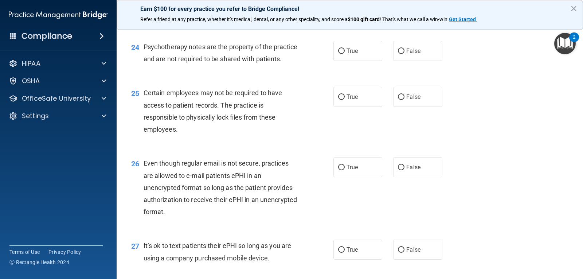
scroll to position [1563, 0]
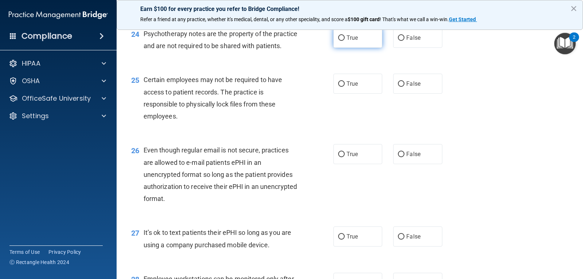
click at [362, 39] on label "True" at bounding box center [358, 38] width 49 height 20
click at [345, 39] on input "True" at bounding box center [341, 37] width 7 height 5
radio input "true"
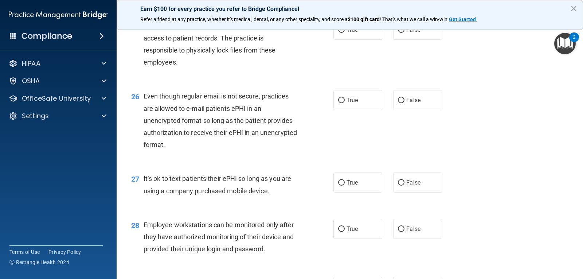
scroll to position [1599, 0]
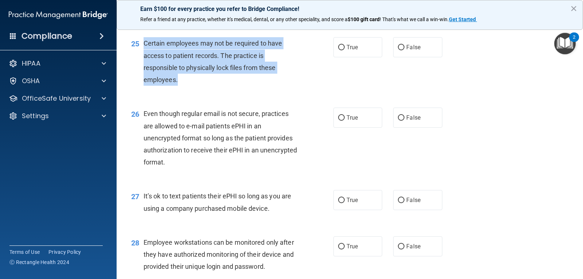
drag, startPoint x: 140, startPoint y: 51, endPoint x: 183, endPoint y: 94, distance: 60.9
click at [183, 89] on div "25 Certain employees may not be required to have access to patient records. The…" at bounding box center [232, 63] width 224 height 52
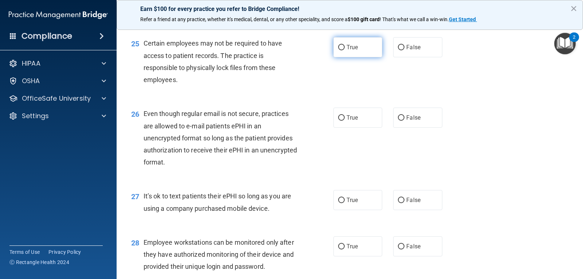
click at [343, 57] on label "True" at bounding box center [358, 47] width 49 height 20
click at [343, 50] on input "True" at bounding box center [341, 47] width 7 height 5
radio input "true"
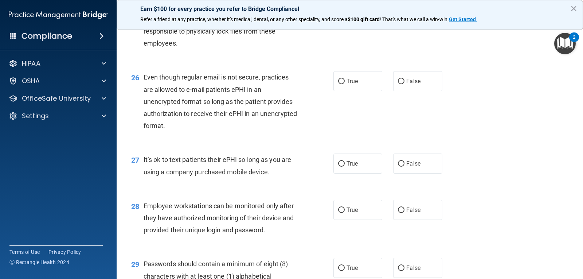
click at [359, 91] on label "True" at bounding box center [358, 81] width 49 height 20
click at [345, 84] on input "True" at bounding box center [341, 81] width 7 height 5
radio input "true"
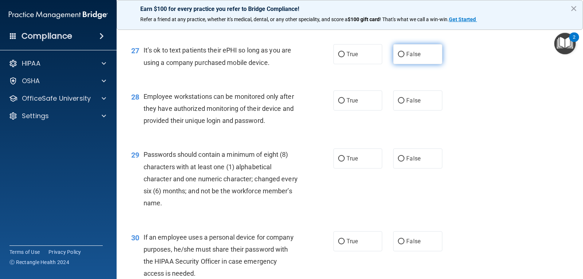
click at [397, 64] on label "False" at bounding box center [417, 54] width 49 height 20
click at [398, 57] on input "False" at bounding box center [401, 54] width 7 height 5
radio input "true"
click at [398, 104] on input "False" at bounding box center [401, 100] width 7 height 5
radio input "true"
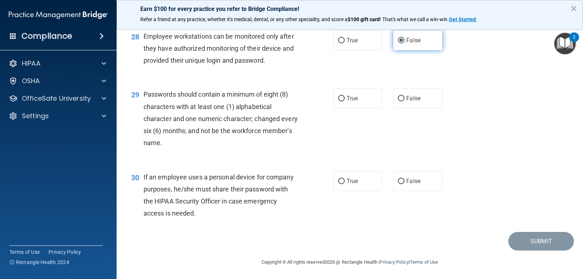
scroll to position [1818, 0]
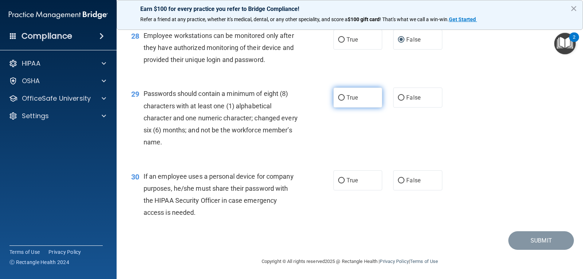
click at [340, 100] on input "True" at bounding box center [341, 97] width 7 height 5
radio input "true"
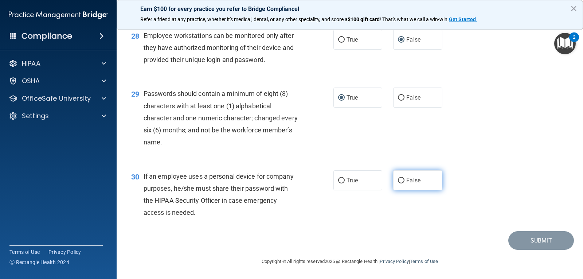
click at [402, 179] on input "False" at bounding box center [401, 180] width 7 height 5
radio input "true"
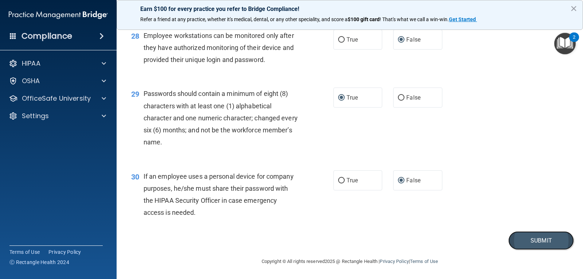
click at [514, 249] on button "Submit" at bounding box center [542, 240] width 66 height 19
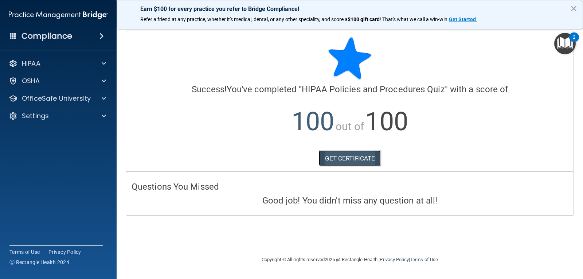
click at [354, 158] on link "GET CERTIFICATE" at bounding box center [350, 158] width 62 height 16
click at [86, 61] on div "HIPAA" at bounding box center [48, 63] width 90 height 9
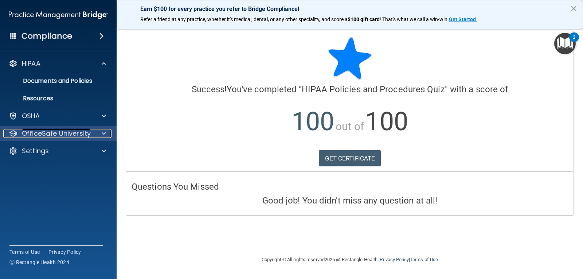
click at [98, 134] on div at bounding box center [103, 133] width 18 height 9
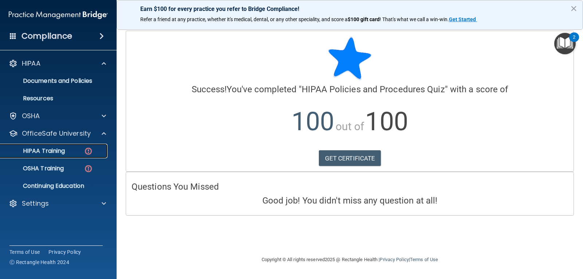
click at [82, 146] on link "HIPAA Training" at bounding box center [50, 151] width 115 height 15
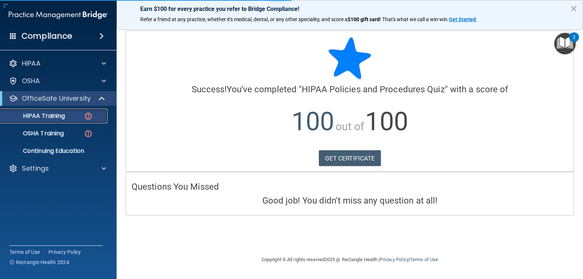
click at [90, 114] on img at bounding box center [88, 116] width 9 height 9
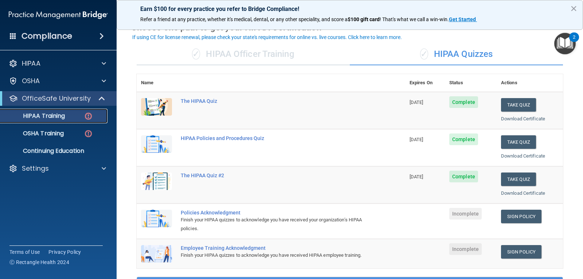
scroll to position [73, 0]
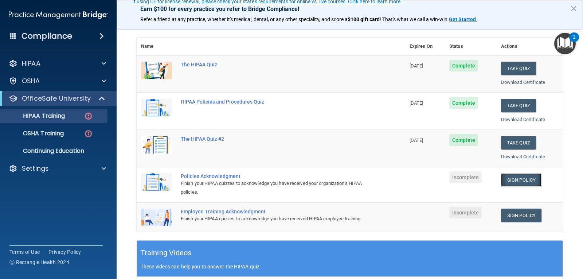
click at [508, 181] on link "Sign Policy" at bounding box center [521, 179] width 40 height 13
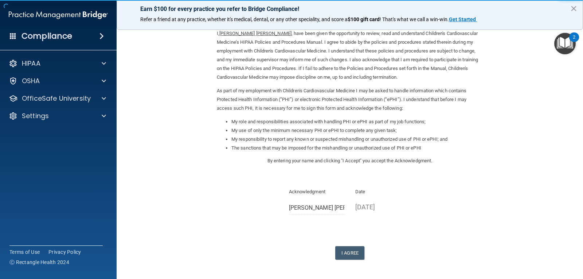
scroll to position [55, 0]
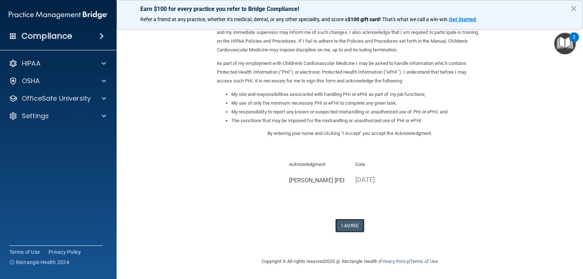
click at [356, 225] on button "I Agree" at bounding box center [350, 225] width 29 height 13
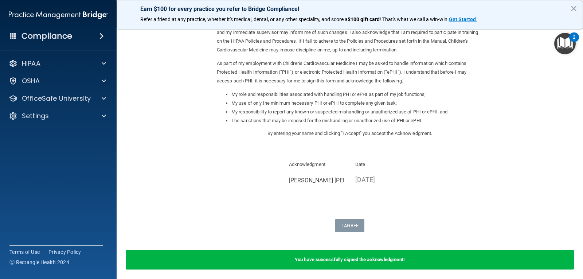
scroll to position [84, 0]
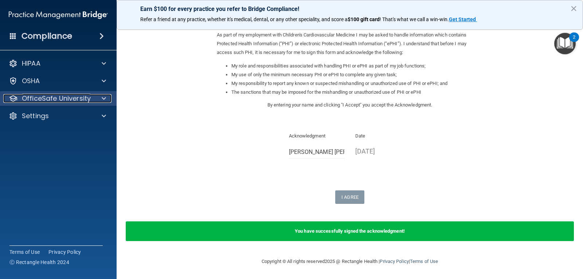
click at [54, 95] on p "OfficeSafe University" at bounding box center [56, 98] width 69 height 9
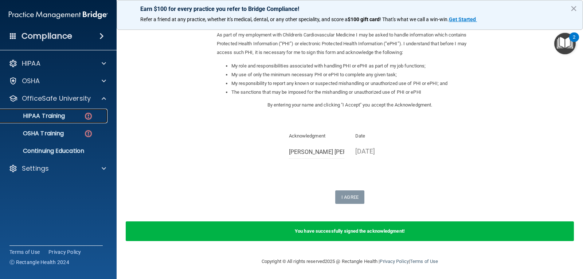
click at [76, 113] on div "HIPAA Training" at bounding box center [55, 115] width 100 height 7
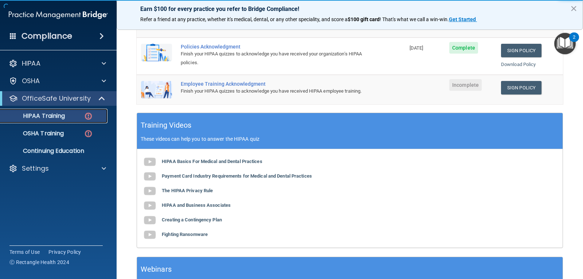
scroll to position [196, 0]
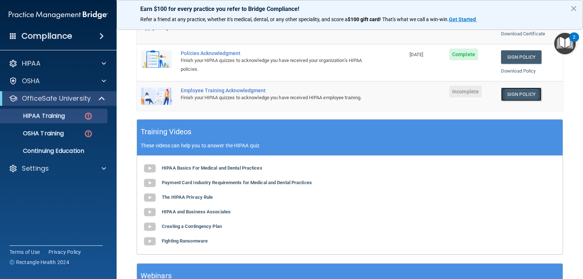
click at [504, 93] on link "Sign Policy" at bounding box center [521, 94] width 40 height 13
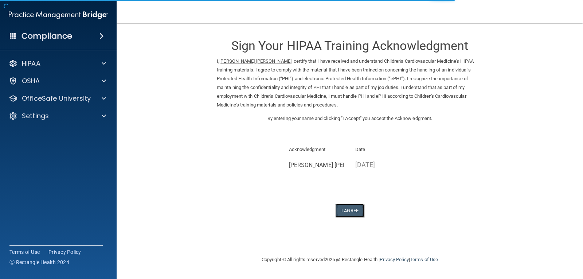
click at [347, 208] on button "I Agree" at bounding box center [350, 210] width 29 height 13
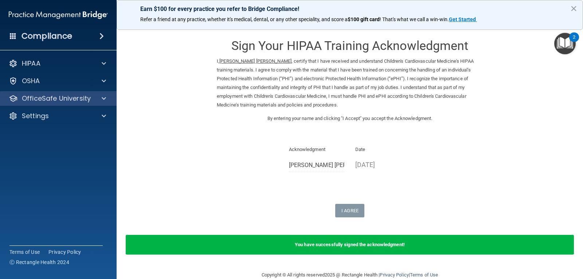
click at [94, 93] on div "OfficeSafe University" at bounding box center [58, 98] width 117 height 15
click at [103, 96] on span at bounding box center [104, 98] width 4 height 9
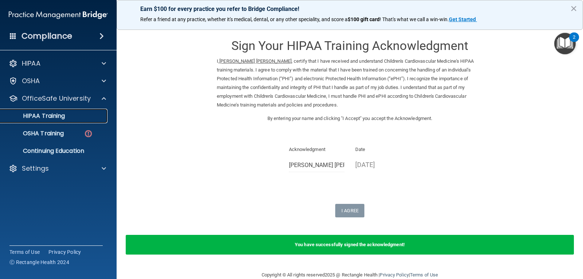
click at [71, 116] on div "HIPAA Training" at bounding box center [55, 115] width 100 height 7
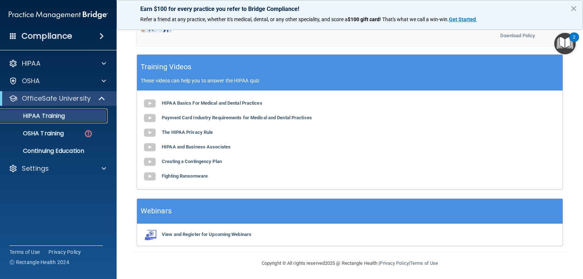
scroll to position [270, 0]
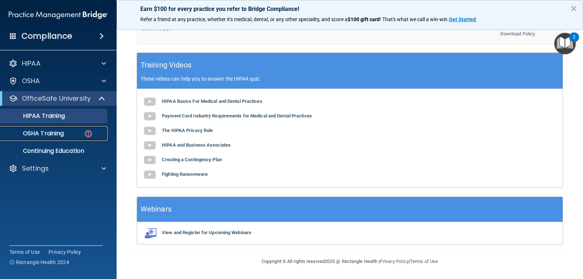
click at [67, 131] on div "OSHA Training" at bounding box center [55, 133] width 100 height 7
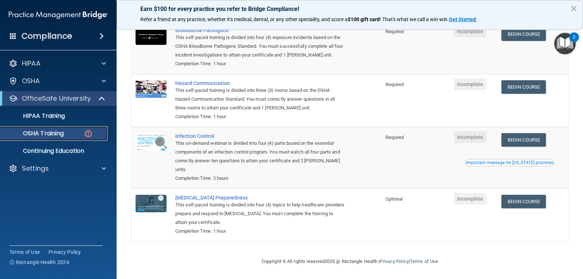
scroll to position [83, 0]
click at [441, 222] on td at bounding box center [431, 215] width 36 height 53
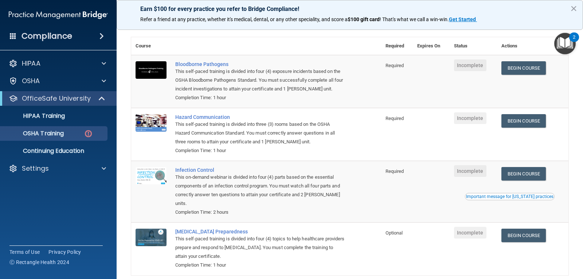
scroll to position [0, 0]
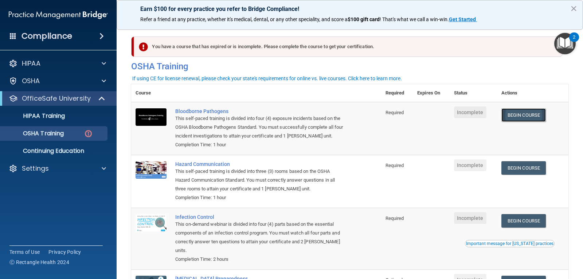
click at [517, 113] on link "Begin Course" at bounding box center [524, 114] width 44 height 13
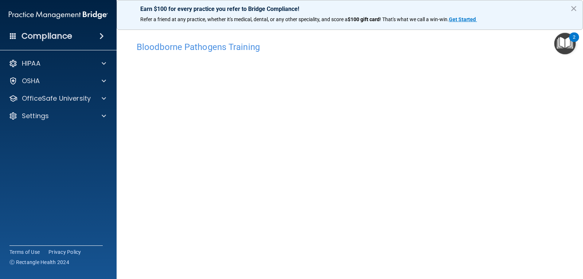
click at [563, 46] on img "Open Resource Center, 2 new notifications" at bounding box center [566, 44] width 22 height 22
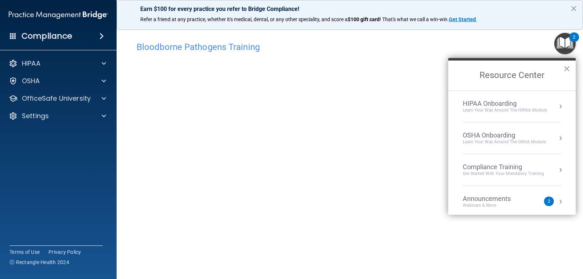
click at [536, 44] on h4 "Bloodborne Pathogens Training" at bounding box center [350, 46] width 427 height 9
click at [63, 100] on p "OfficeSafe University" at bounding box center [56, 98] width 69 height 9
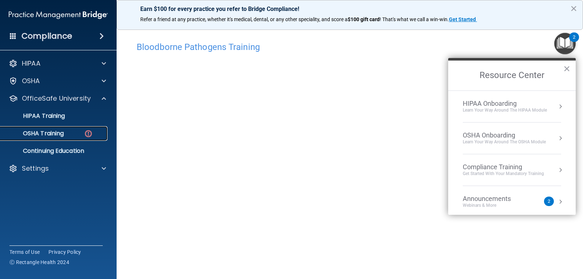
click at [60, 132] on p "OSHA Training" at bounding box center [34, 133] width 59 height 7
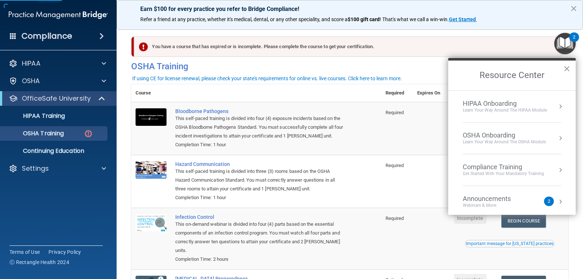
click at [354, 78] on div "If using CE for license renewal, please check your state's requirements for onl…" at bounding box center [267, 78] width 270 height 5
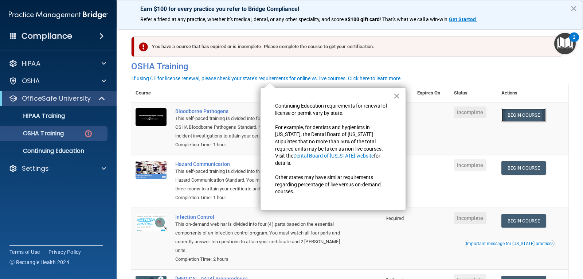
click at [511, 117] on link "Begin Course" at bounding box center [524, 114] width 44 height 13
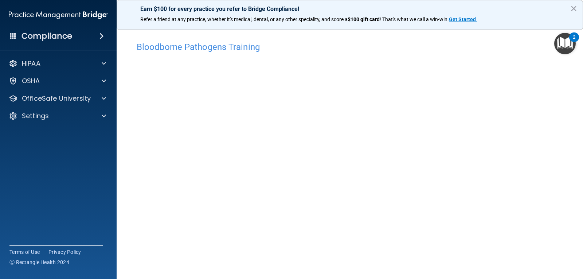
click at [563, 124] on body "Compliance HIPAA Documents and Policies Report an Incident Business Associates …" at bounding box center [291, 139] width 583 height 279
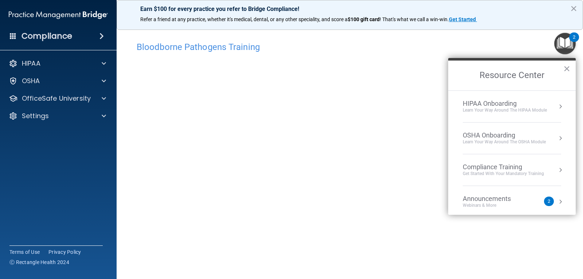
click at [468, 170] on div "Compliance Training" at bounding box center [503, 167] width 81 height 8
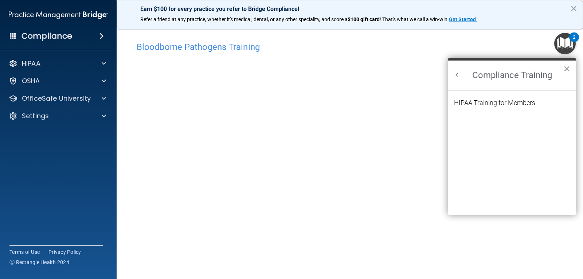
click at [569, 67] on button "×" at bounding box center [567, 69] width 7 height 12
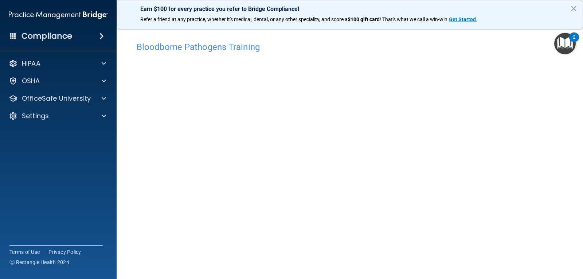
click at [565, 59] on main "Bloodborne Pathogens Training This course doesn’t expire until . Are you sure y…" at bounding box center [350, 151] width 467 height 256
click at [40, 86] on div "OSHA" at bounding box center [58, 81] width 117 height 15
click at [105, 97] on span at bounding box center [104, 98] width 4 height 9
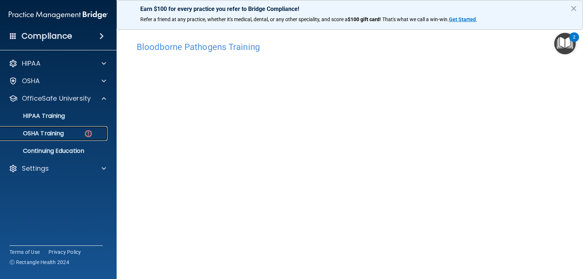
click at [77, 135] on div "OSHA Training" at bounding box center [55, 133] width 100 height 7
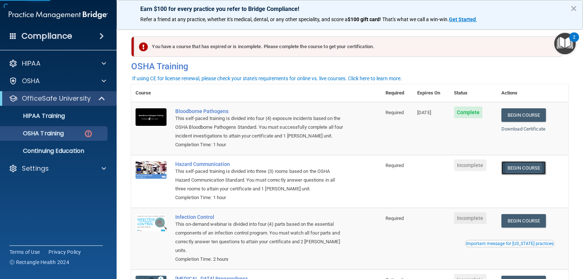
click at [513, 164] on link "Begin Course" at bounding box center [524, 167] width 44 height 13
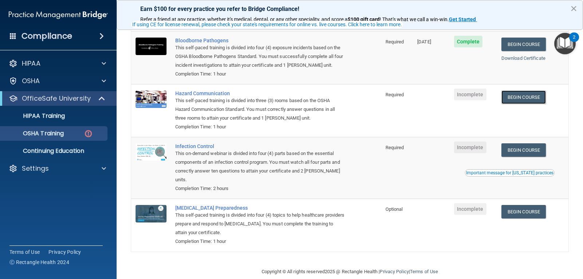
scroll to position [73, 0]
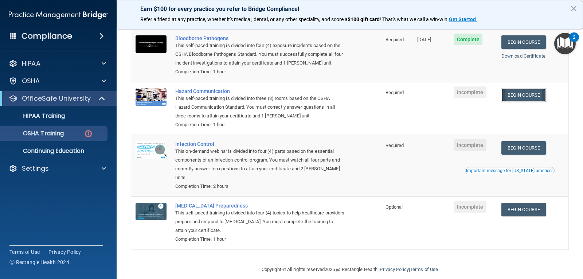
click at [507, 97] on link "Begin Course" at bounding box center [524, 94] width 44 height 13
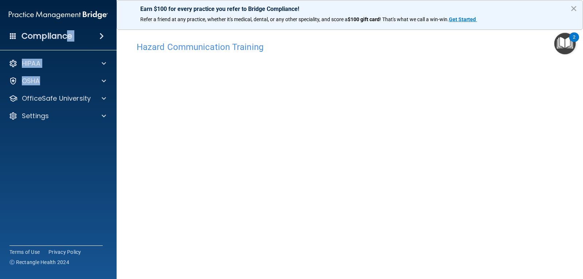
drag, startPoint x: 86, startPoint y: 67, endPoint x: 123, endPoint y: 97, distance: 47.4
click at [107, 92] on div "Compliance HIPAA Documents and Policies Report an Incident Business Associates …" at bounding box center [58, 139] width 117 height 279
click at [136, 148] on div "Hazard Communication Training This course doesn’t expire until . Are you sure y…" at bounding box center [350, 172] width 438 height 269
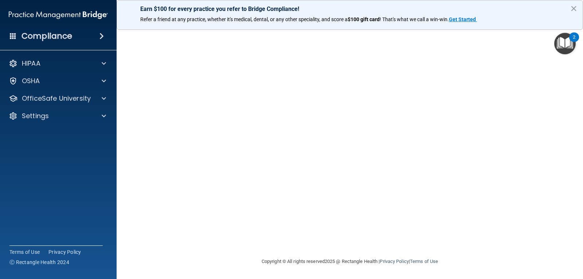
scroll to position [13, 0]
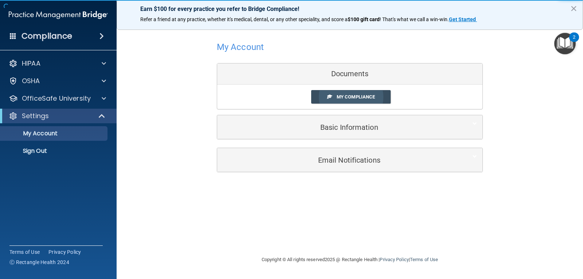
click at [355, 97] on span "My Compliance" at bounding box center [356, 96] width 38 height 5
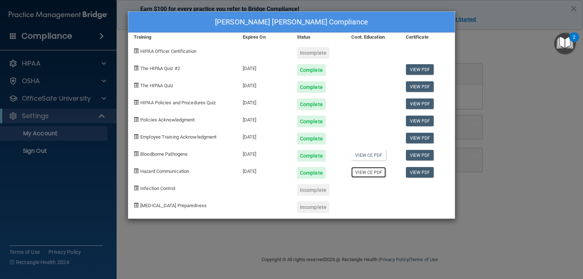
click at [381, 175] on link "View CE PDF" at bounding box center [369, 172] width 35 height 11
click at [419, 170] on link "View PDF" at bounding box center [420, 172] width 28 height 11
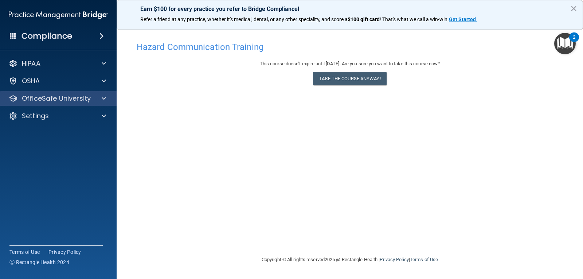
click at [55, 93] on div "OfficeSafe University" at bounding box center [58, 98] width 117 height 15
click at [49, 101] on p "OfficeSafe University" at bounding box center [56, 98] width 69 height 9
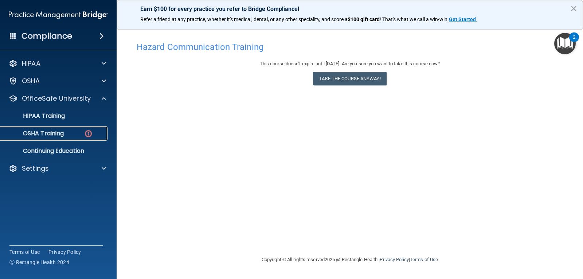
click at [45, 139] on link "OSHA Training" at bounding box center [50, 133] width 115 height 15
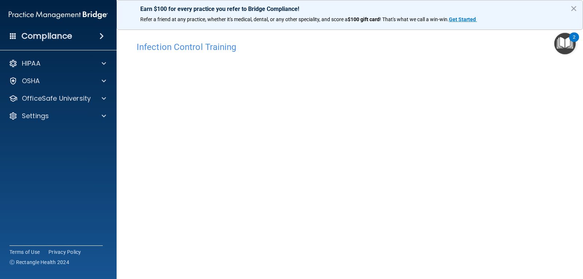
scroll to position [33, 0]
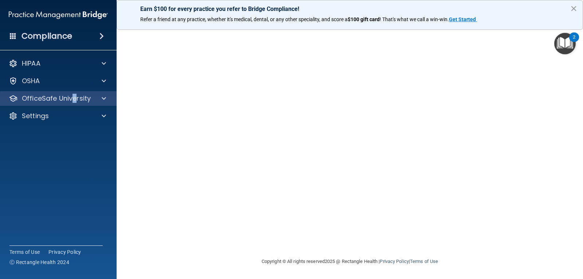
click at [74, 103] on div "OfficeSafe University" at bounding box center [58, 98] width 117 height 15
click at [64, 100] on p "OfficeSafe University" at bounding box center [56, 98] width 69 height 9
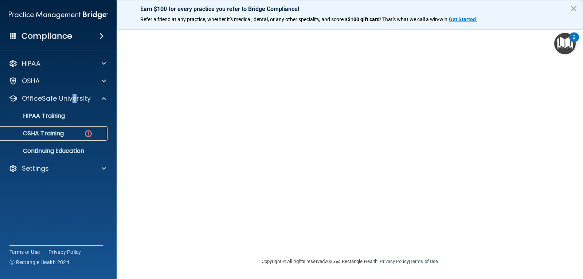
click at [43, 134] on p "OSHA Training" at bounding box center [34, 133] width 59 height 7
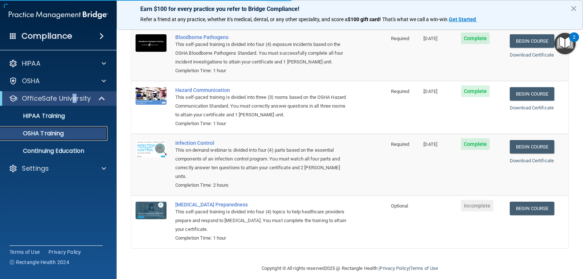
scroll to position [62, 0]
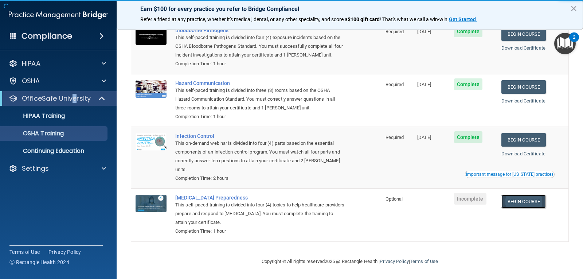
click at [509, 198] on link "Begin Course" at bounding box center [524, 201] width 44 height 13
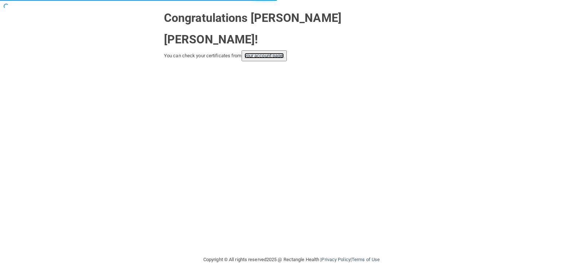
click at [284, 53] on link "your account page!" at bounding box center [265, 55] width 40 height 5
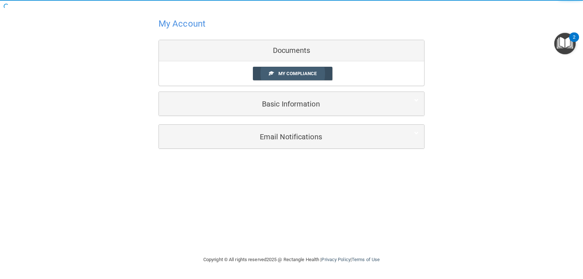
click at [318, 77] on link "My Compliance" at bounding box center [293, 73] width 80 height 13
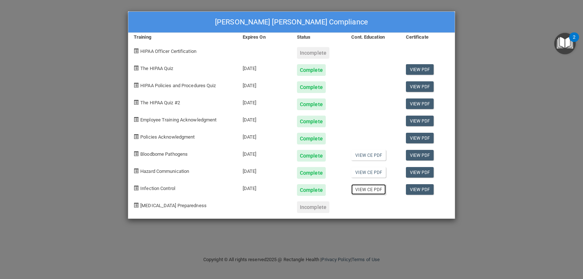
click at [373, 186] on link "View CE PDF" at bounding box center [369, 189] width 35 height 11
click at [425, 189] on link "View PDF" at bounding box center [420, 189] width 28 height 11
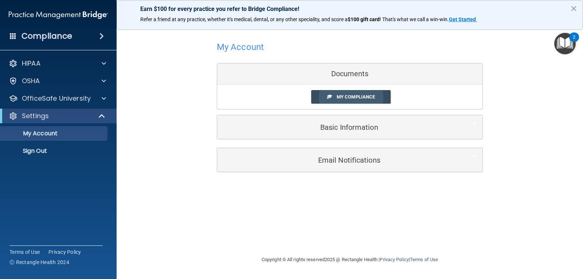
click at [349, 95] on span "My Compliance" at bounding box center [356, 96] width 38 height 5
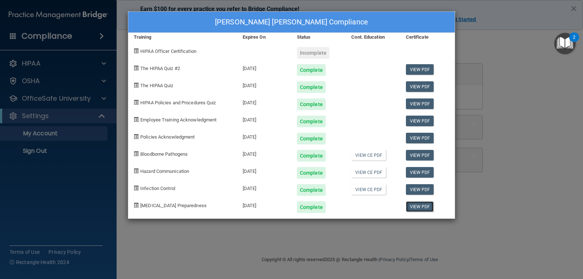
click at [412, 206] on link "View PDF" at bounding box center [420, 206] width 28 height 11
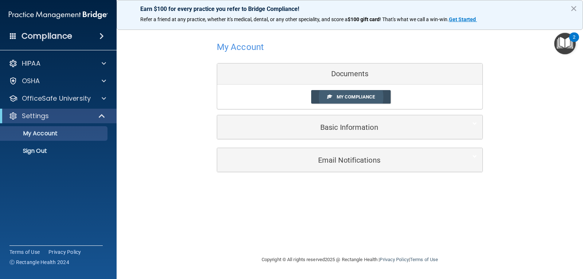
click at [362, 94] on link "My Compliance" at bounding box center [351, 96] width 80 height 13
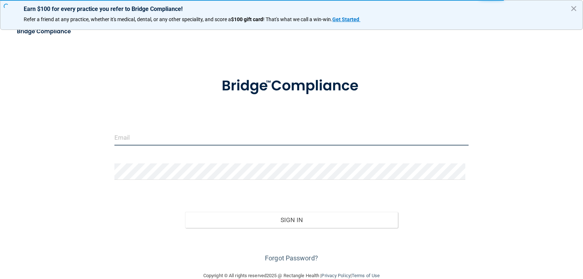
type input "[EMAIL_ADDRESS][DOMAIN_NAME]"
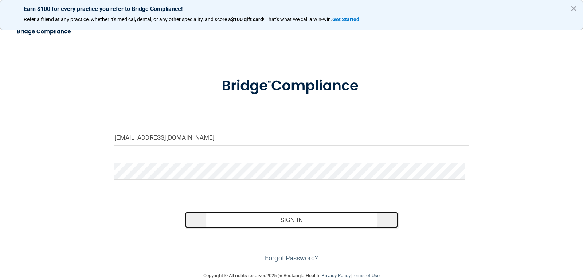
click at [331, 218] on button "Sign In" at bounding box center [291, 220] width 213 height 16
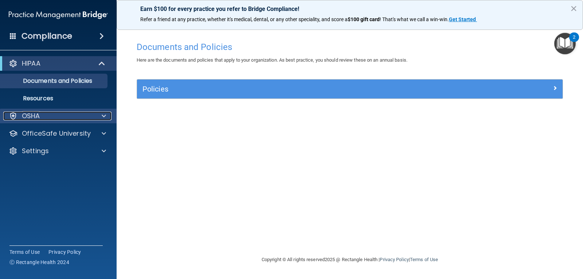
click at [59, 119] on div "OSHA" at bounding box center [48, 116] width 90 height 9
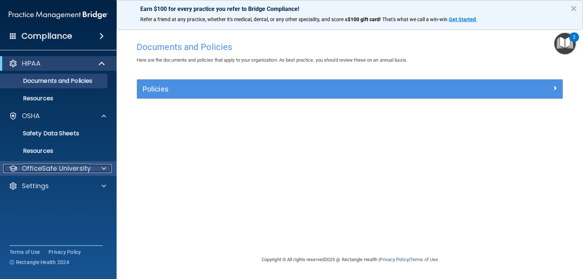
click at [86, 165] on p "OfficeSafe University" at bounding box center [56, 168] width 69 height 9
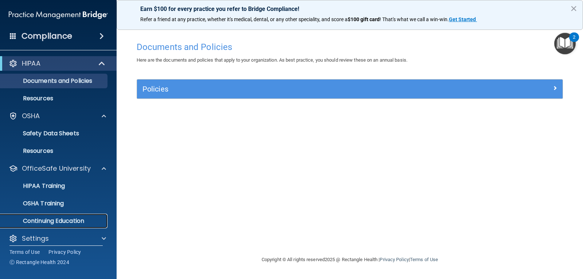
click at [65, 216] on link "Continuing Education" at bounding box center [50, 221] width 115 height 15
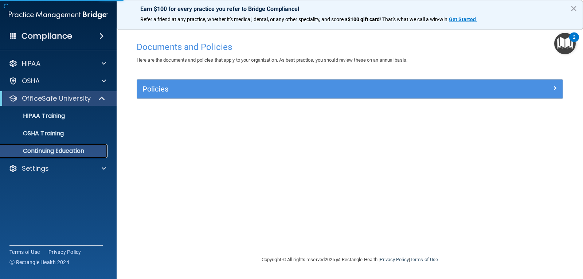
click at [74, 149] on p "Continuing Education" at bounding box center [55, 150] width 100 height 7
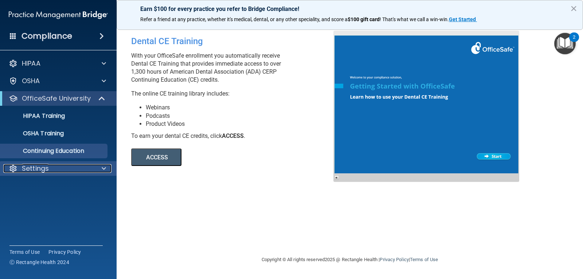
click at [84, 168] on div "Settings" at bounding box center [48, 168] width 90 height 9
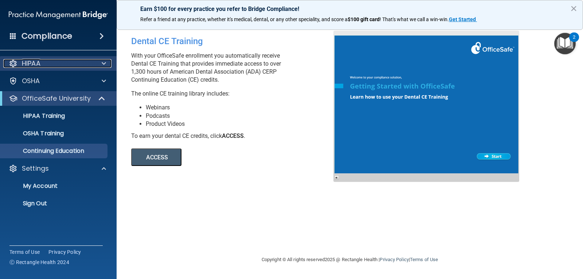
click at [55, 61] on div "HIPAA" at bounding box center [48, 63] width 90 height 9
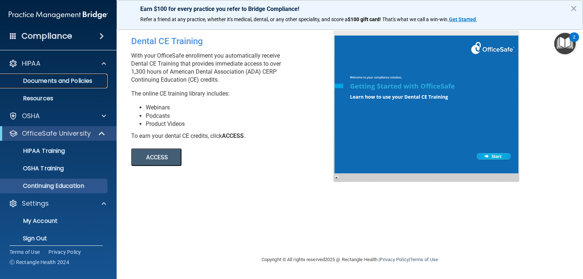
click at [58, 81] on p "Documents and Policies" at bounding box center [55, 80] width 100 height 7
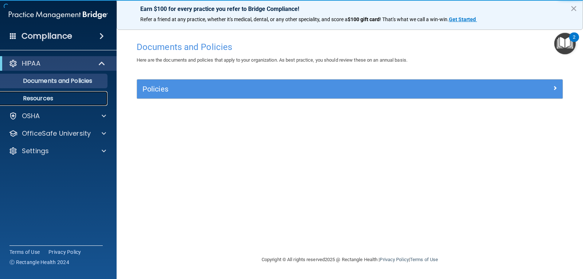
click at [55, 98] on p "Resources" at bounding box center [55, 98] width 100 height 7
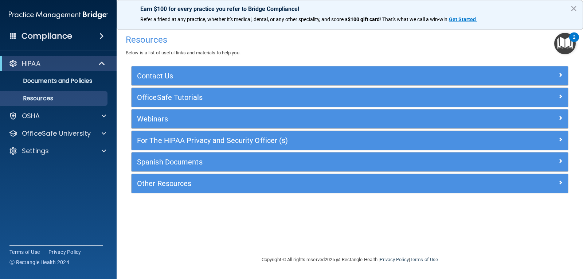
click at [15, 42] on div "Compliance" at bounding box center [58, 36] width 117 height 16
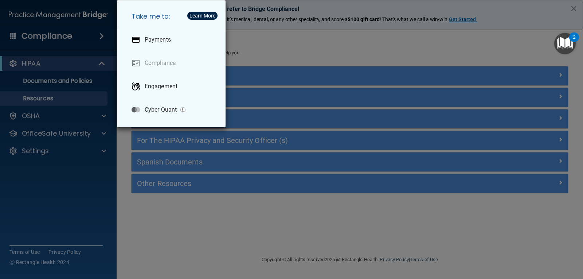
click at [70, 42] on div "Take me to: Payments Compliance Engagement Cyber Quant" at bounding box center [291, 139] width 583 height 279
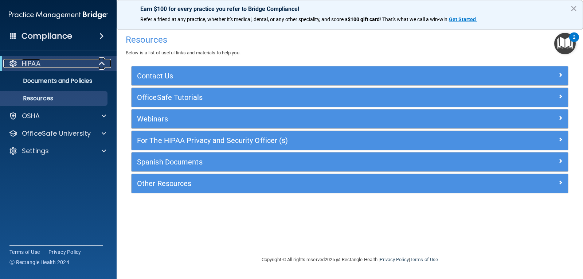
click at [66, 62] on div "HIPAA" at bounding box center [48, 63] width 90 height 9
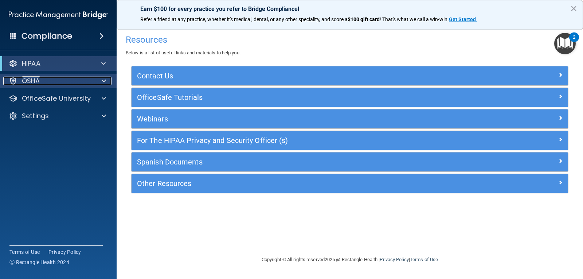
click at [70, 83] on div "OSHA" at bounding box center [48, 81] width 90 height 9
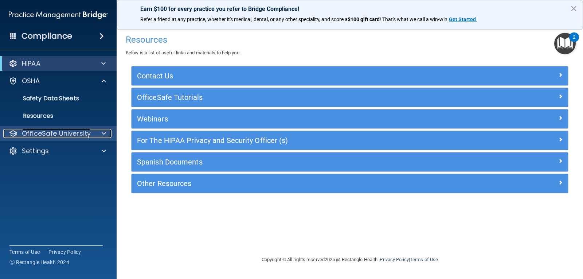
click at [77, 129] on p "OfficeSafe University" at bounding box center [56, 133] width 69 height 9
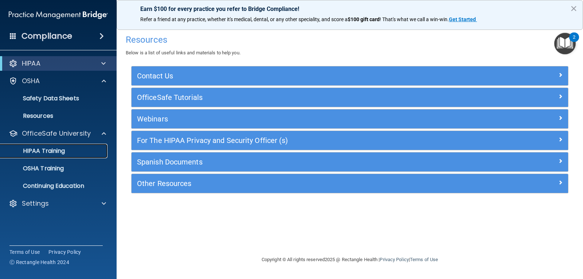
click at [75, 145] on link "HIPAA Training" at bounding box center [50, 151] width 115 height 15
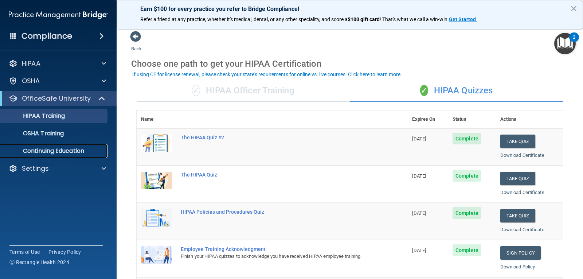
click at [69, 151] on p "Continuing Education" at bounding box center [55, 150] width 100 height 7
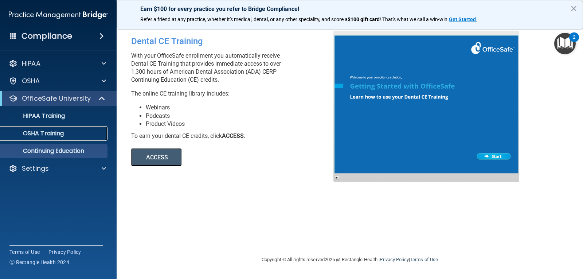
click at [56, 138] on link "OSHA Training" at bounding box center [50, 133] width 115 height 15
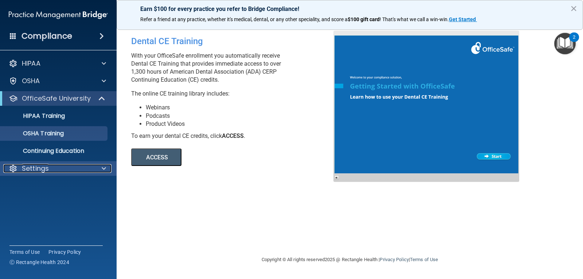
click at [62, 166] on div "Settings" at bounding box center [48, 168] width 90 height 9
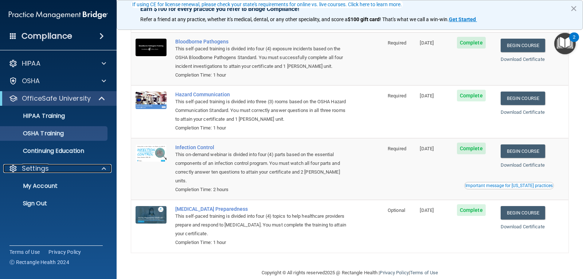
scroll to position [54, 0]
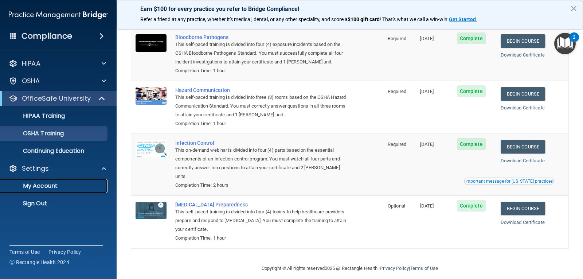
click at [86, 184] on p "My Account" at bounding box center [55, 185] width 100 height 7
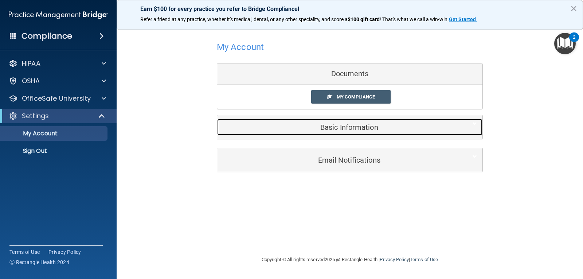
click at [334, 128] on h5 "Basic Information" at bounding box center [339, 127] width 232 height 8
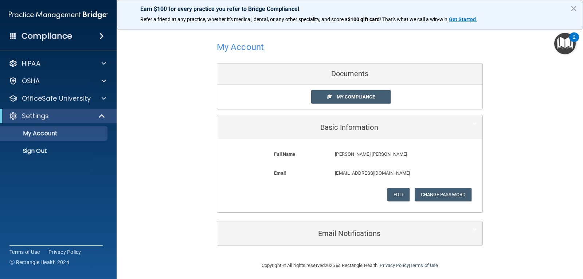
drag, startPoint x: 352, startPoint y: 244, endPoint x: 349, endPoint y: 240, distance: 5.2
click at [352, 244] on div "Email Notifications" at bounding box center [349, 233] width 265 height 24
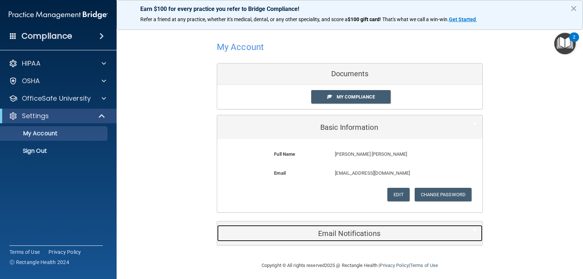
click at [348, 230] on h5 "Email Notifications" at bounding box center [339, 233] width 232 height 8
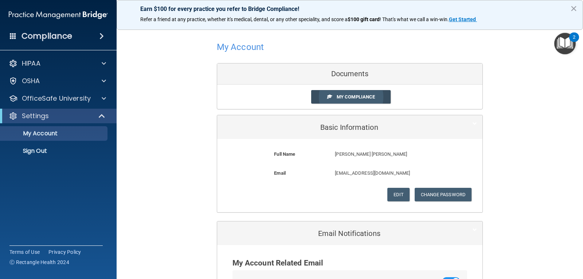
click at [330, 94] on link "My Compliance" at bounding box center [351, 96] width 80 height 13
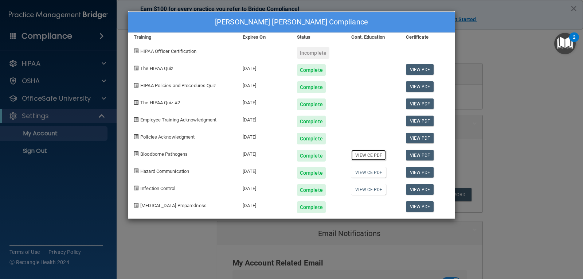
click at [362, 152] on link "View CE PDF" at bounding box center [369, 155] width 35 height 11
click at [378, 172] on link "View CE PDF" at bounding box center [369, 172] width 35 height 11
click at [363, 193] on link "View CE PDF" at bounding box center [369, 189] width 35 height 11
click at [191, 47] on div "HIPAA Officer Certification" at bounding box center [182, 50] width 109 height 17
click at [306, 59] on div "Complete" at bounding box center [319, 67] width 54 height 17
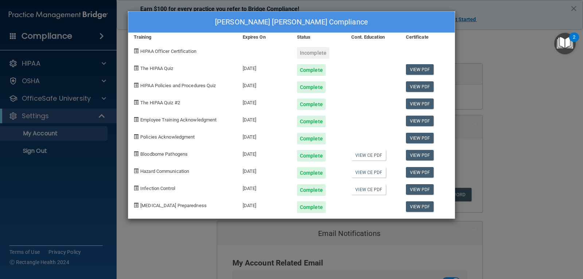
click at [313, 52] on div "Incomplete" at bounding box center [313, 53] width 32 height 12
click at [169, 53] on span "HIPAA Officer Certification" at bounding box center [168, 51] width 56 height 5
click at [531, 38] on div "Maria Eduarda Duarte Cordeiro's Compliance Training Expires On Status Cont. Edu…" at bounding box center [291, 139] width 583 height 279
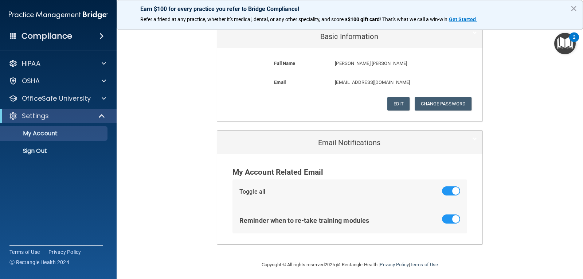
scroll to position [94, 0]
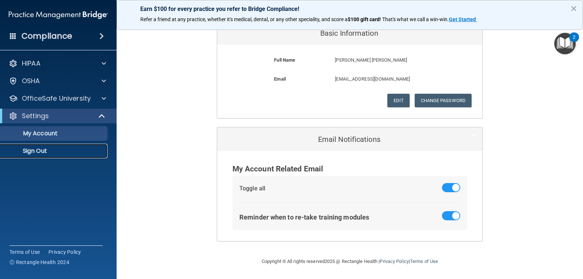
click at [15, 154] on p "Sign Out" at bounding box center [55, 150] width 100 height 7
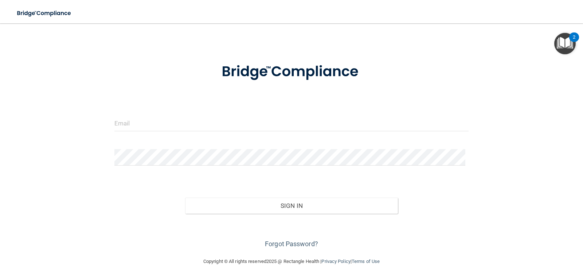
scroll to position [14, 0]
type input "[EMAIL_ADDRESS][DOMAIN_NAME]"
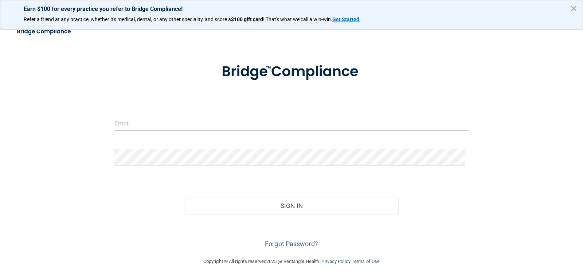
type input "[EMAIL_ADDRESS][DOMAIN_NAME]"
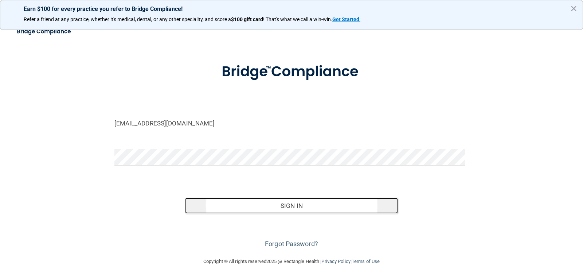
click at [224, 206] on button "Sign In" at bounding box center [291, 206] width 213 height 16
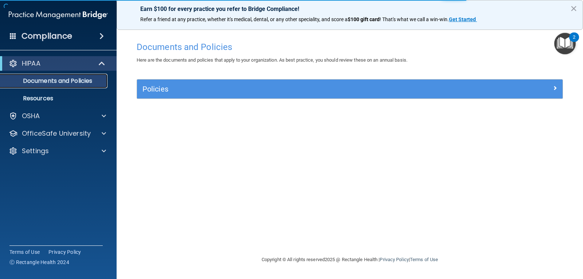
click at [77, 79] on p "Documents and Policies" at bounding box center [55, 80] width 100 height 7
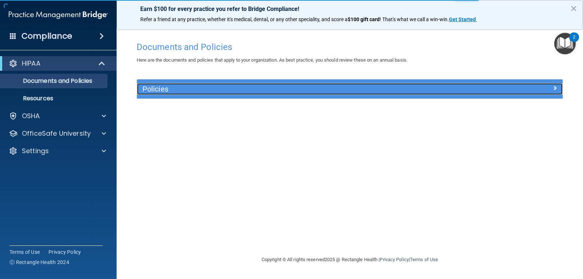
click at [178, 90] on h5 "Policies" at bounding box center [297, 89] width 309 height 8
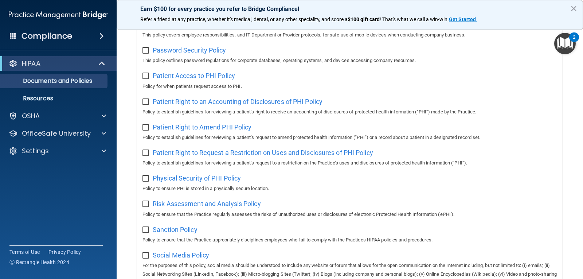
scroll to position [438, 0]
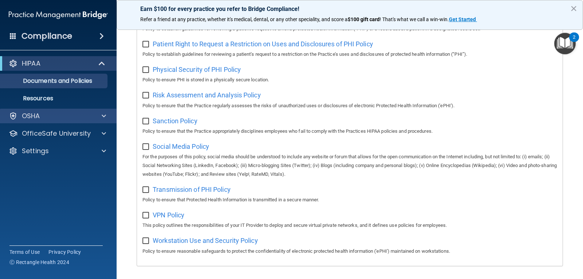
click at [65, 121] on div "OSHA" at bounding box center [58, 116] width 117 height 15
click at [102, 114] on span at bounding box center [104, 116] width 4 height 9
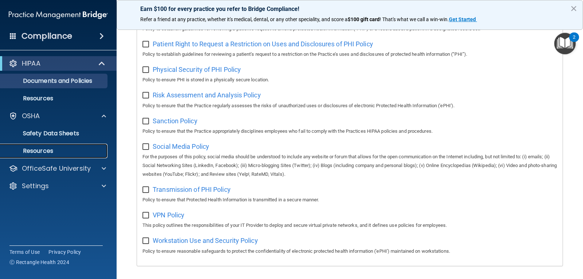
click at [43, 148] on p "Resources" at bounding box center [55, 150] width 100 height 7
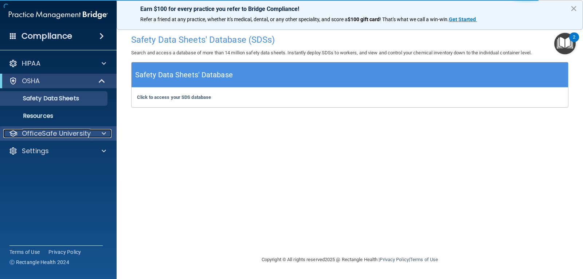
click at [56, 135] on p "OfficeSafe University" at bounding box center [56, 133] width 69 height 9
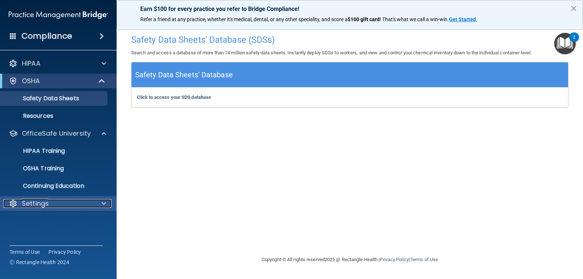
click at [65, 203] on div "Settings" at bounding box center [48, 203] width 90 height 9
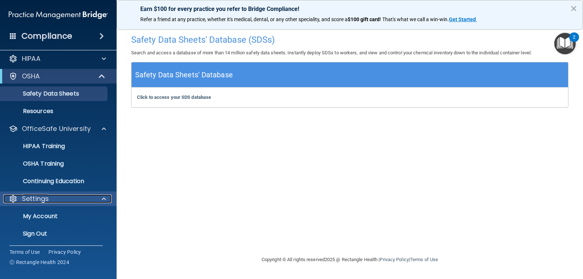
scroll to position [6, 0]
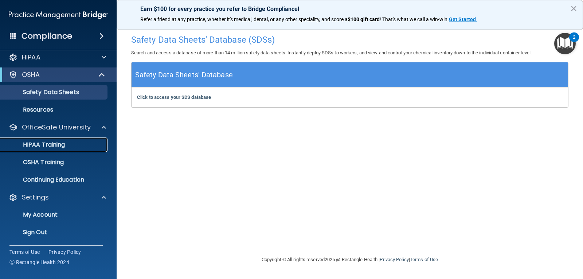
click at [65, 147] on p "HIPAA Training" at bounding box center [35, 144] width 60 height 7
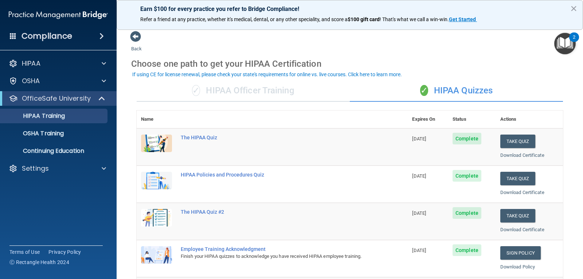
click at [264, 92] on div "✓ HIPAA Officer Training" at bounding box center [243, 91] width 213 height 22
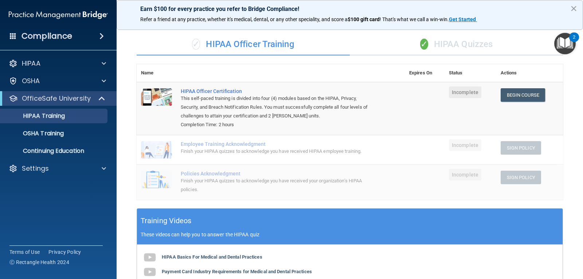
scroll to position [36, 0]
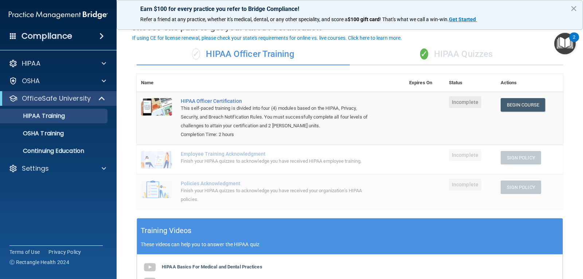
click at [433, 57] on div "✓ HIPAA Quizzes" at bounding box center [456, 54] width 213 height 22
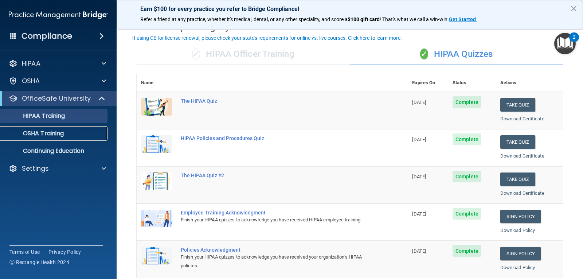
click at [97, 132] on div "OSHA Training" at bounding box center [55, 133] width 100 height 7
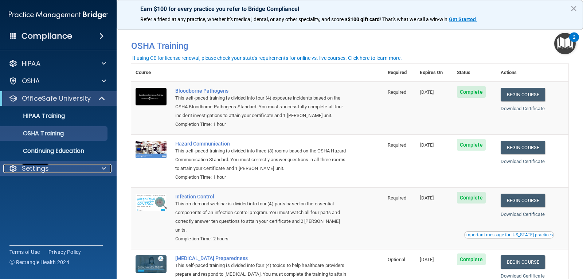
click at [76, 166] on div "Settings" at bounding box center [48, 168] width 90 height 9
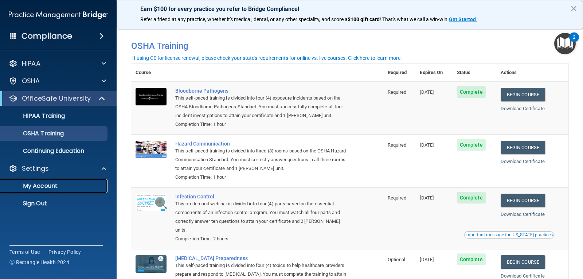
click at [42, 186] on p "My Account" at bounding box center [55, 185] width 100 height 7
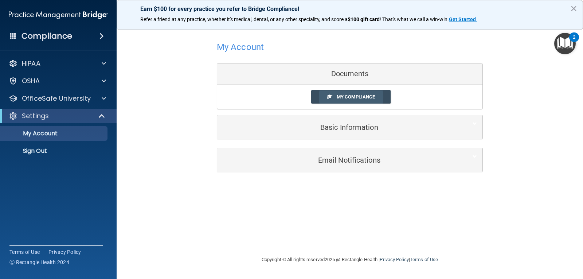
click at [323, 97] on link "My Compliance" at bounding box center [351, 96] width 80 height 13
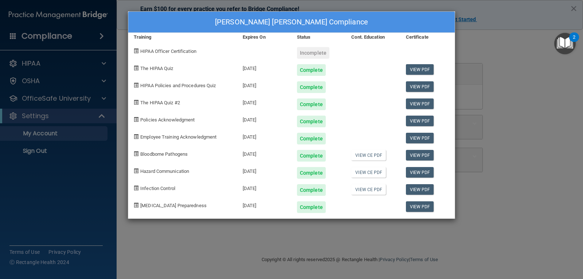
click at [309, 188] on div "Complete" at bounding box center [311, 190] width 29 height 12
click at [355, 190] on link "View CE PDF" at bounding box center [369, 189] width 35 height 11
click at [419, 190] on link "View PDF" at bounding box center [420, 189] width 28 height 11
click at [424, 168] on link "View PDF" at bounding box center [420, 172] width 28 height 11
click at [424, 157] on link "View PDF" at bounding box center [420, 155] width 28 height 11
